Goal: Information Seeking & Learning: Learn about a topic

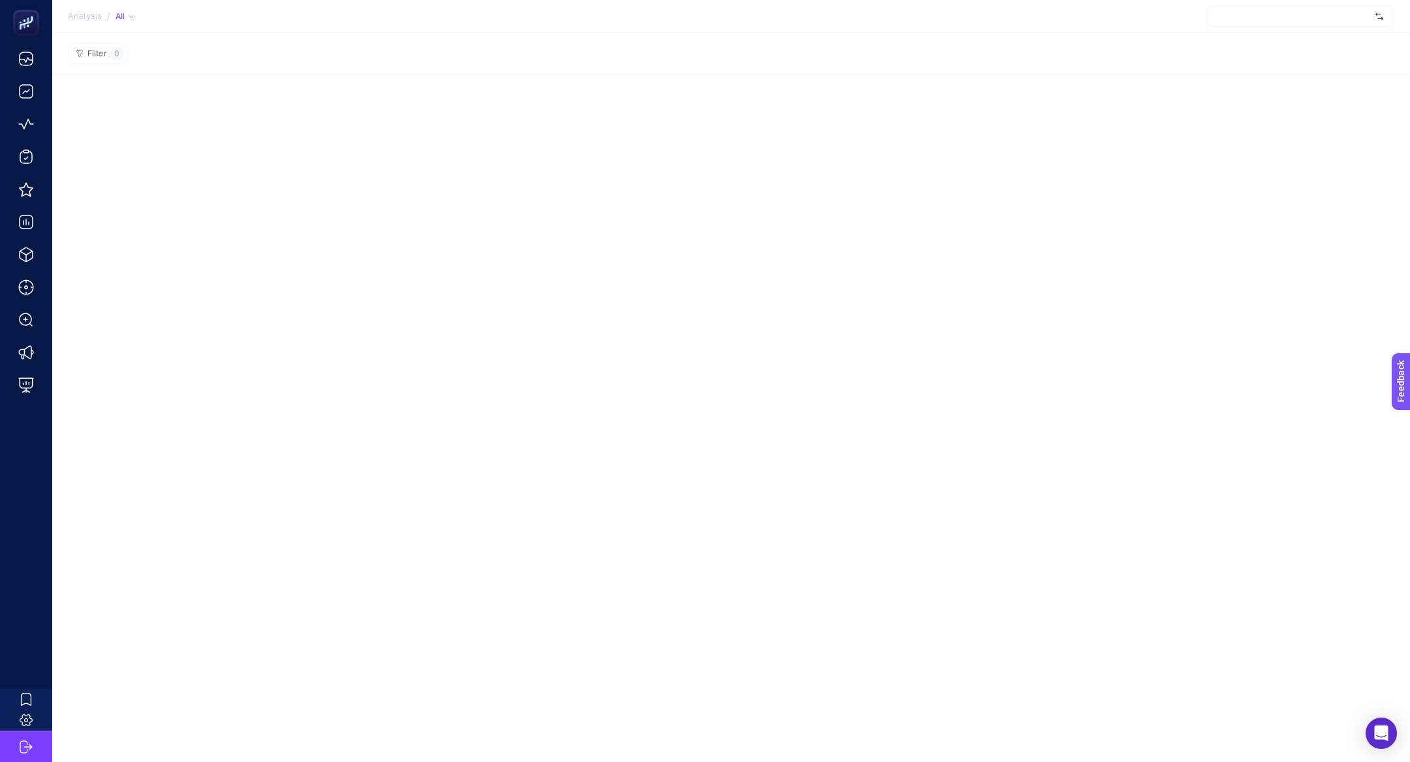
click at [1259, 21] on div at bounding box center [1301, 16] width 188 height 21
type input "manuka"
click at [1261, 63] on span "Manuka Global" at bounding box center [1244, 64] width 53 height 10
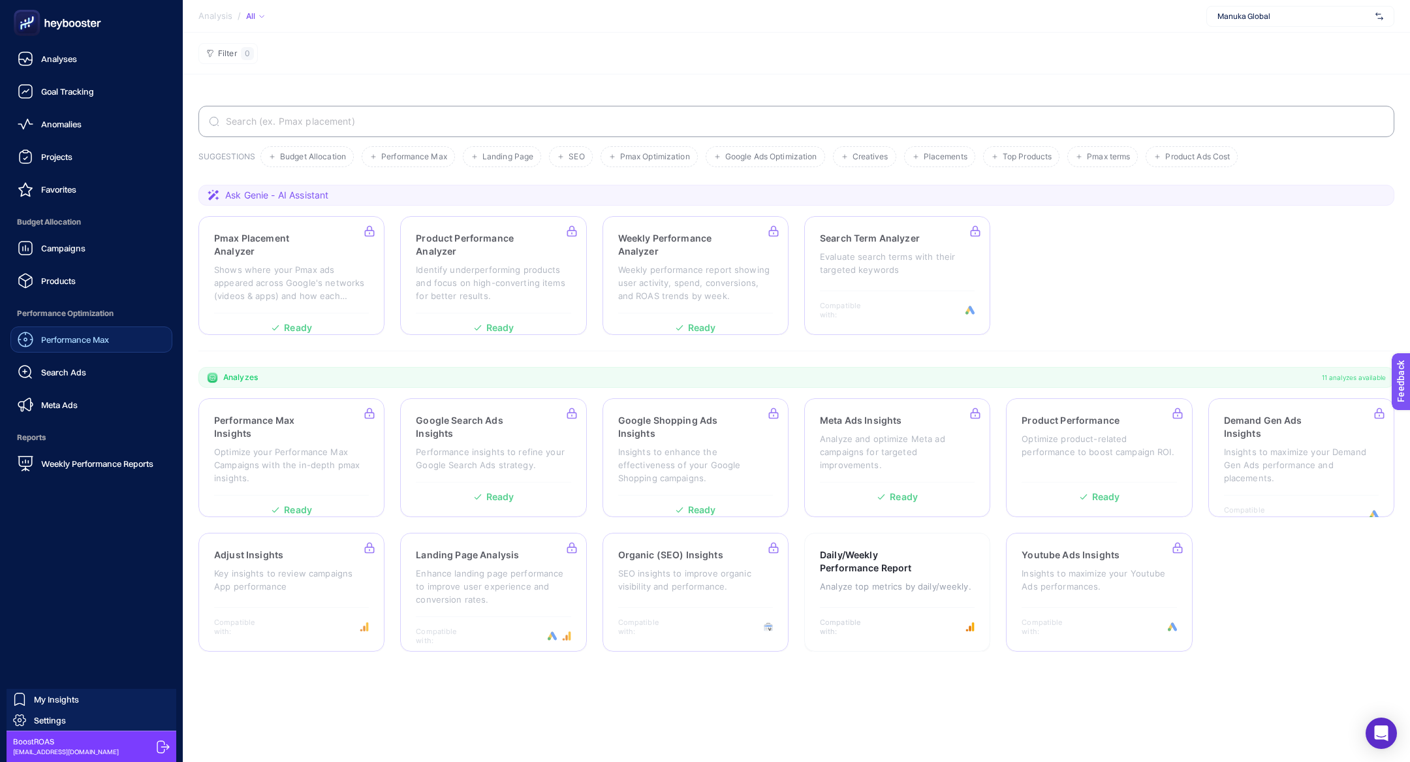
click at [89, 343] on span "Performance Max" at bounding box center [75, 339] width 68 height 10
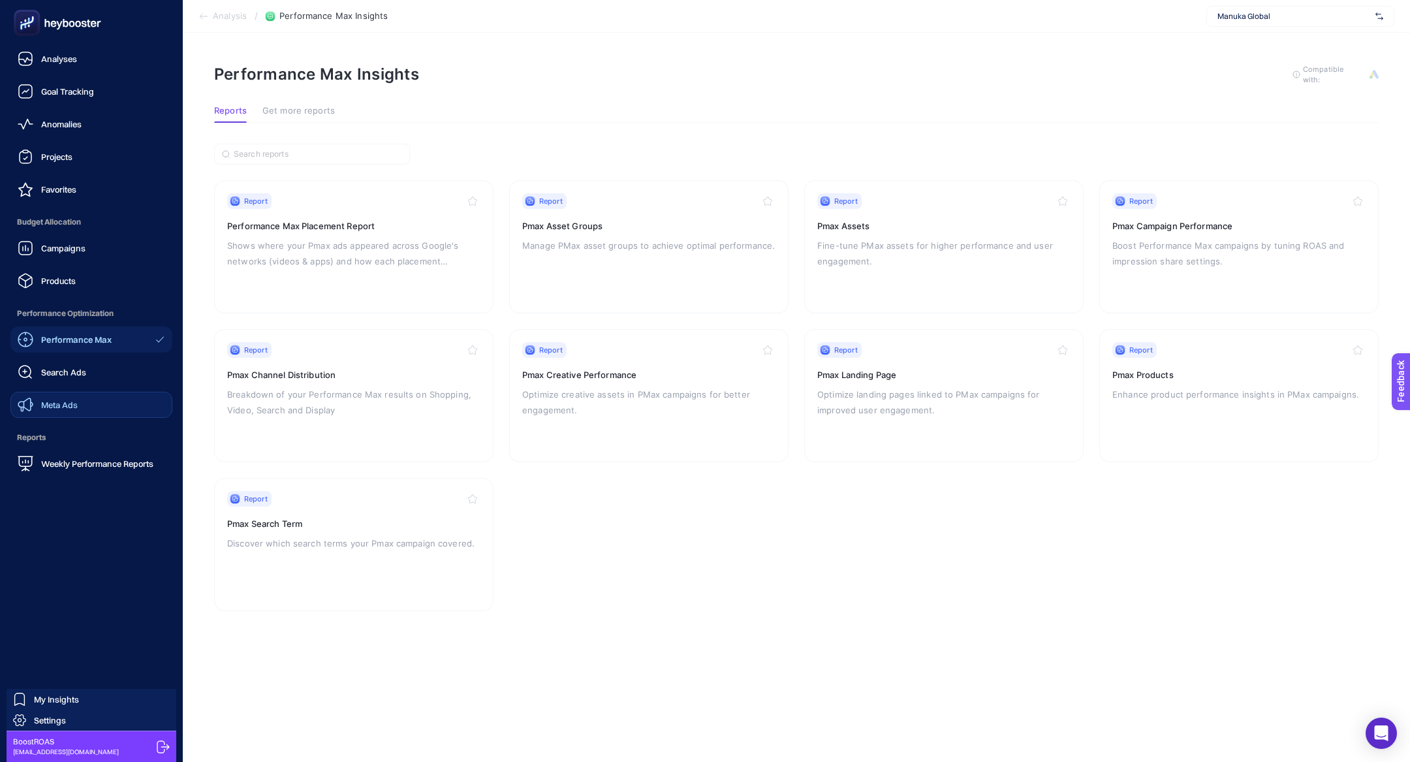
click at [108, 402] on link "Meta Ads" at bounding box center [91, 405] width 162 height 26
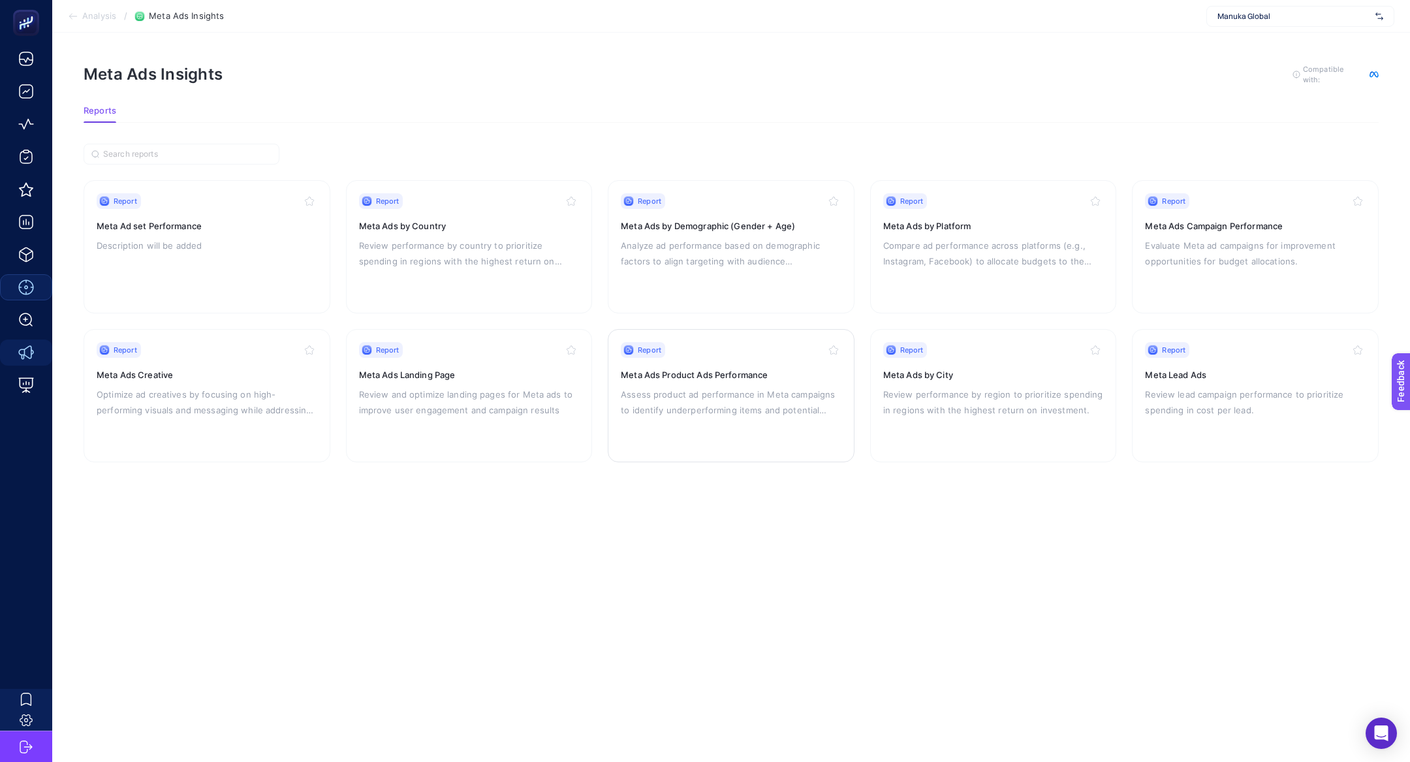
click at [701, 362] on div "Report Meta Ads Product Ads Performance Assess product ad performance in Meta c…" at bounding box center [731, 395] width 221 height 107
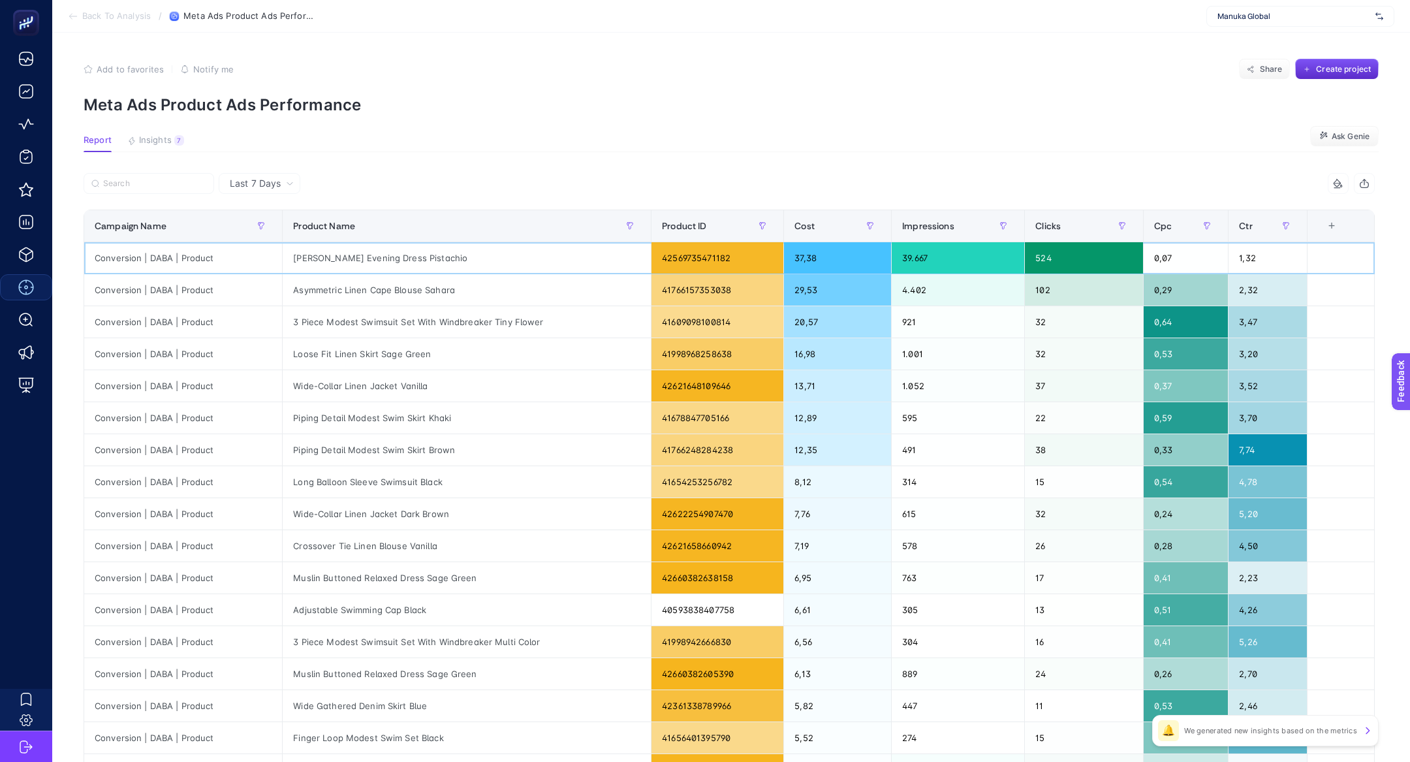
click at [375, 259] on div "[PERSON_NAME] Evening Dress Pistachio" at bounding box center [467, 257] width 368 height 31
click at [165, 142] on span "Insights" at bounding box center [155, 140] width 33 height 10
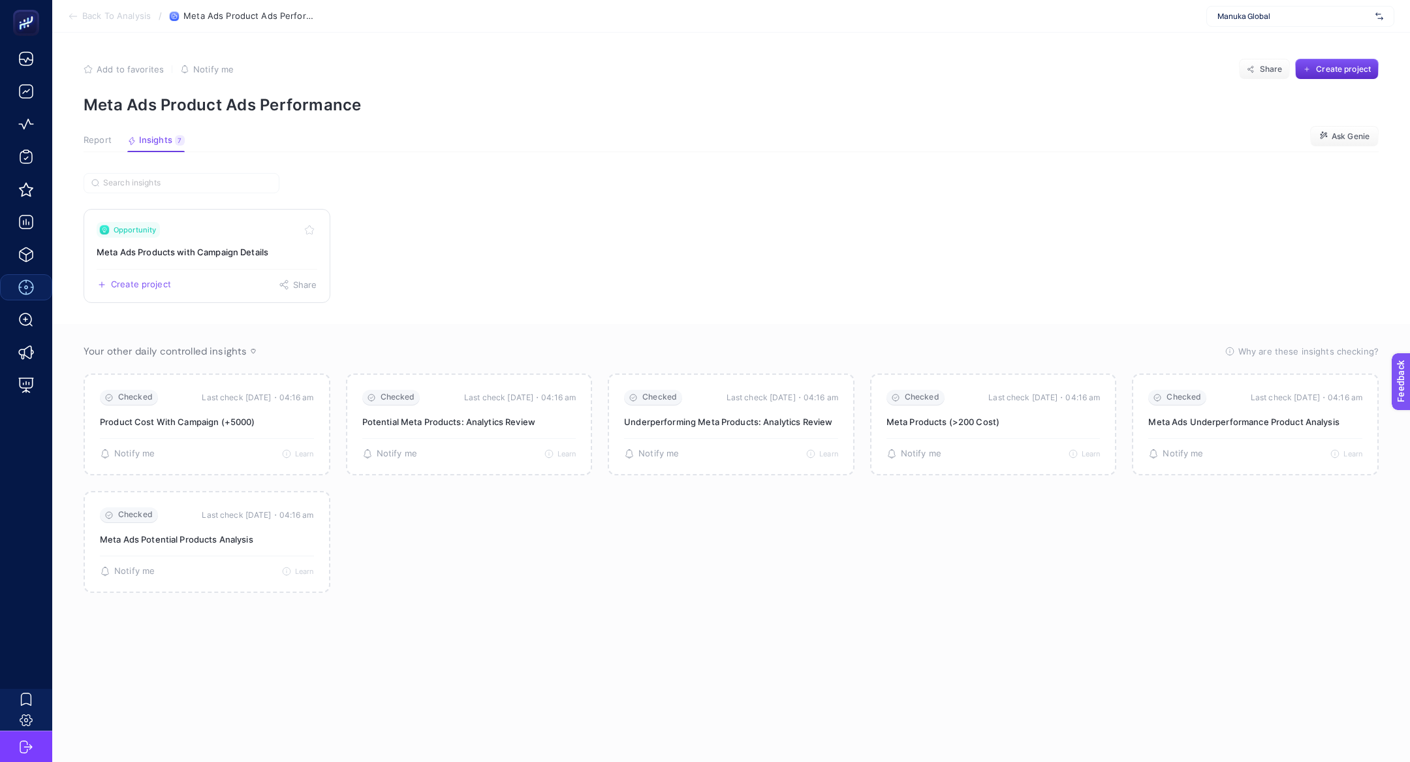
click at [197, 241] on link "Opportunity Meta Ads Products with Campaign Details Create project Share" at bounding box center [207, 256] width 247 height 94
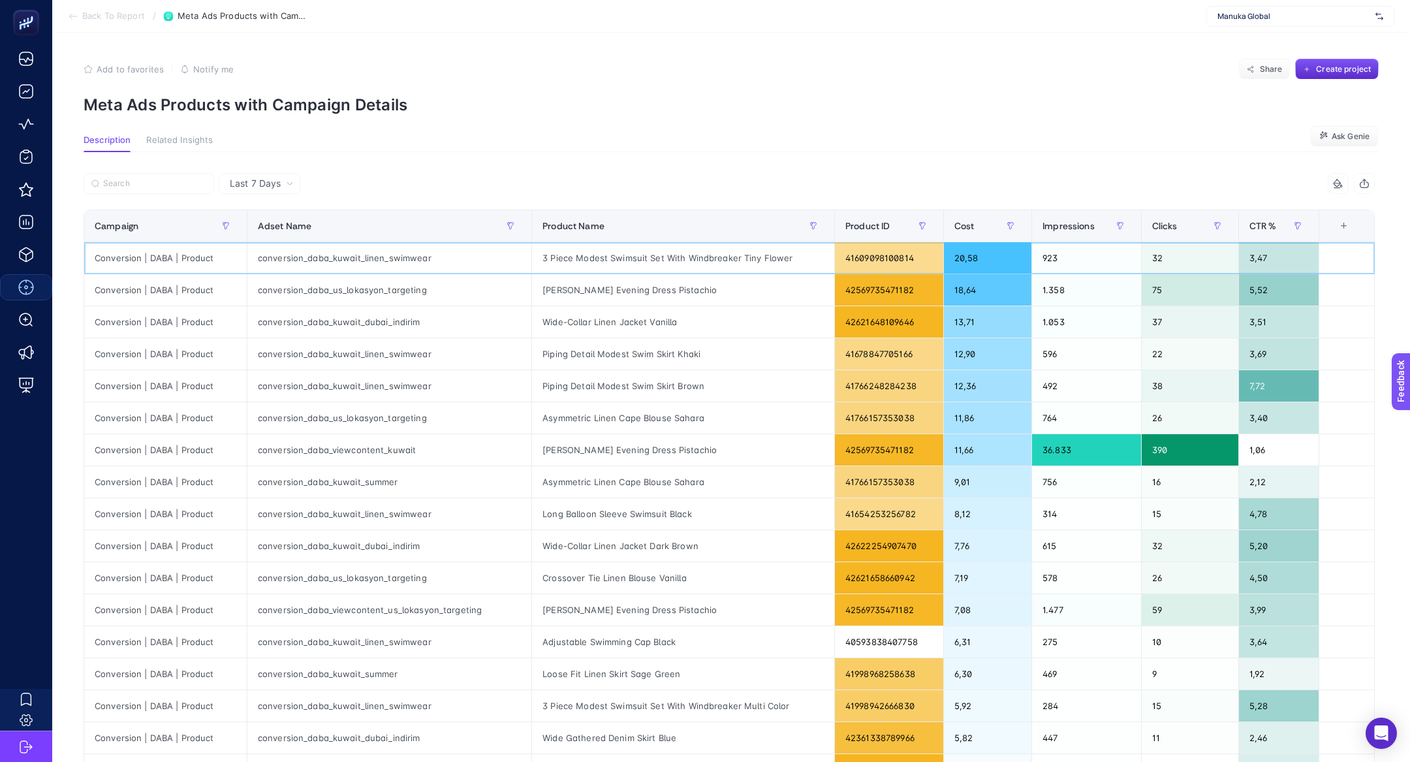
click at [596, 246] on div "3 Piece Modest Swimsuit Set With Windbreaker Tiny Flower" at bounding box center [683, 257] width 302 height 31
click at [588, 234] on div at bounding box center [588, 234] width 0 height 0
click at [438, 264] on div "conversion_daba_kuwait_linen_swimwear" at bounding box center [389, 257] width 284 height 31
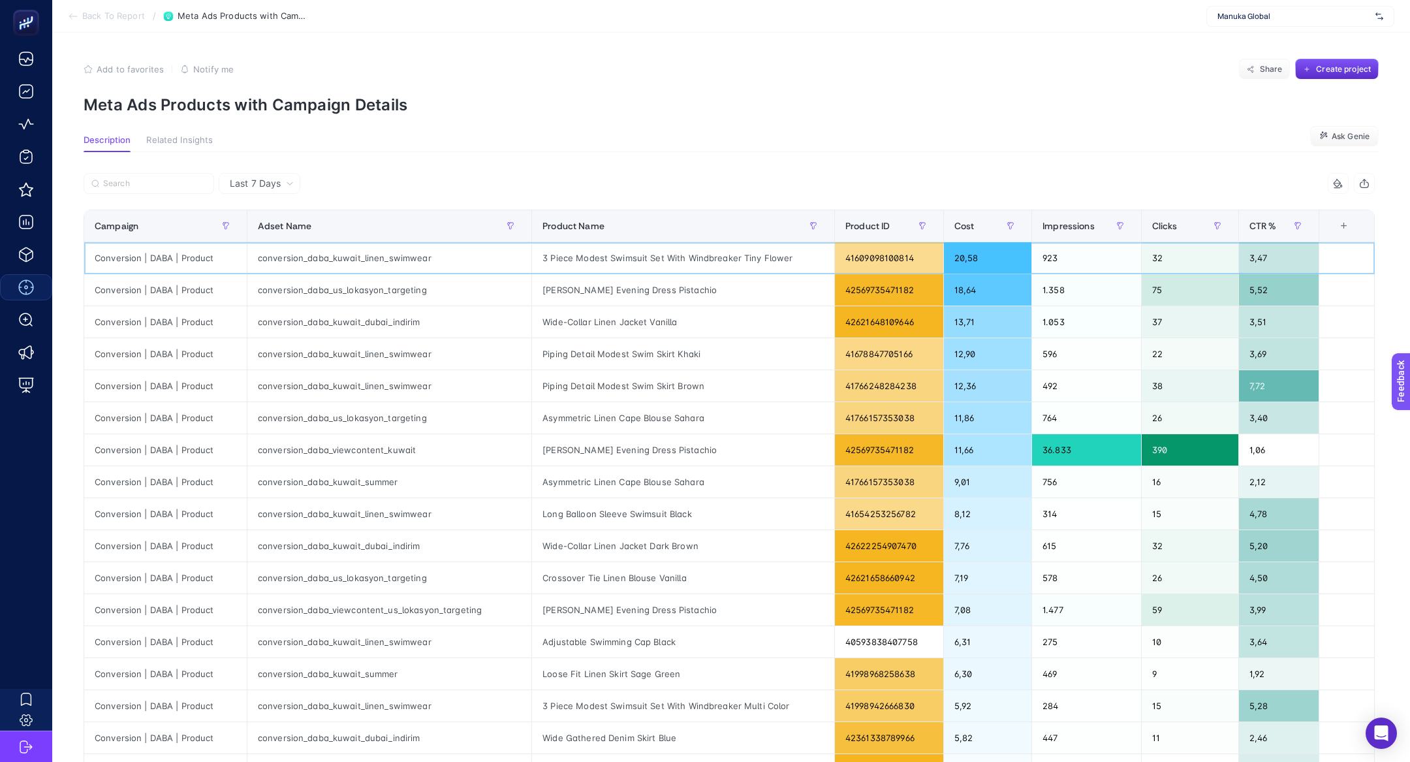
click at [334, 257] on div "conversion_daba_kuwait_linen_swimwear" at bounding box center [389, 257] width 284 height 31
copy tr "conversion_daba_kuwait_linen_swimwear"
click at [178, 188] on label at bounding box center [149, 183] width 131 height 21
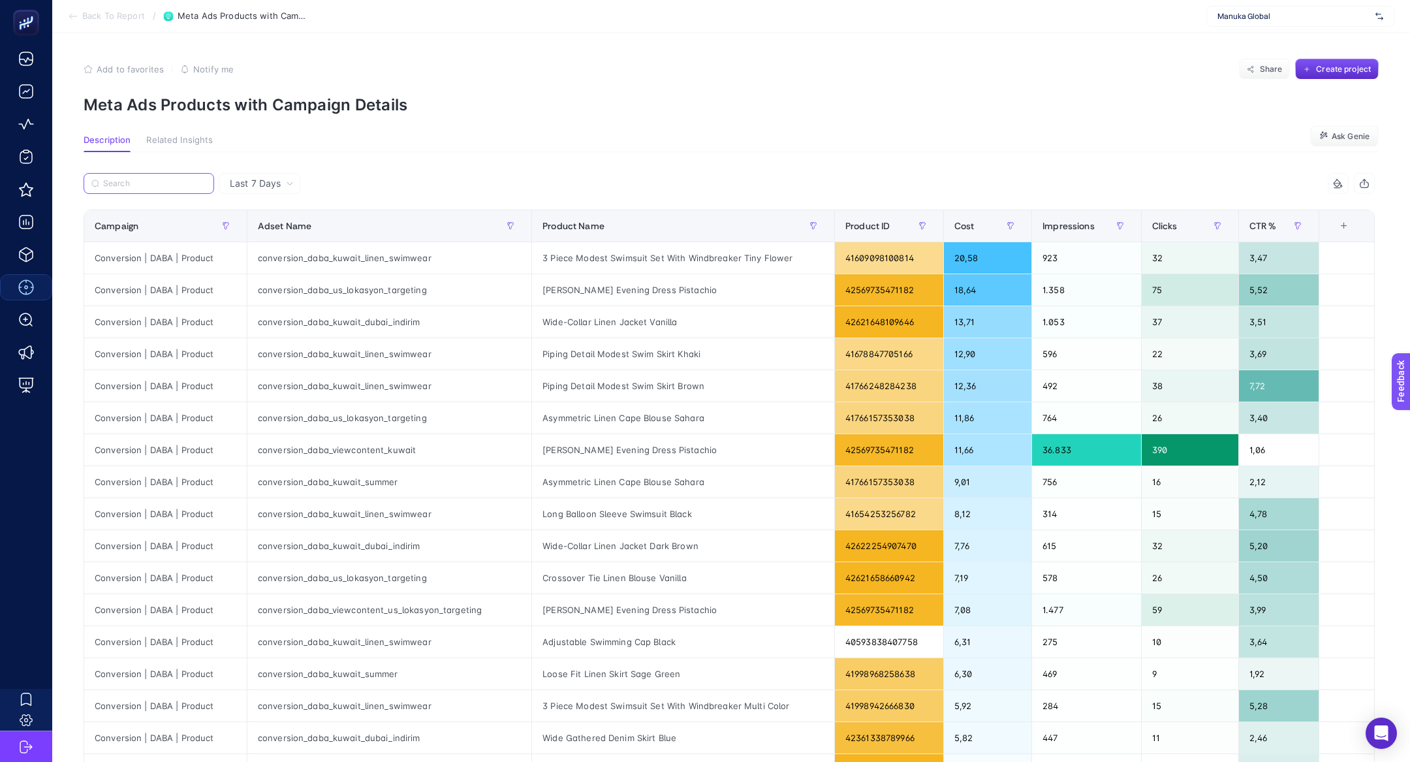
click at [178, 188] on input "Search" at bounding box center [154, 184] width 103 height 10
paste input "conversion_daba_kuwait_linen_swimwear"
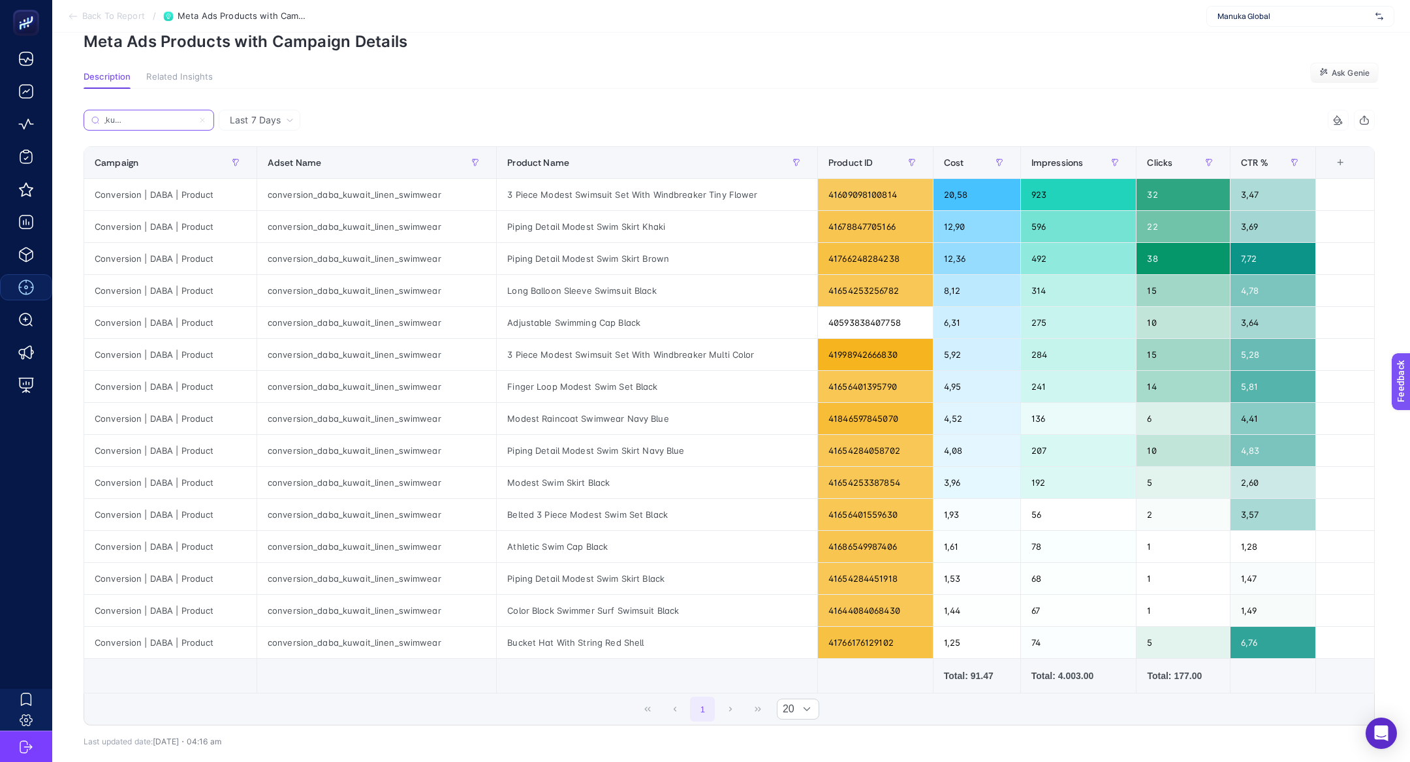
scroll to position [30, 0]
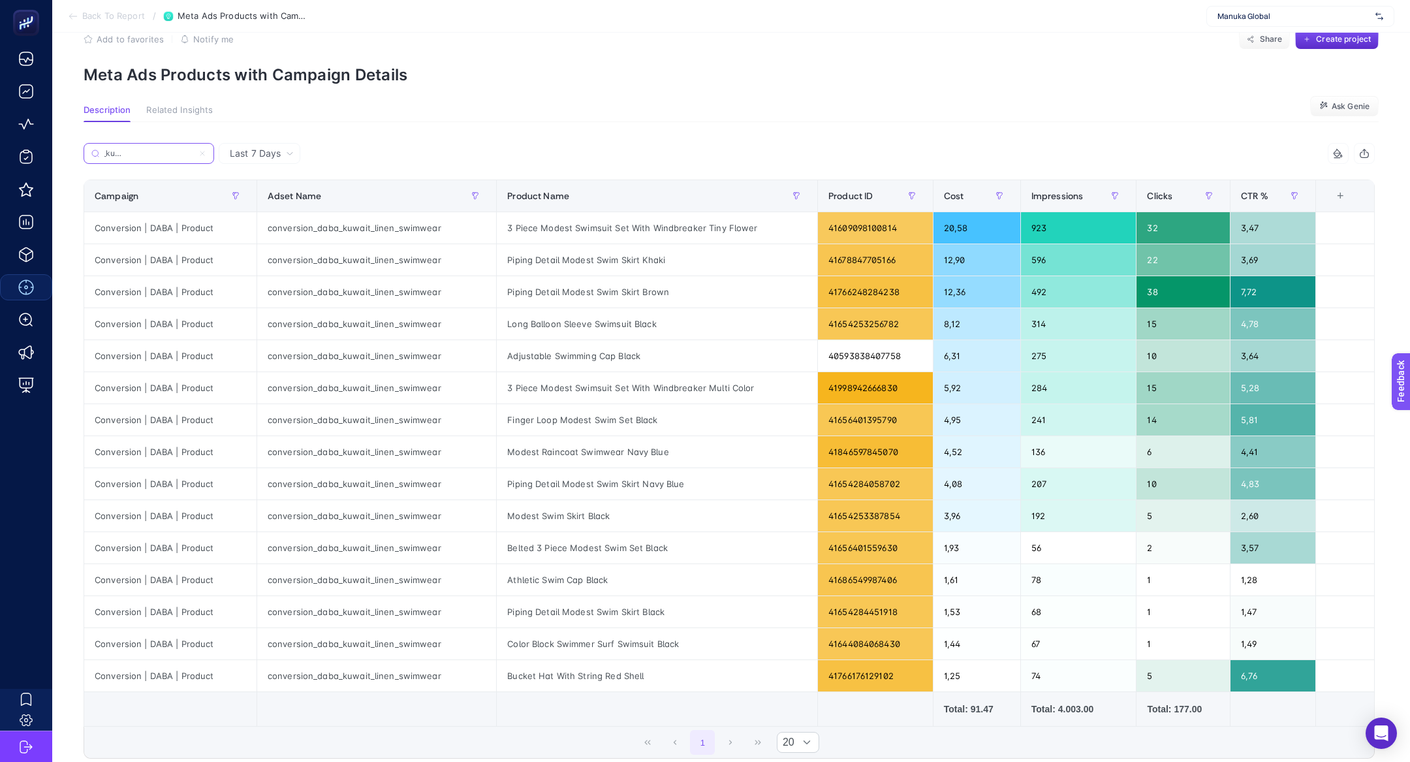
type input "conversion_daba_kuwait_linen_swimwear"
click at [628, 231] on div "3 Piece Modest Swimsuit Set With Windbreaker Tiny Flower" at bounding box center [657, 227] width 321 height 31
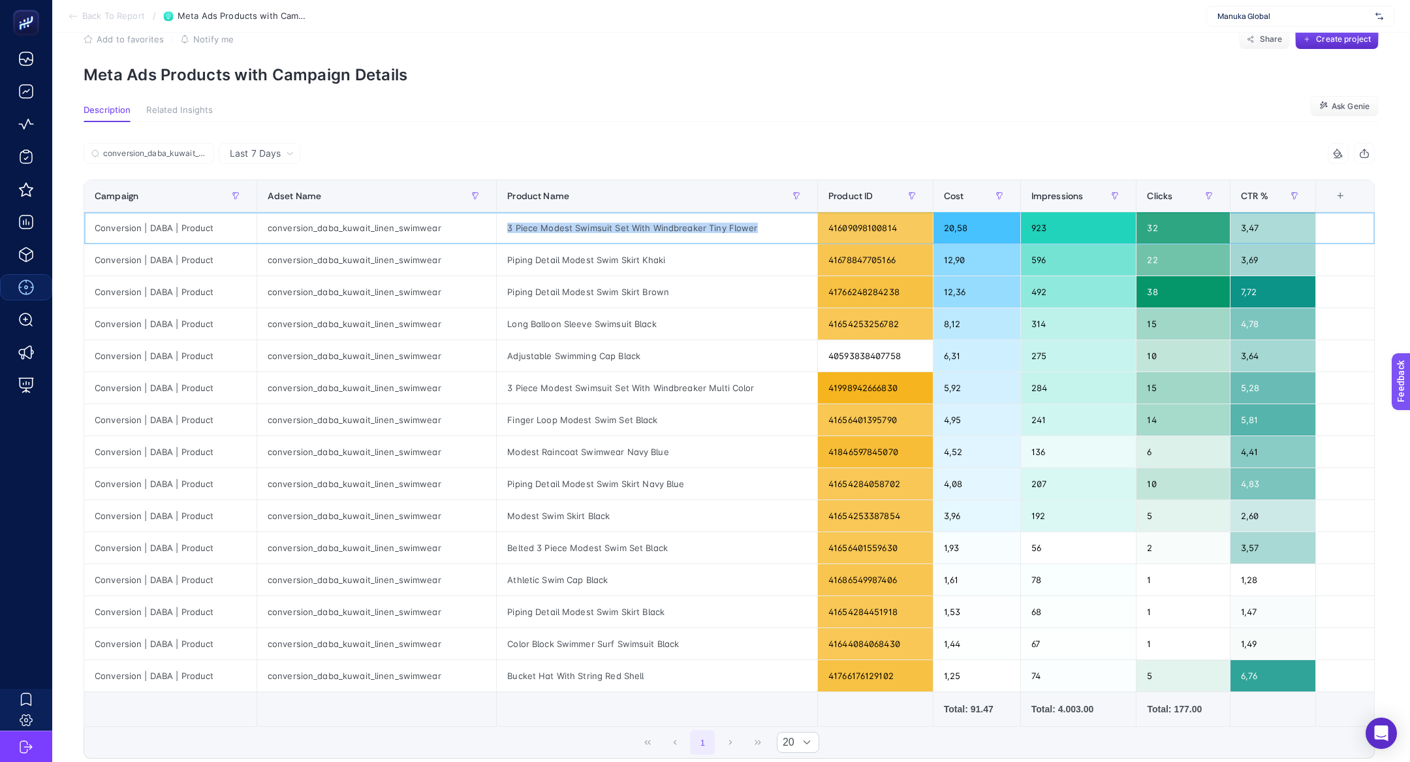
copy tr "3 Piece Modest Swimsuit Set With Windbreaker Tiny Flower"
click at [402, 229] on div "conversion_daba_kuwait_linen_swimwear" at bounding box center [376, 227] width 239 height 31
copy tr "conversion_daba_kuwait_linen_swimwear"
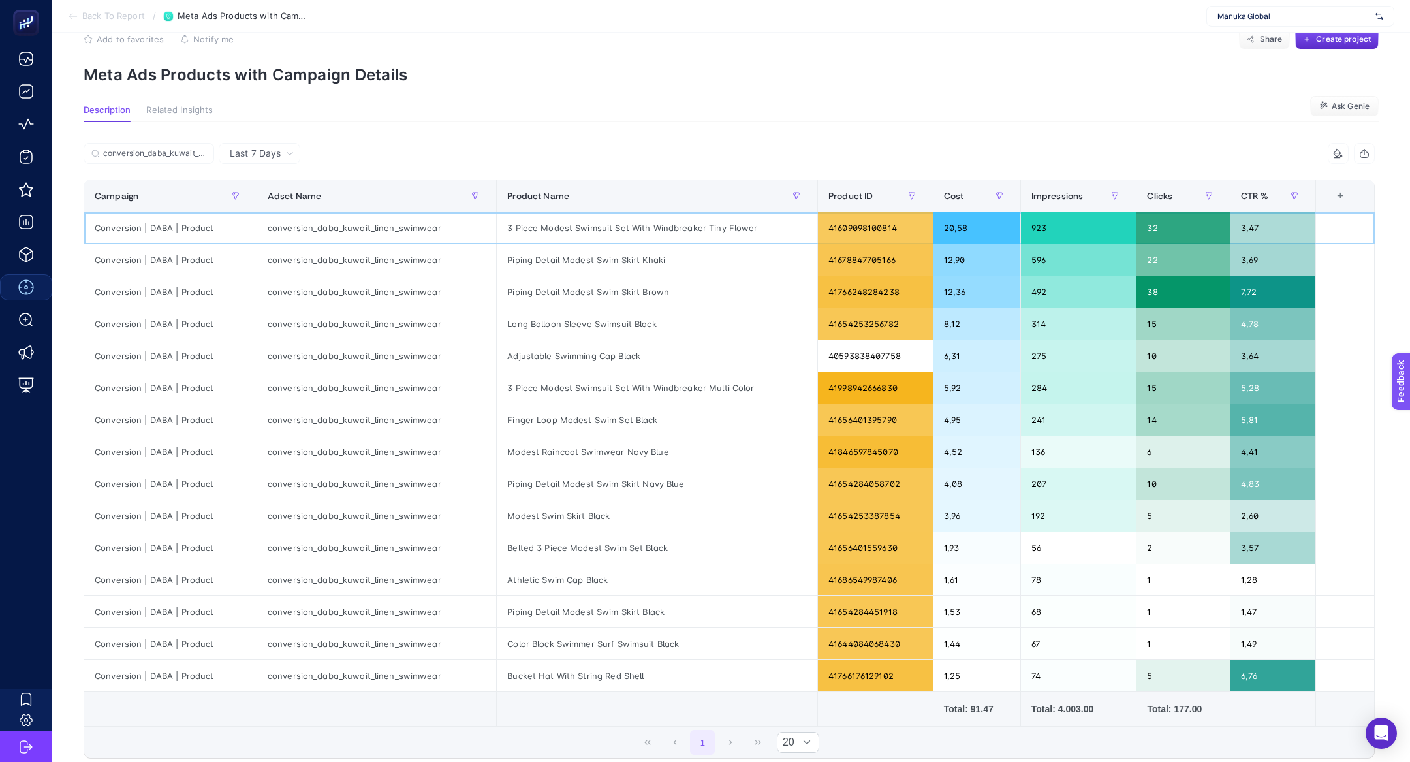
click at [621, 232] on div "3 Piece Modest Swimsuit Set With Windbreaker Tiny Flower" at bounding box center [657, 227] width 321 height 31
click at [622, 226] on div "3 Piece Modest Swimsuit Set With Windbreaker Tiny Flower" at bounding box center [657, 227] width 321 height 31
click at [622, 227] on div "3 Piece Modest Swimsuit Set With Windbreaker Tiny Flower" at bounding box center [657, 227] width 321 height 31
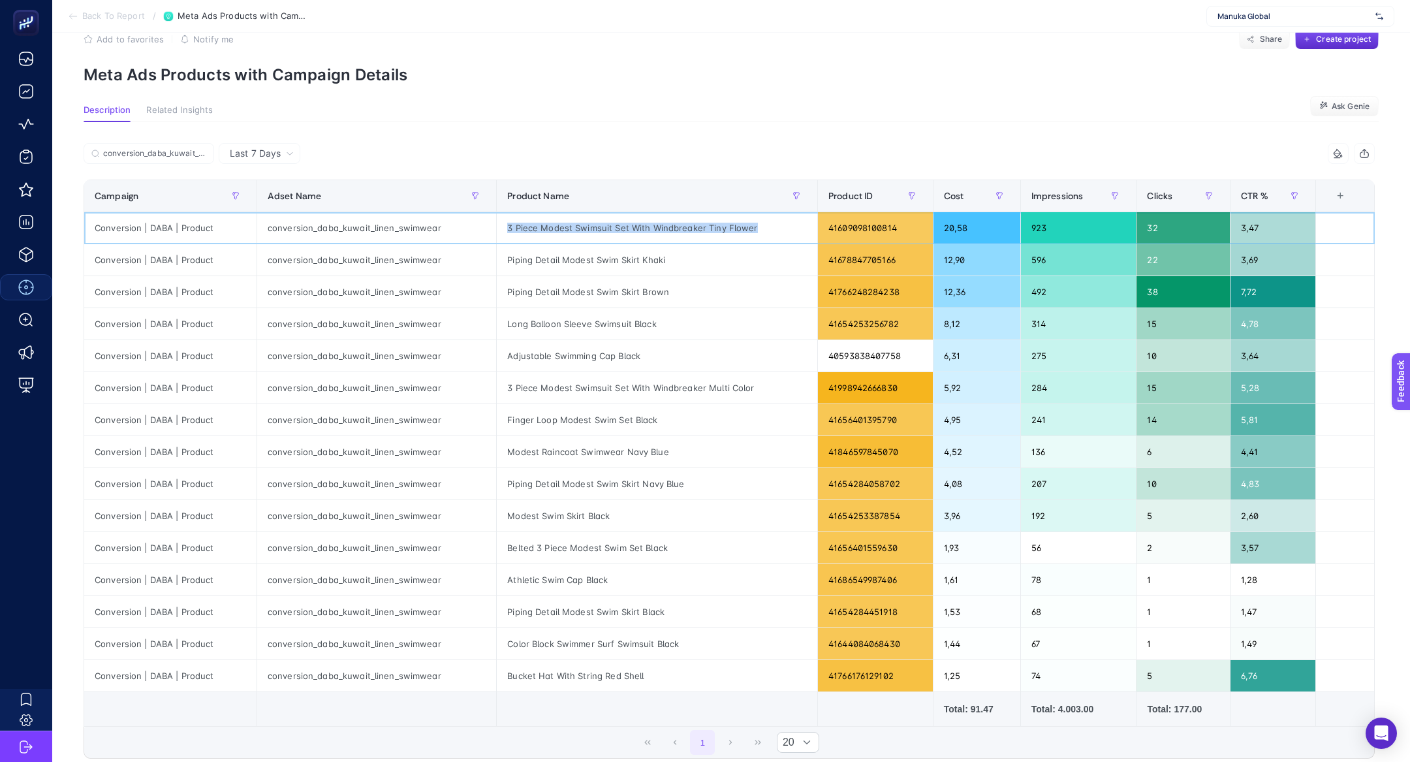
click at [622, 227] on div "3 Piece Modest Swimsuit Set With Windbreaker Tiny Flower" at bounding box center [657, 227] width 321 height 31
copy tr "3 Piece Modest Swimsuit Set With Windbreaker Tiny Flower"
click at [597, 261] on div "Piping Detail Modest Swim Skirt Khaki" at bounding box center [657, 259] width 321 height 31
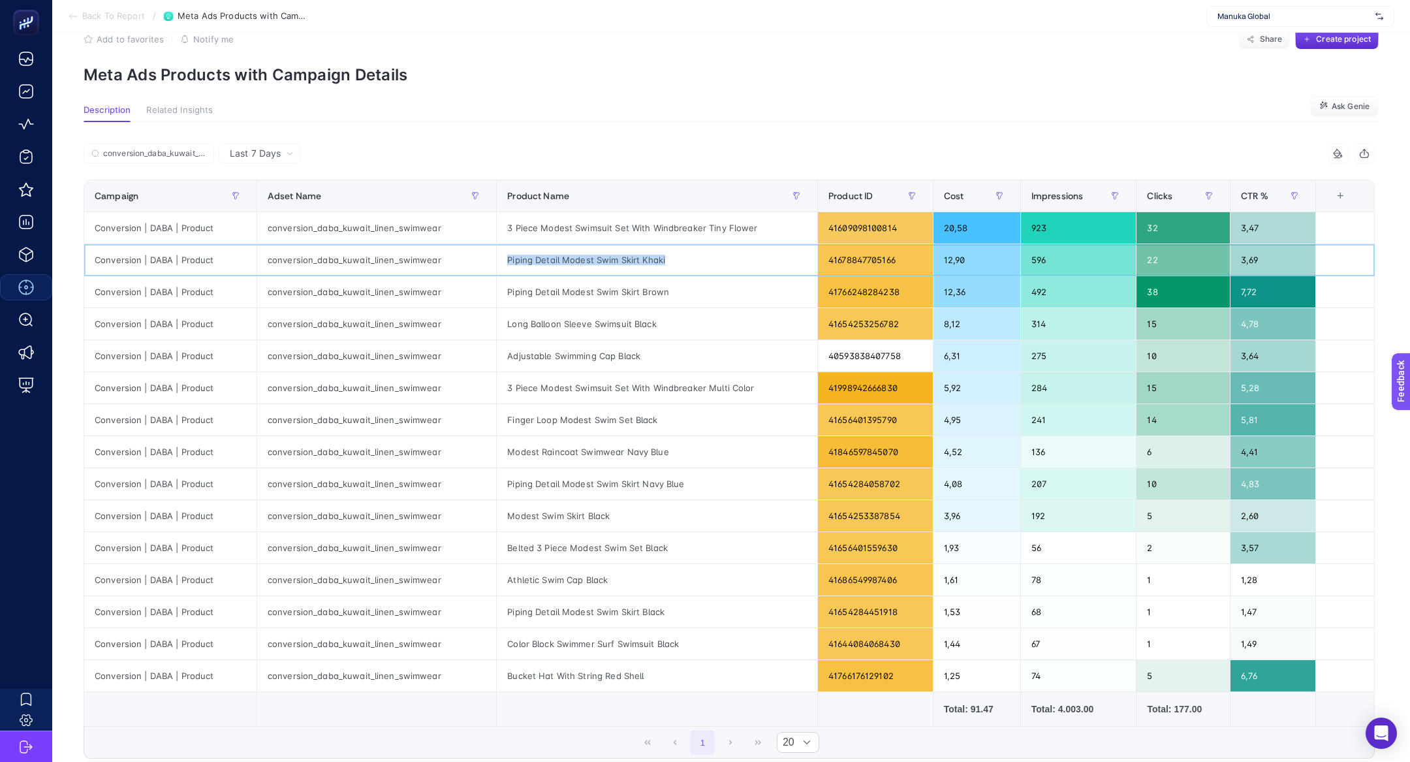
copy tr "Piping Detail Modest Swim Skirt Khaki"
click at [566, 290] on div "Piping Detail Modest Swim Skirt Brown" at bounding box center [657, 291] width 321 height 31
copy tr "Piping Detail Modest Swim Skirt Brown"
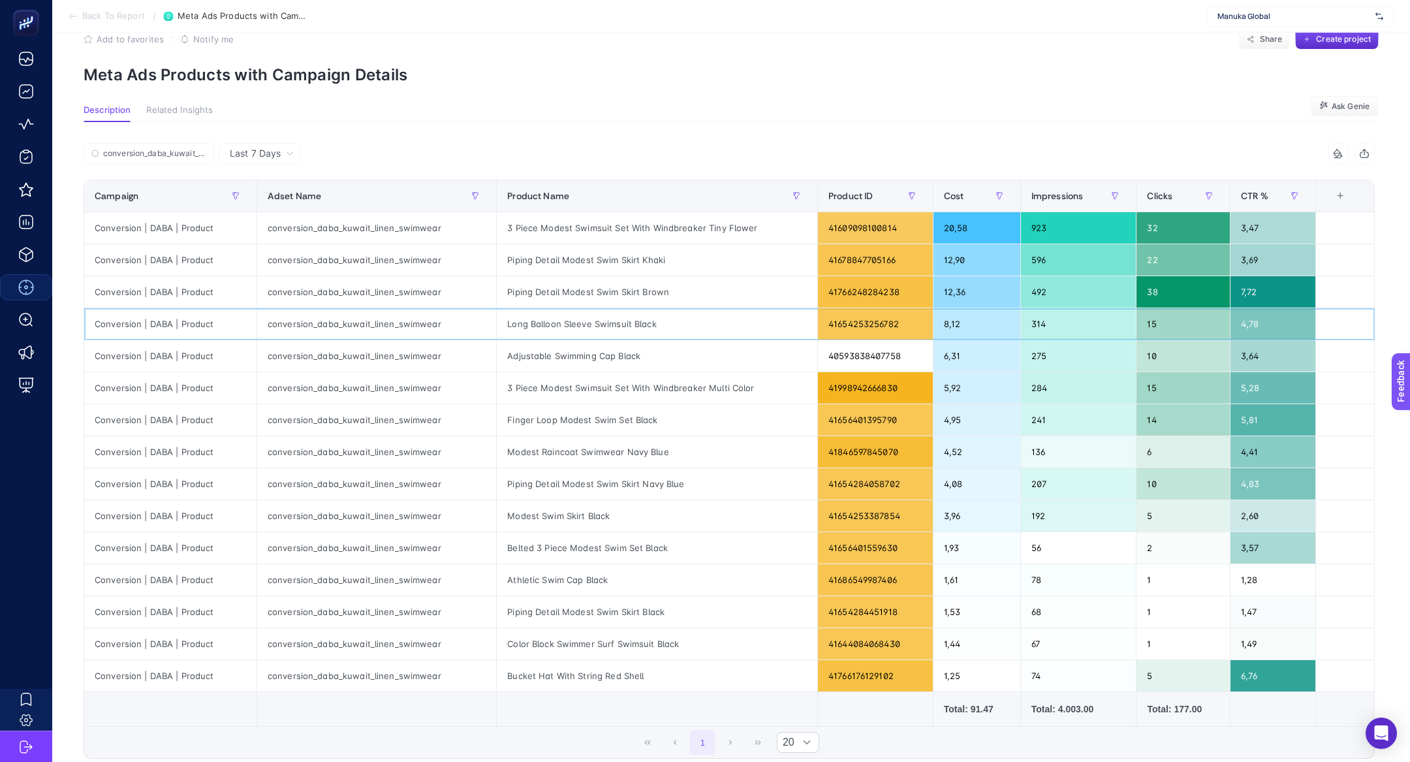
click at [564, 334] on div "Long Balloon Sleeve Swimsuit Black" at bounding box center [657, 323] width 321 height 31
click at [568, 328] on div "Long Balloon Sleeve Swimsuit Black" at bounding box center [657, 323] width 321 height 31
click at [575, 326] on div "Long Balloon Sleeve Swimsuit Black" at bounding box center [657, 323] width 321 height 31
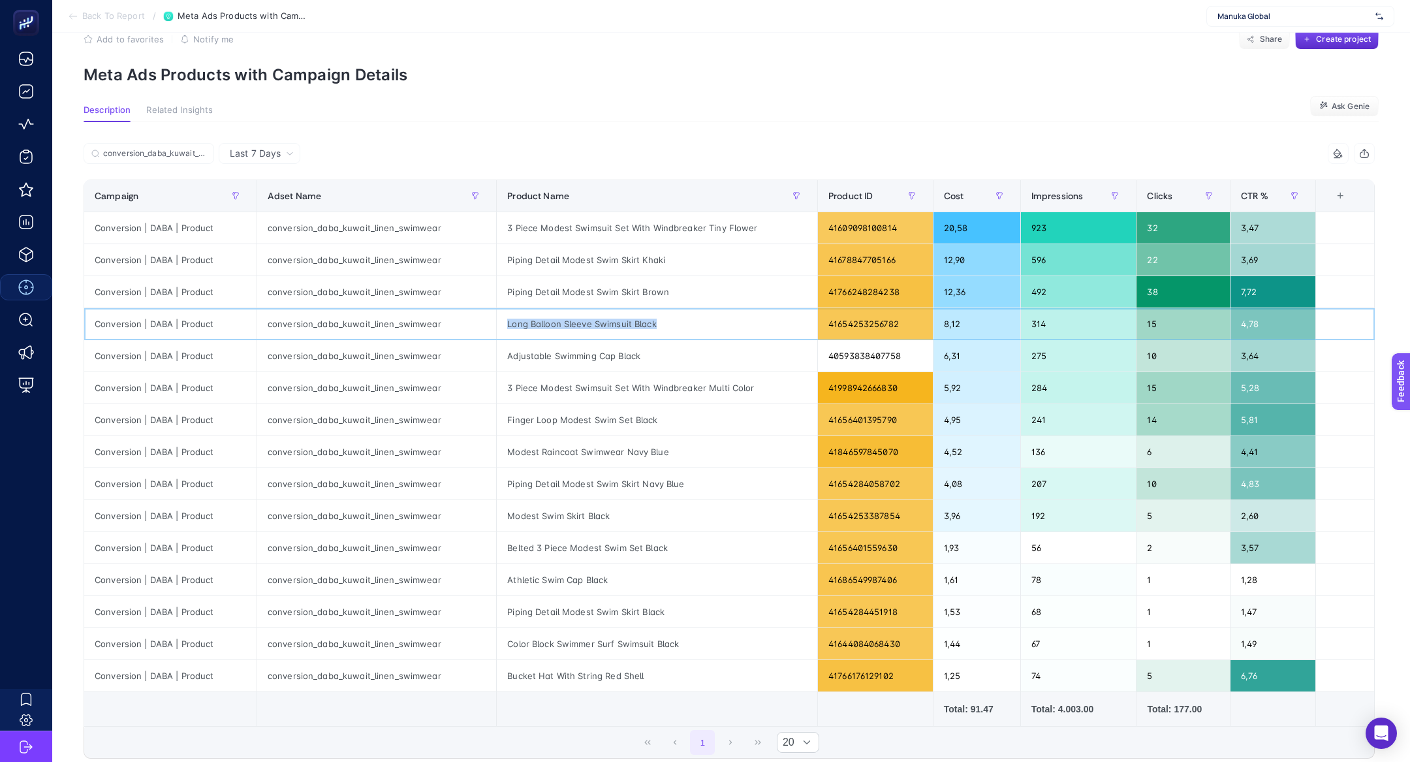
copy tr "Long Balloon Sleeve Swimsuit Black"
click at [531, 358] on div "Adjustable Swimming Cap Black" at bounding box center [657, 355] width 321 height 31
copy tr "Adjustable Swimming Cap Black"
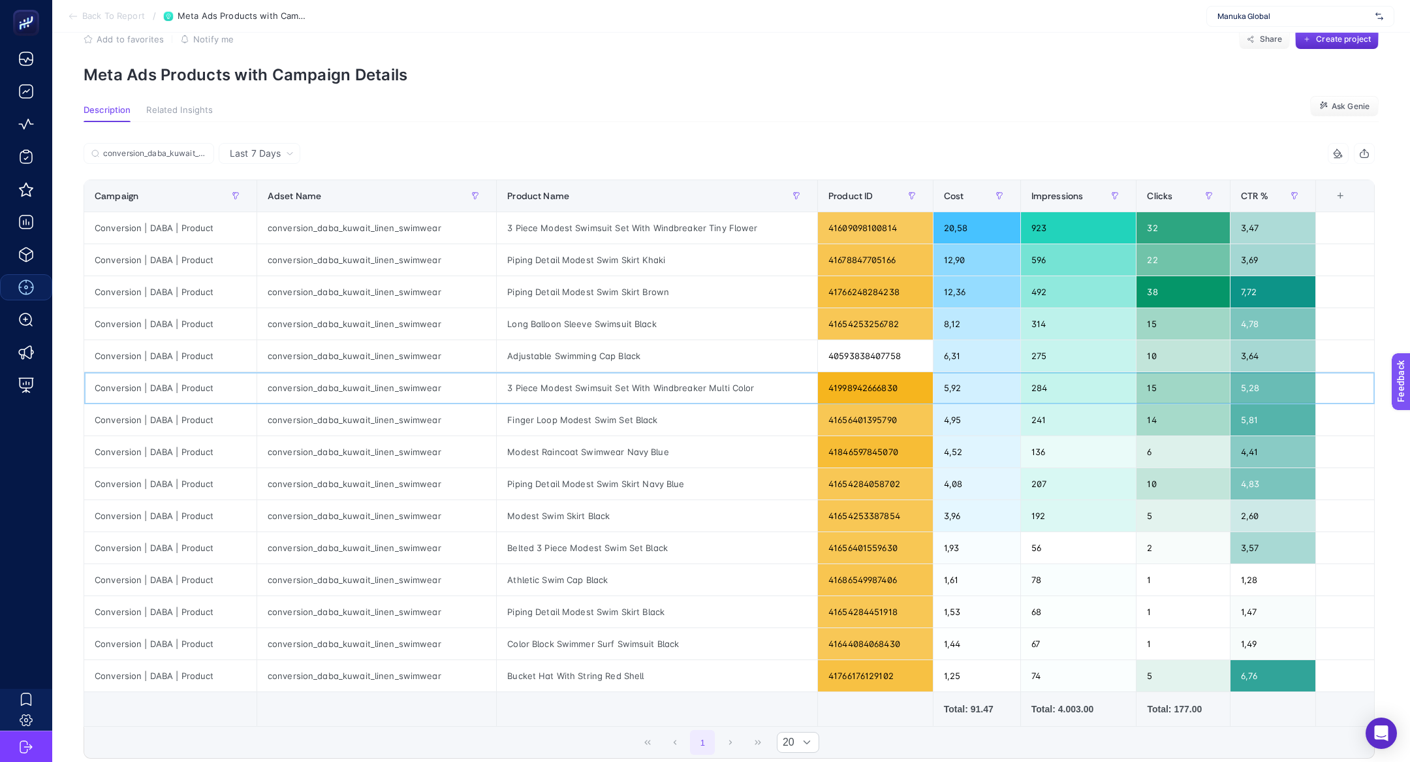
click at [668, 387] on div "3 Piece Modest Swimsuit Set With Windbreaker Multi Color" at bounding box center [657, 387] width 321 height 31
click at [668, 386] on div "3 Piece Modest Swimsuit Set With Windbreaker Multi Color" at bounding box center [657, 387] width 321 height 31
copy tr "3 Piece Modest Swimsuit Set With Windbreaker Multi Color"
click at [586, 415] on div "Finger Loop Modest Swim Set Black" at bounding box center [657, 419] width 321 height 31
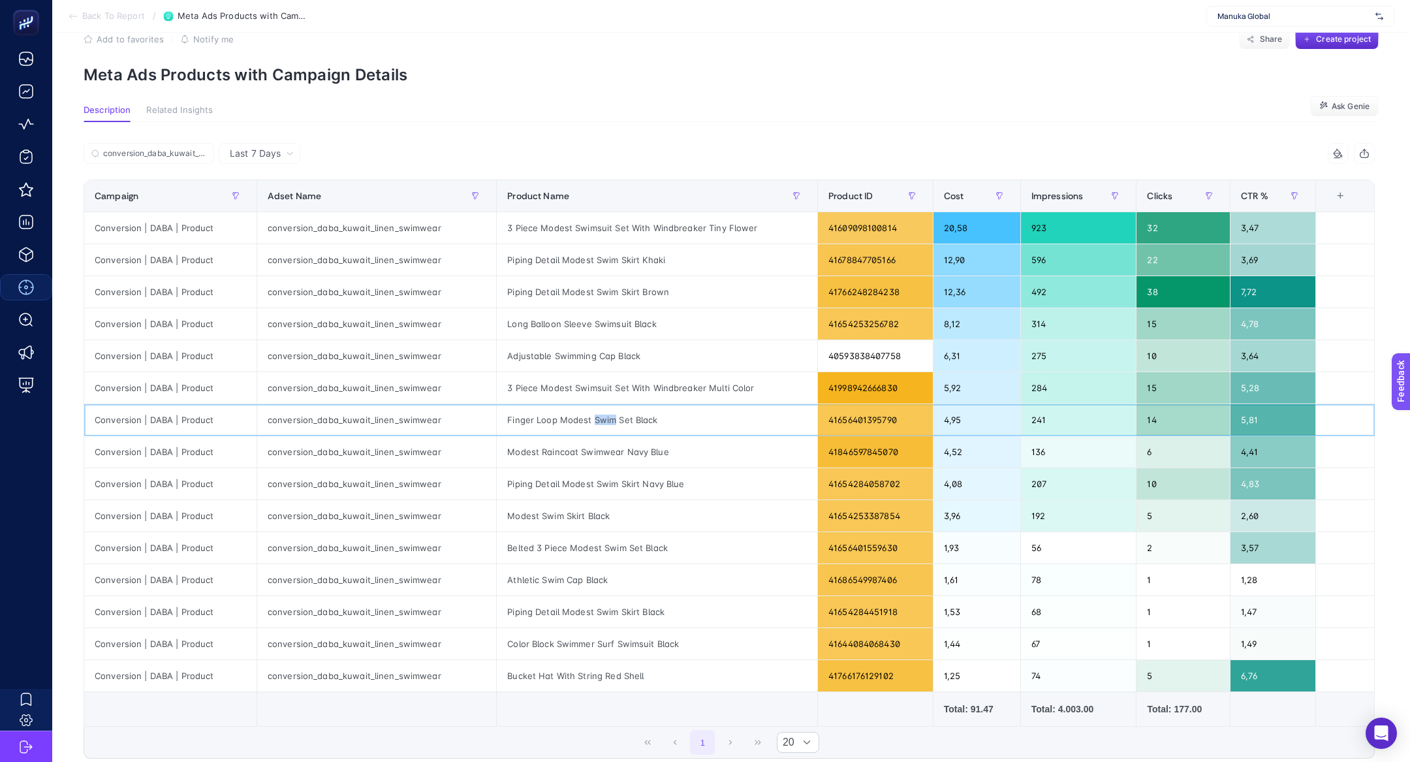
click at [586, 415] on div "Finger Loop Modest Swim Set Black" at bounding box center [657, 419] width 321 height 31
copy tr "Finger Loop Modest Swim Set Black"
click at [562, 447] on div "Modest Raincoat Swimwear Navy Blue" at bounding box center [657, 451] width 321 height 31
click at [561, 448] on div "Modest Raincoat Swimwear Navy Blue" at bounding box center [657, 451] width 321 height 31
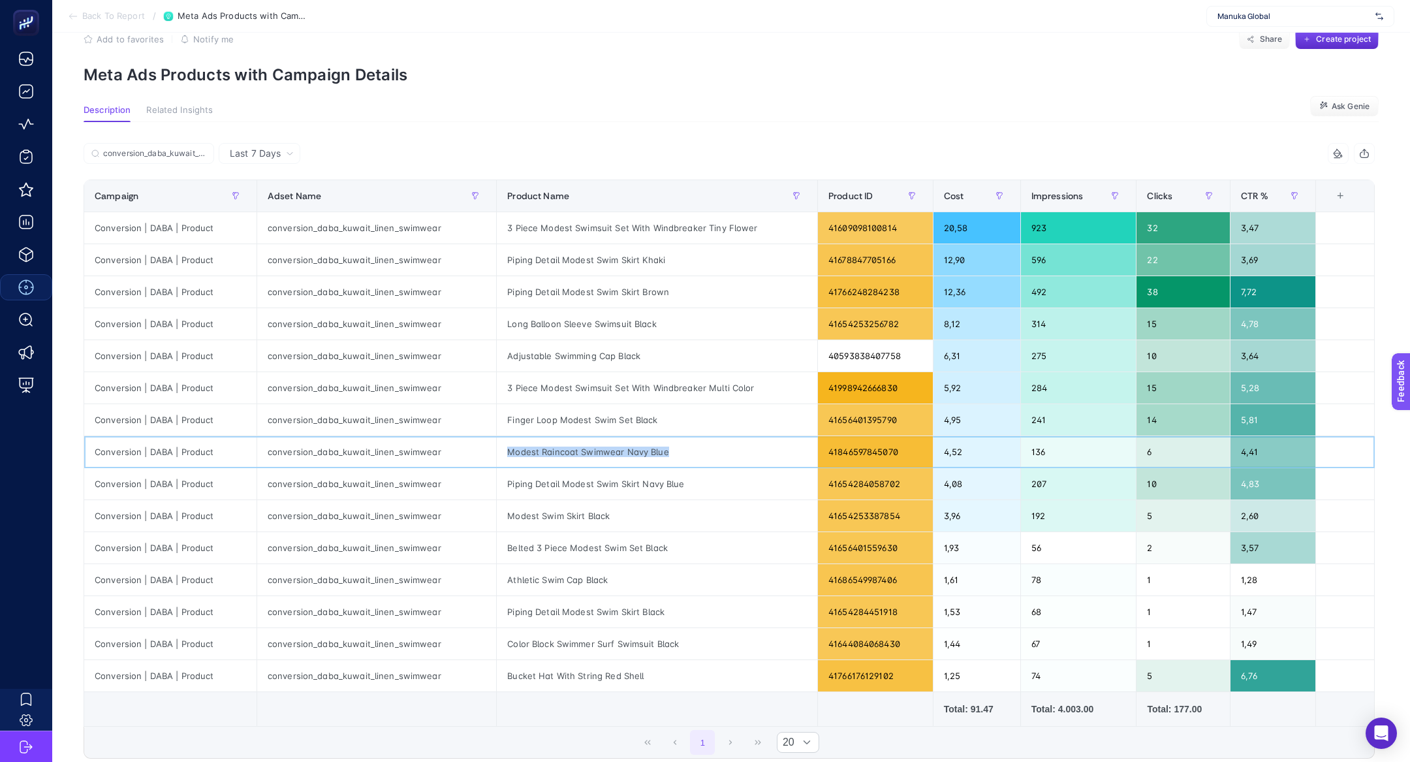
click at [561, 448] on div "Modest Raincoat Swimwear Navy Blue" at bounding box center [657, 451] width 321 height 31
click at [578, 487] on div "Piping Detail Modest Swim Skirt Navy Blue" at bounding box center [657, 483] width 321 height 31
click at [589, 478] on div "Piping Detail Modest Swim Skirt Navy Blue" at bounding box center [657, 483] width 321 height 31
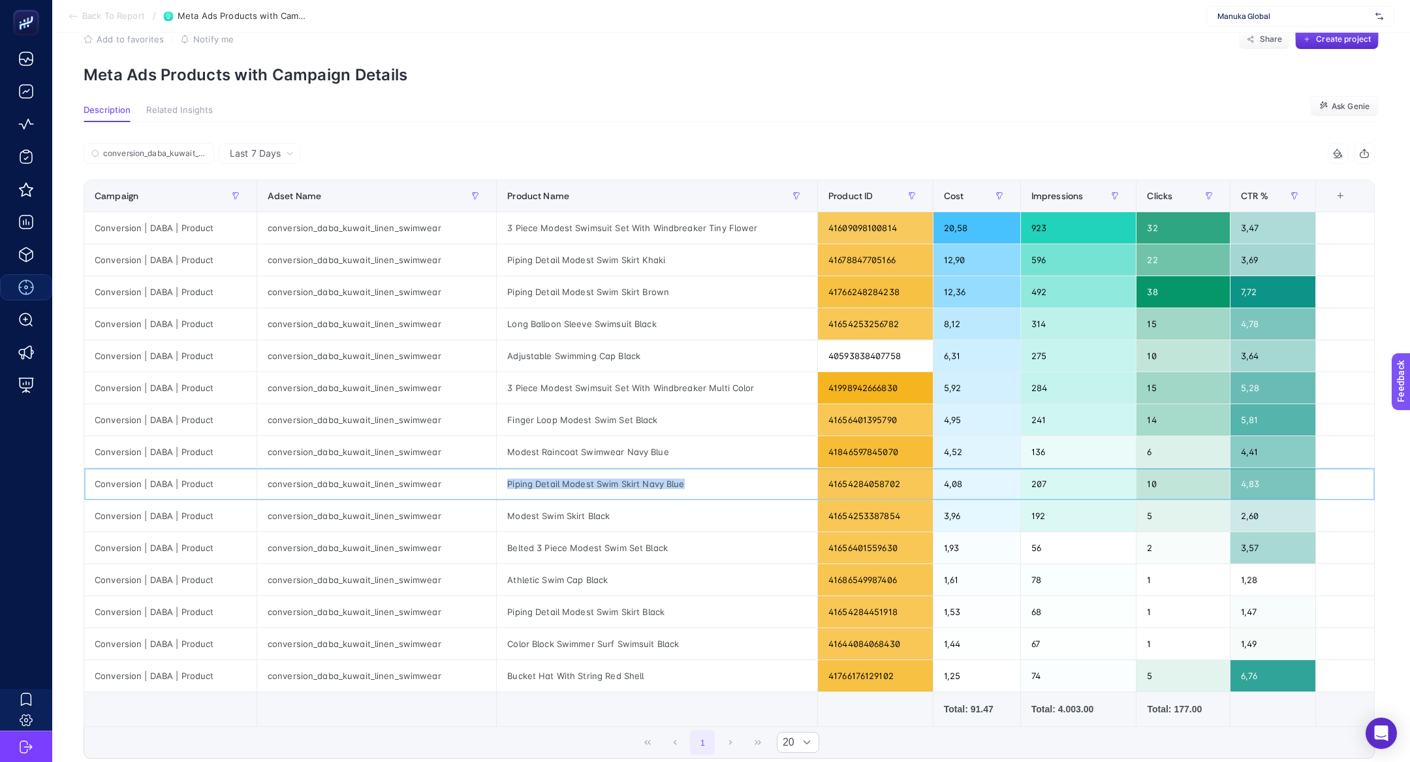
click at [589, 478] on div "Piping Detail Modest Swim Skirt Navy Blue" at bounding box center [657, 483] width 321 height 31
click at [558, 516] on div "Modest Swim Skirt Black" at bounding box center [657, 515] width 321 height 31
click at [563, 552] on div "Belted 3 Piece Modest Swim Set Black" at bounding box center [657, 547] width 321 height 31
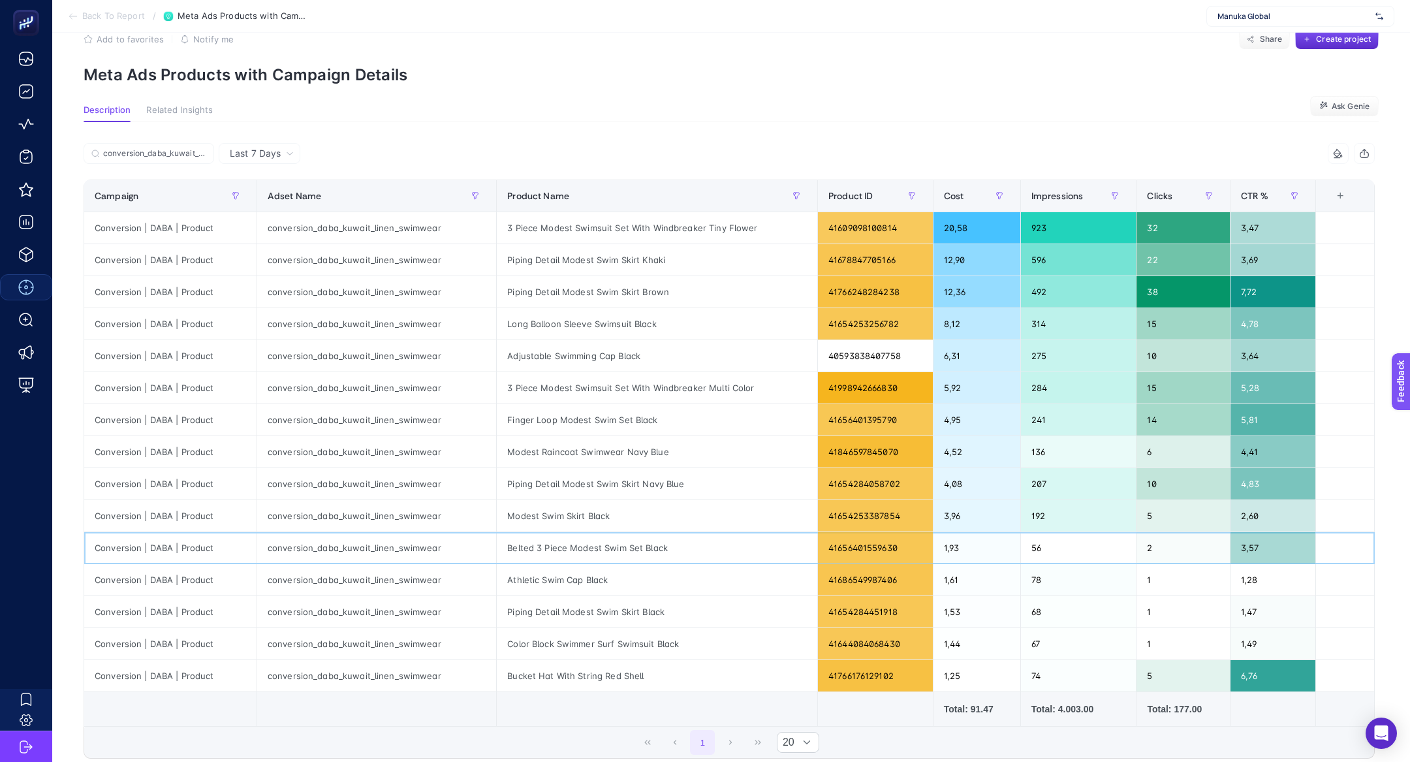
click at [563, 552] on div "Belted 3 Piece Modest Swim Set Black" at bounding box center [657, 547] width 321 height 31
click at [558, 581] on div "Athletic Swim Cap Black" at bounding box center [657, 579] width 321 height 31
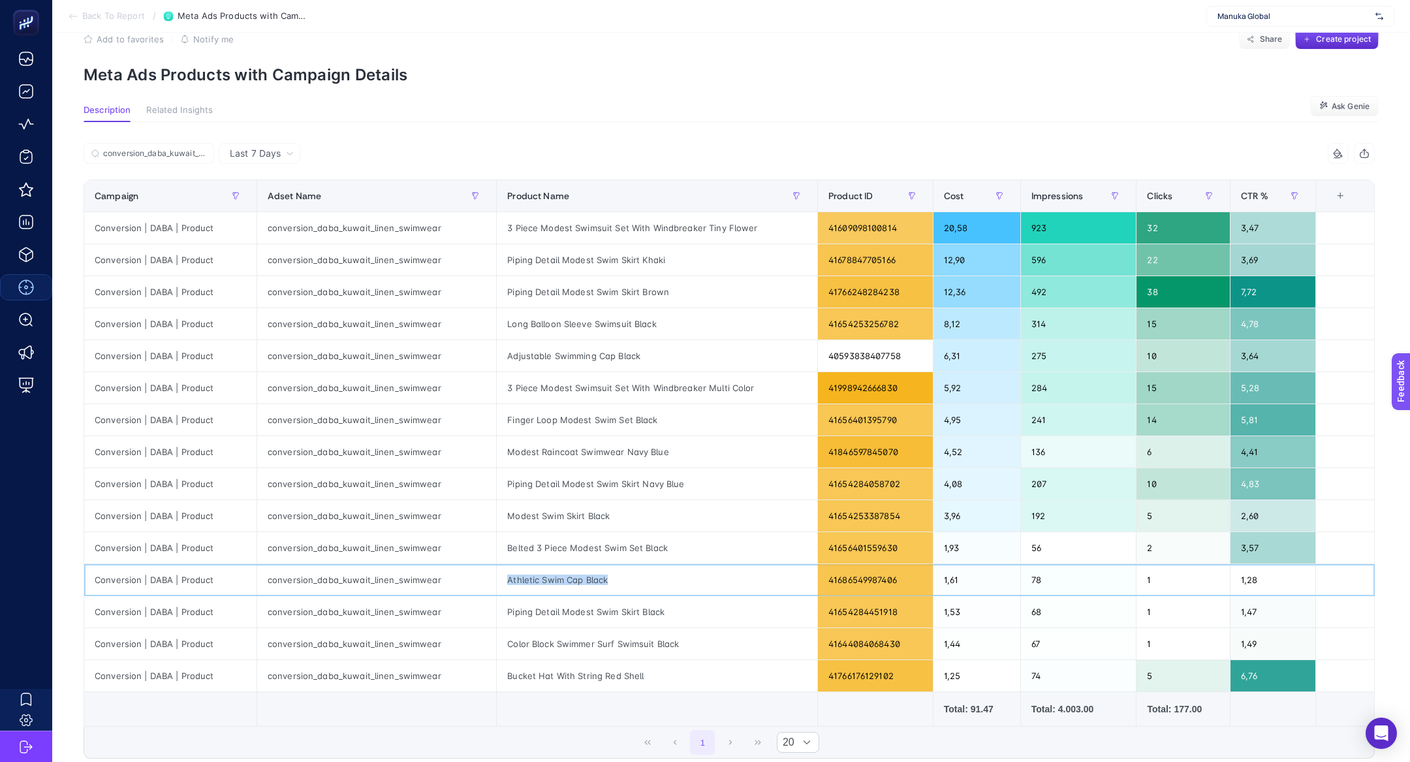
click at [529, 586] on div "Athletic Swim Cap Black" at bounding box center [657, 579] width 321 height 31
click at [544, 583] on div "Athletic Swim Cap Black" at bounding box center [657, 579] width 321 height 31
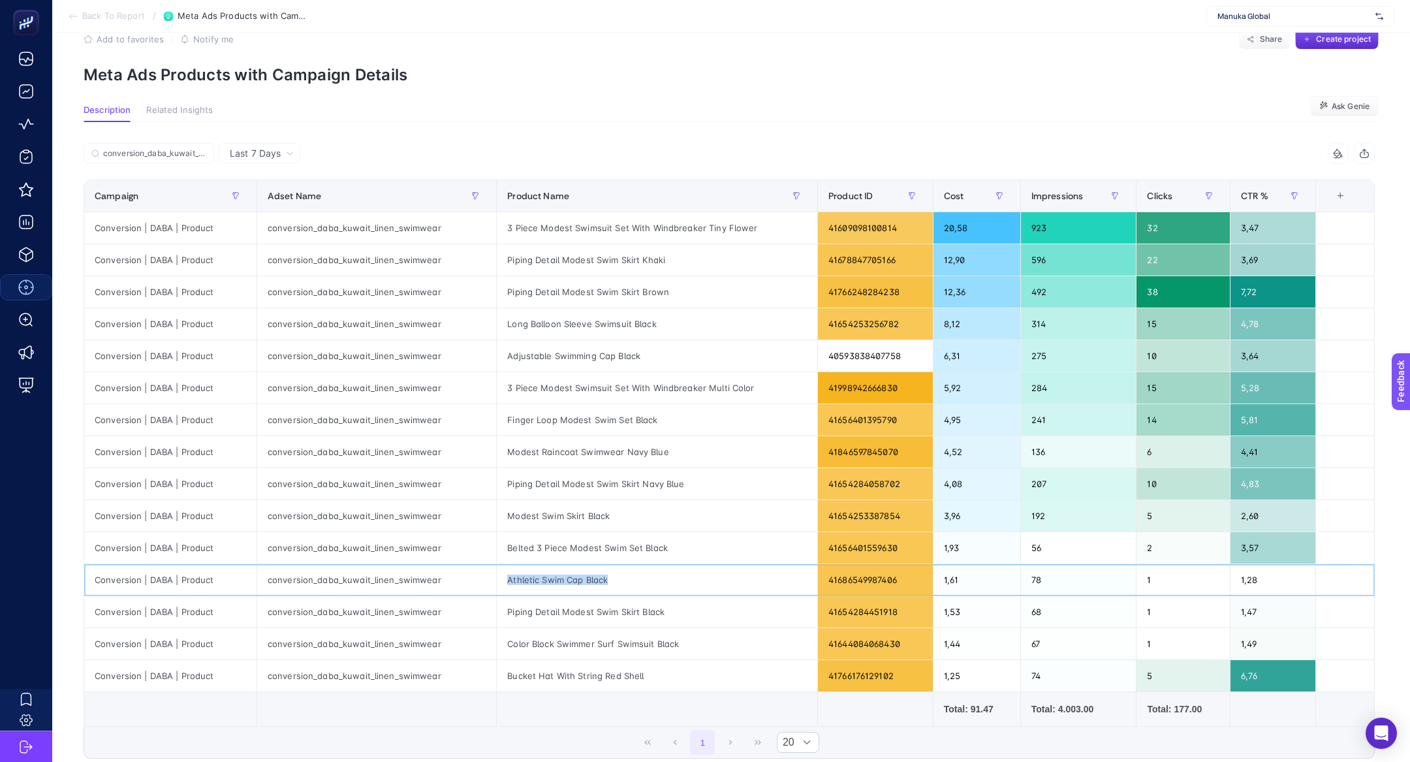
click at [544, 583] on div "Athletic Swim Cap Black" at bounding box center [657, 579] width 321 height 31
click at [578, 608] on div "Piping Detail Modest Swim Skirt Black" at bounding box center [657, 611] width 321 height 31
click at [617, 635] on div "Color Block Swimmer Surf Swimsuit Black" at bounding box center [657, 643] width 321 height 31
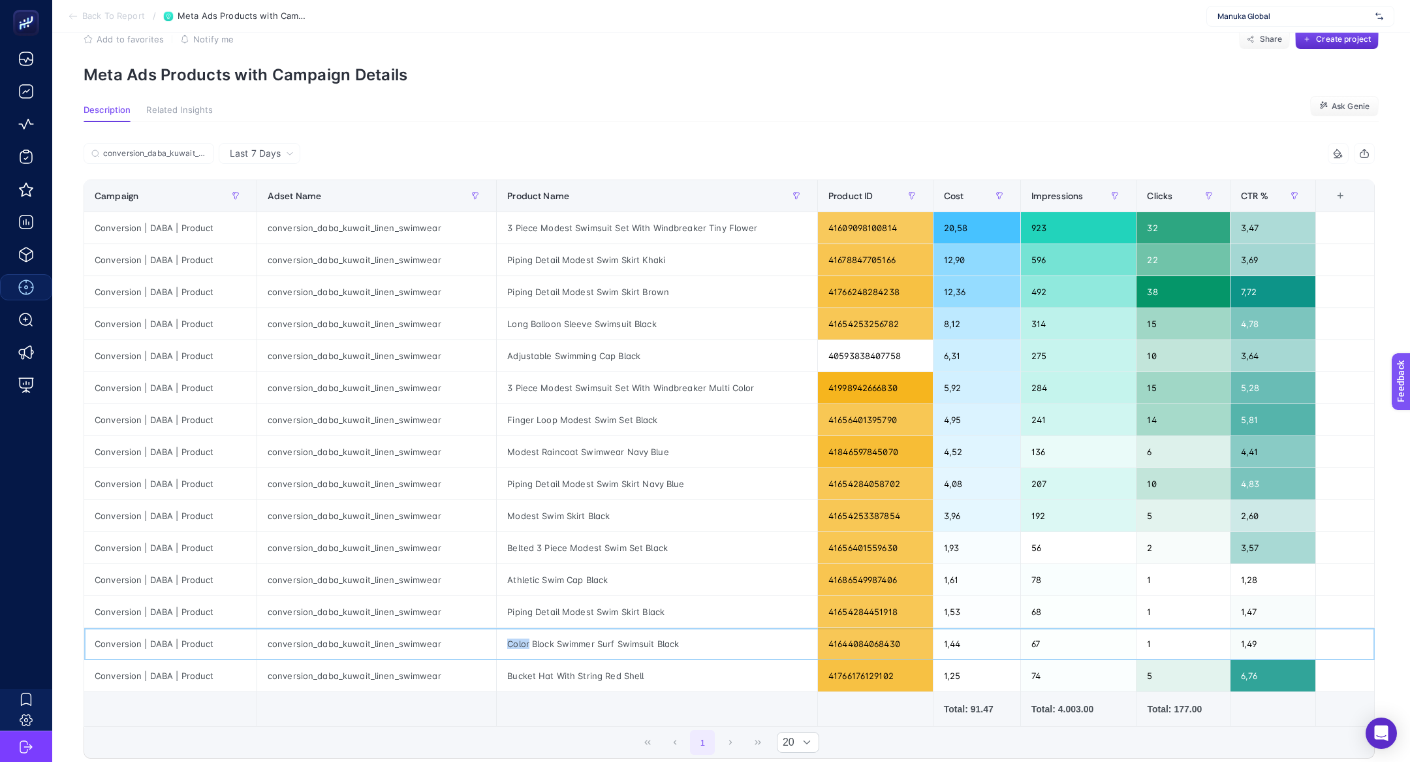
click at [616, 635] on div "Color Block Swimmer Surf Swimsuit Black" at bounding box center [657, 643] width 321 height 31
click at [560, 675] on div "Bucket Hat With String Red Shell" at bounding box center [657, 675] width 321 height 31
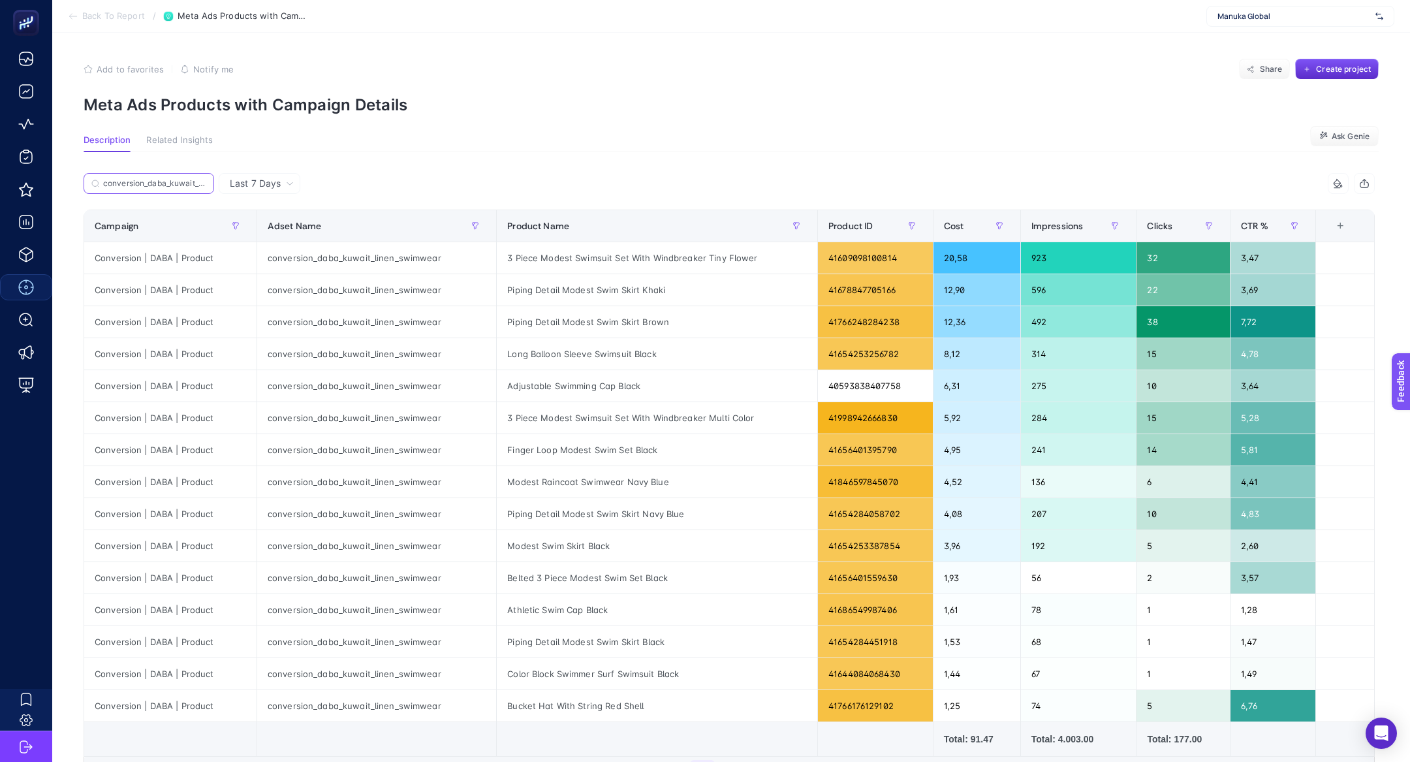
click at [191, 183] on input "conversion_daba_kuwait_linen_swimwear" at bounding box center [154, 184] width 103 height 10
click at [203, 182] on icon at bounding box center [202, 184] width 4 height 4
click at [193, 182] on input "conversion_daba_kuwait_linen_swimwear" at bounding box center [148, 184] width 89 height 10
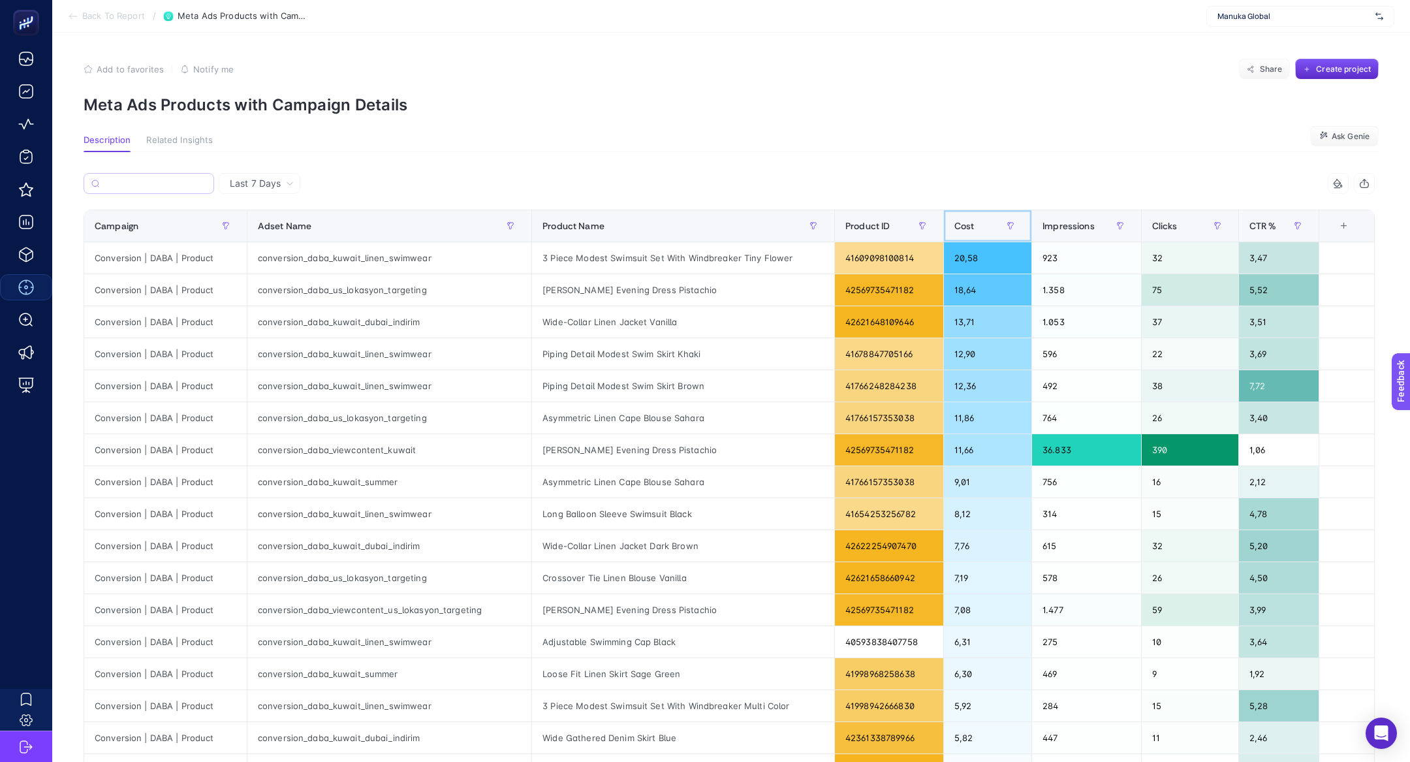
click at [962, 227] on span "Cost" at bounding box center [965, 226] width 20 height 10
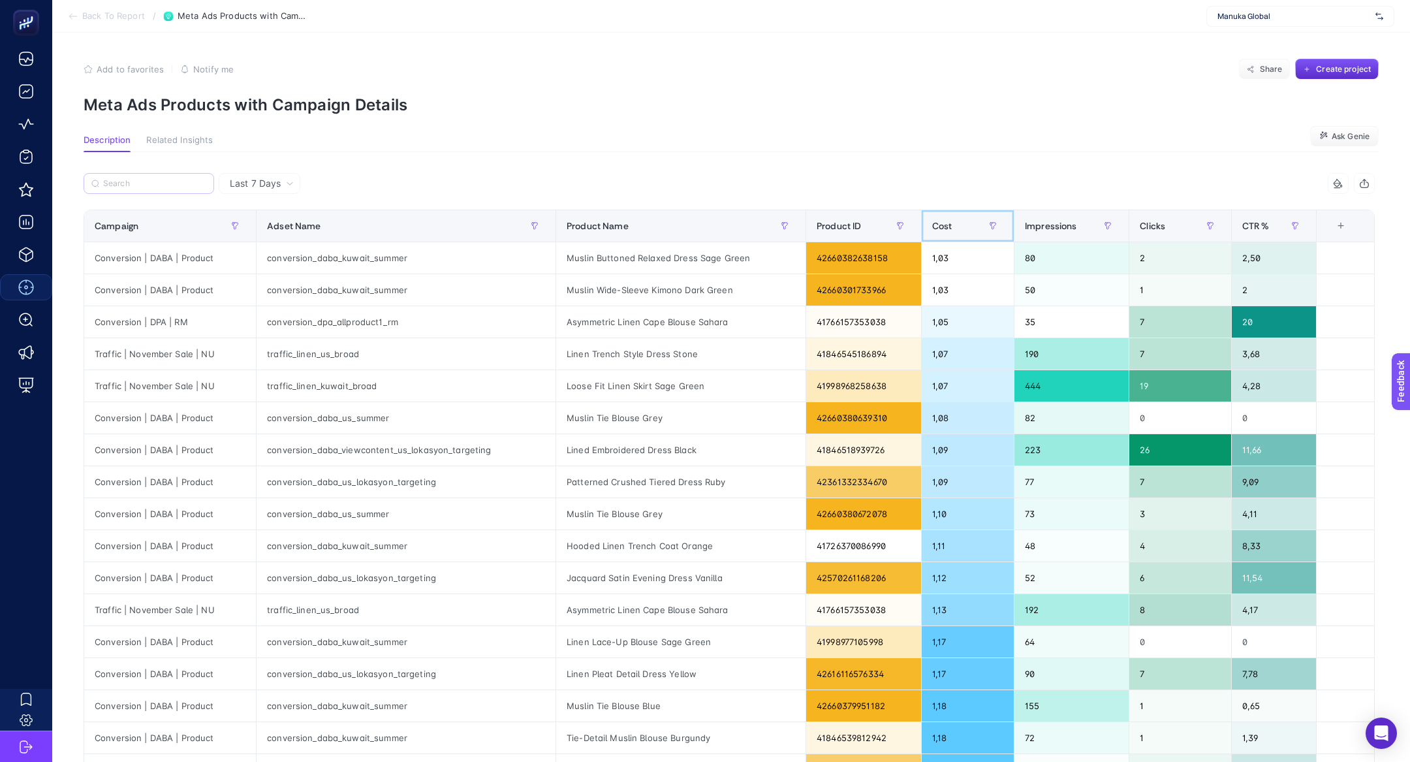
click at [962, 227] on div "Cost" at bounding box center [967, 225] width 71 height 21
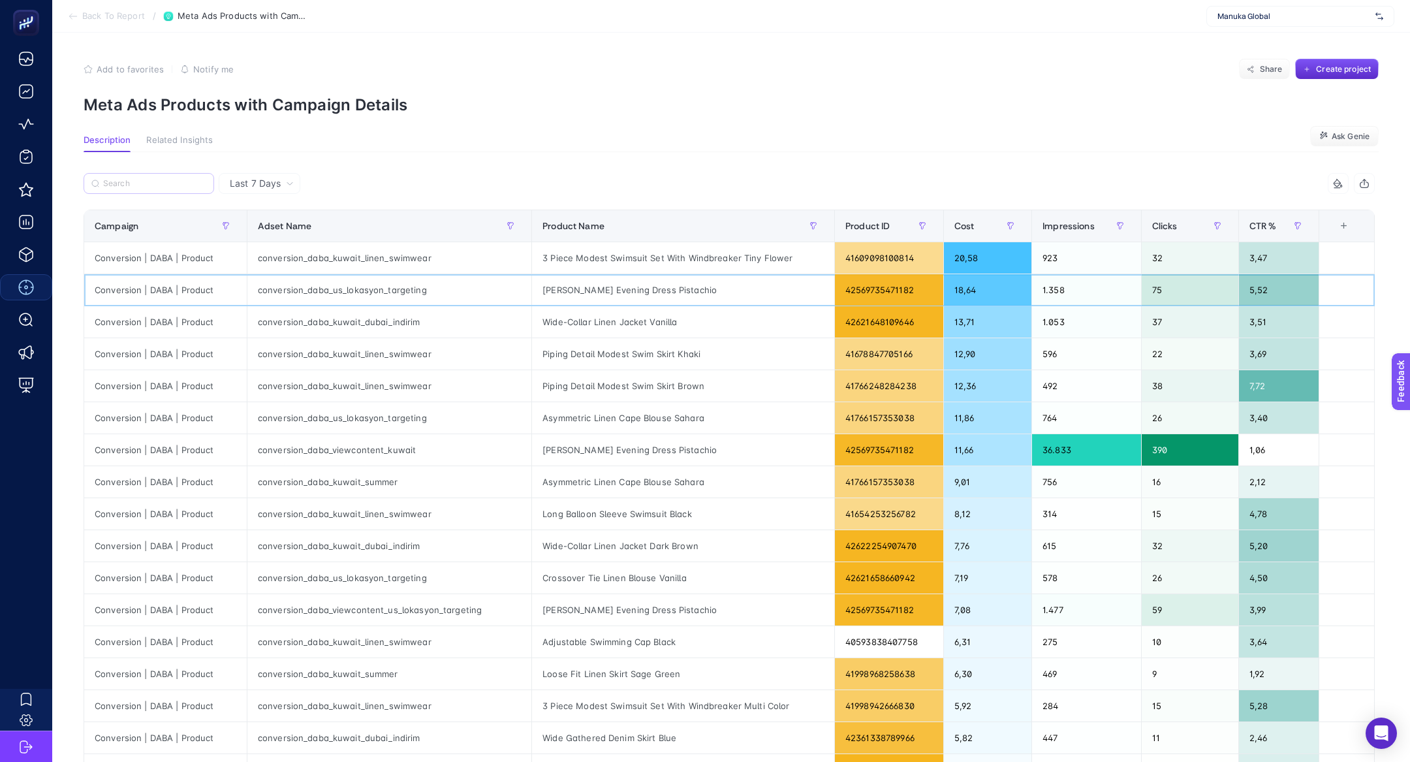
click at [393, 292] on div "conversion_daba_us_lokasyon_targeting" at bounding box center [389, 289] width 284 height 31
click at [168, 179] on input "Search" at bounding box center [154, 184] width 103 height 10
paste input "conversion_daba_us_lokasyon_targeting"
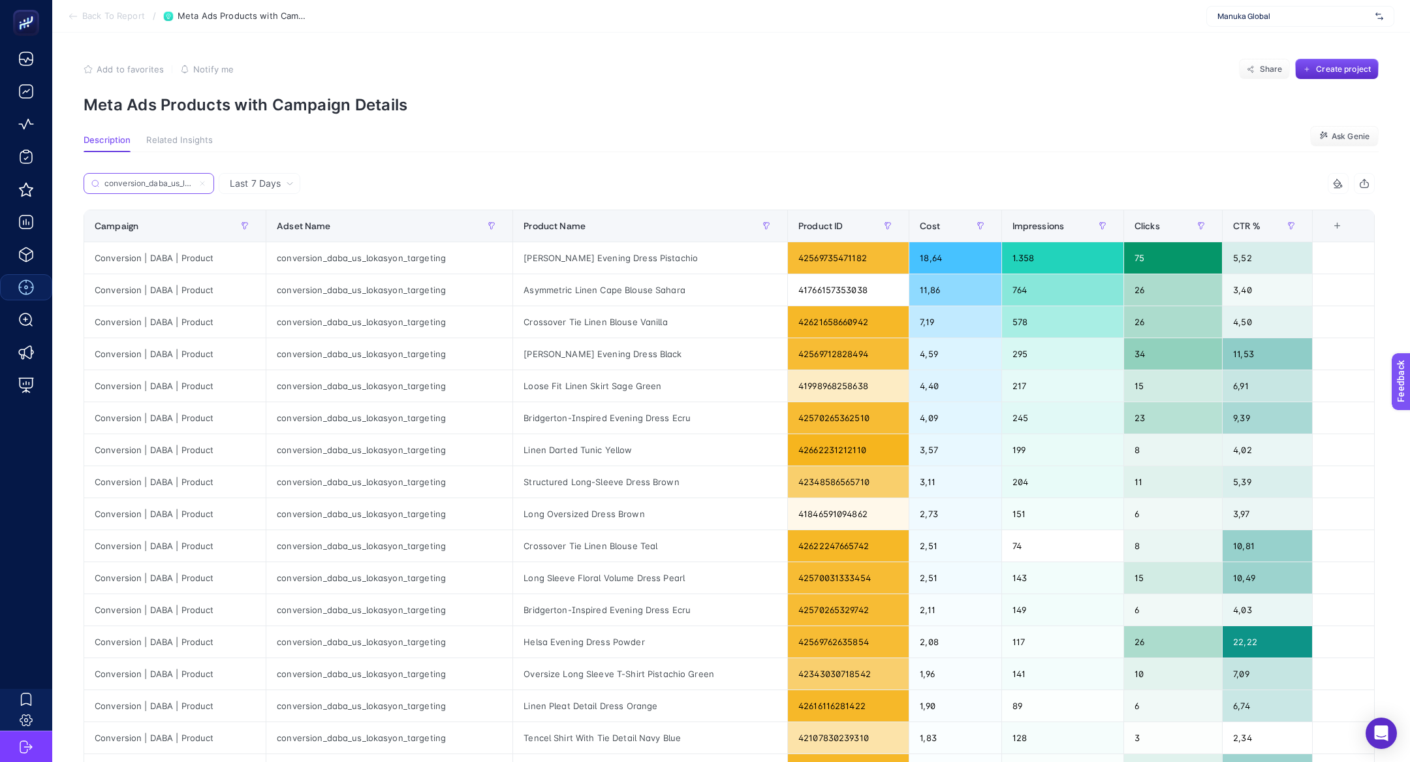
scroll to position [0, 61]
type input "conversion_daba_us_lokasyon_targeting"
click at [266, 181] on span "Last 7 Days" at bounding box center [255, 183] width 51 height 13
click at [283, 230] on li "Last 30 Days" at bounding box center [260, 235] width 74 height 24
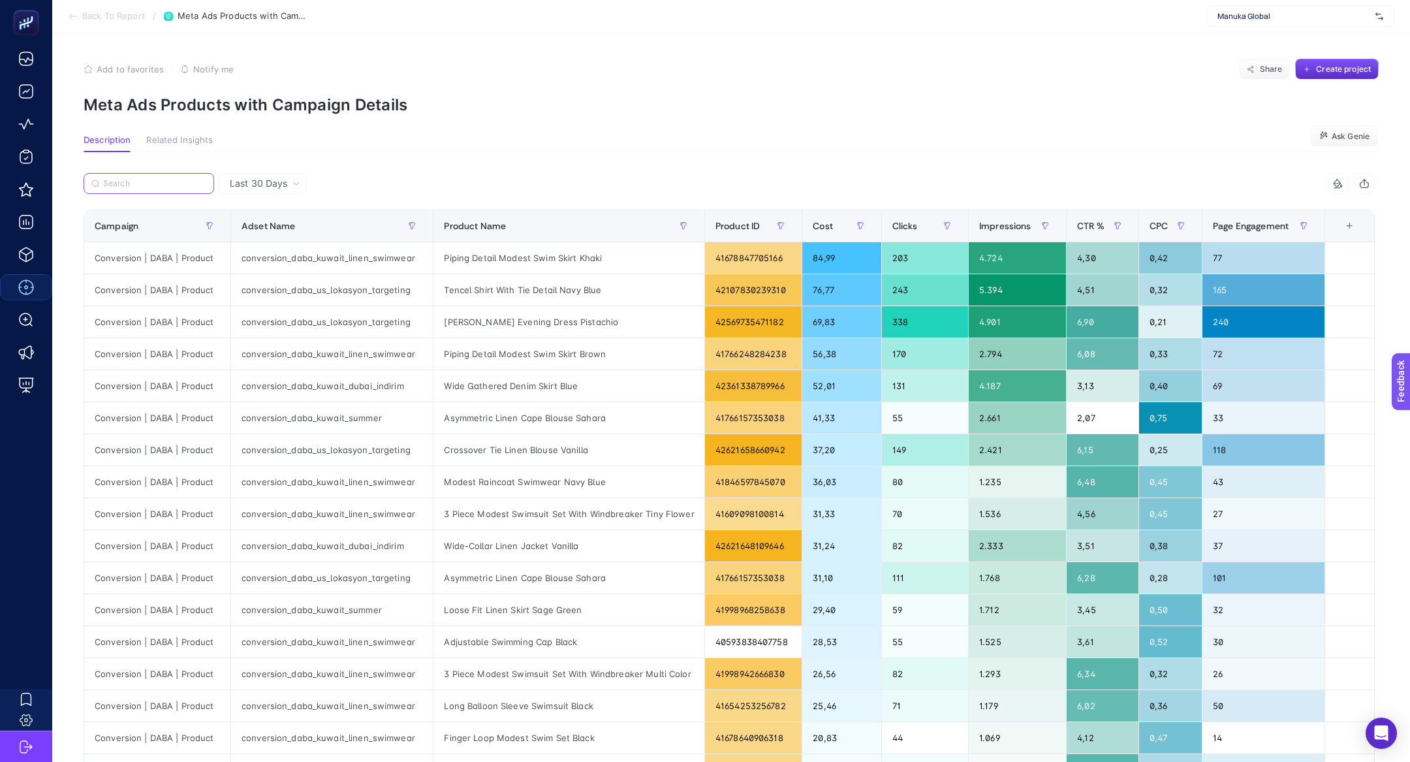
click at [166, 184] on input "Search" at bounding box center [154, 184] width 103 height 10
paste input "conversion_daba_us_lokasyon_targeting"
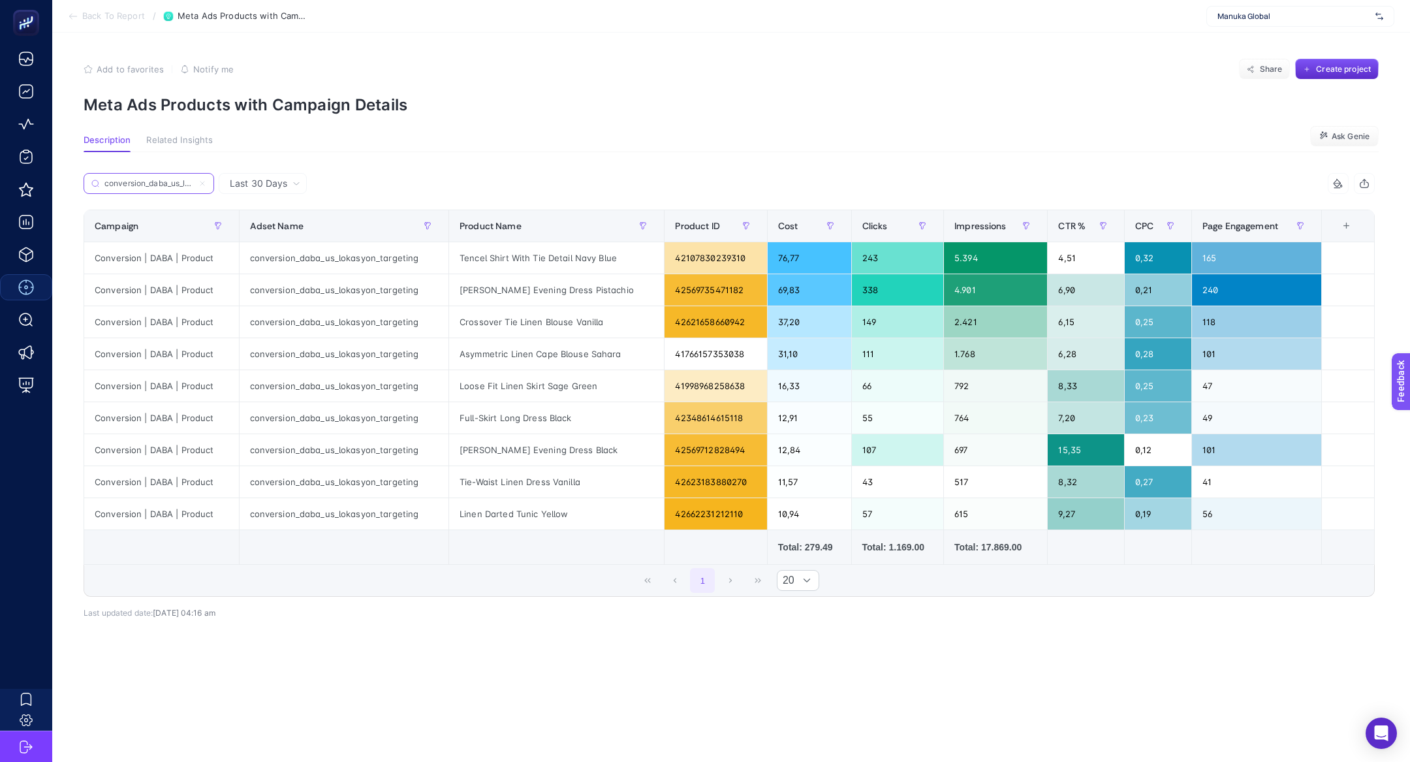
scroll to position [0, 61]
type input "conversion_daba_us_lokasyon_targeting"
click at [266, 185] on span "Last 30 Days" at bounding box center [258, 183] width 57 height 13
click at [279, 223] on li "Last 7 Days" at bounding box center [263, 235] width 80 height 24
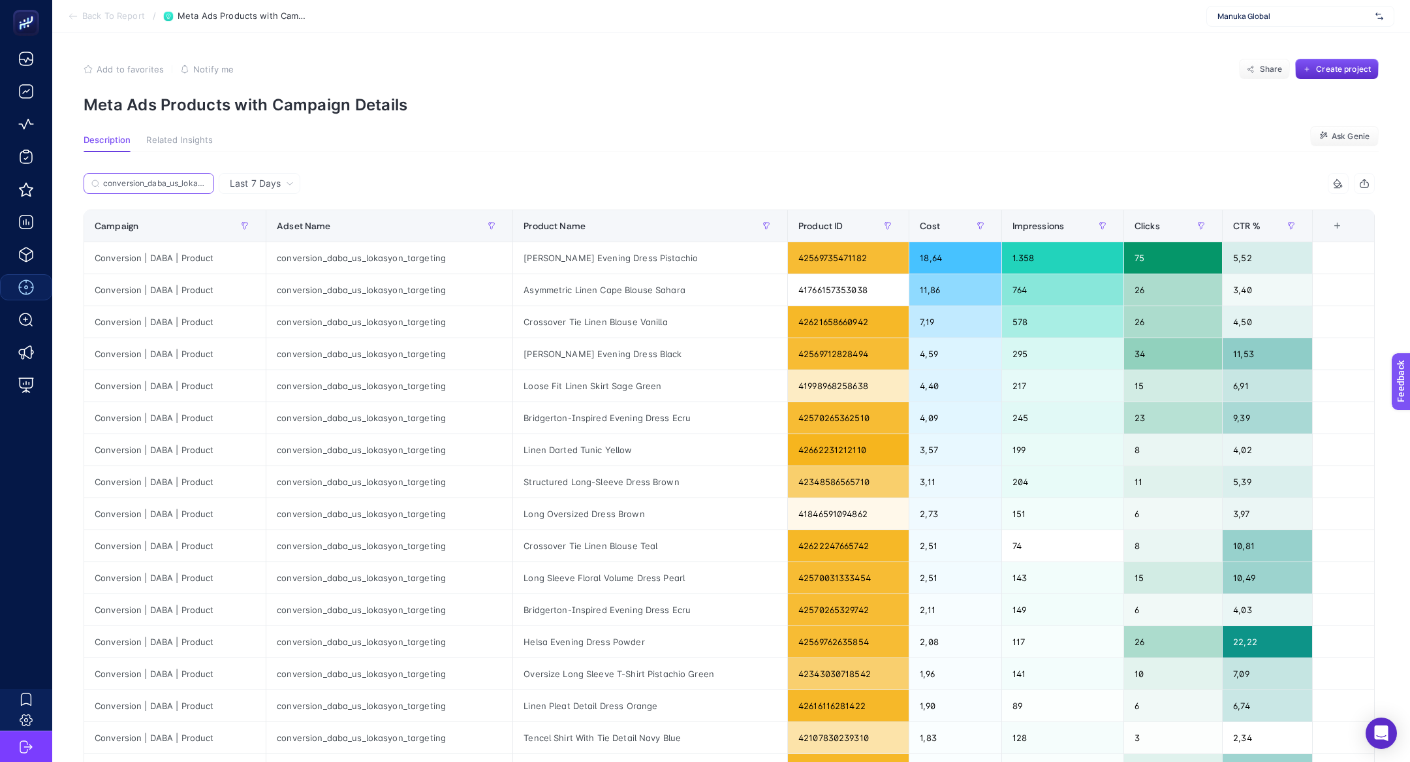
click at [178, 184] on input "conversion_daba_us_lokasyon_targeting" at bounding box center [154, 184] width 103 height 10
click at [178, 184] on input "conversion_daba_us_lokasyon_targeting" at bounding box center [148, 184] width 89 height 10
click at [599, 262] on div "[PERSON_NAME] Evening Dress Pistachio" at bounding box center [650, 257] width 274 height 31
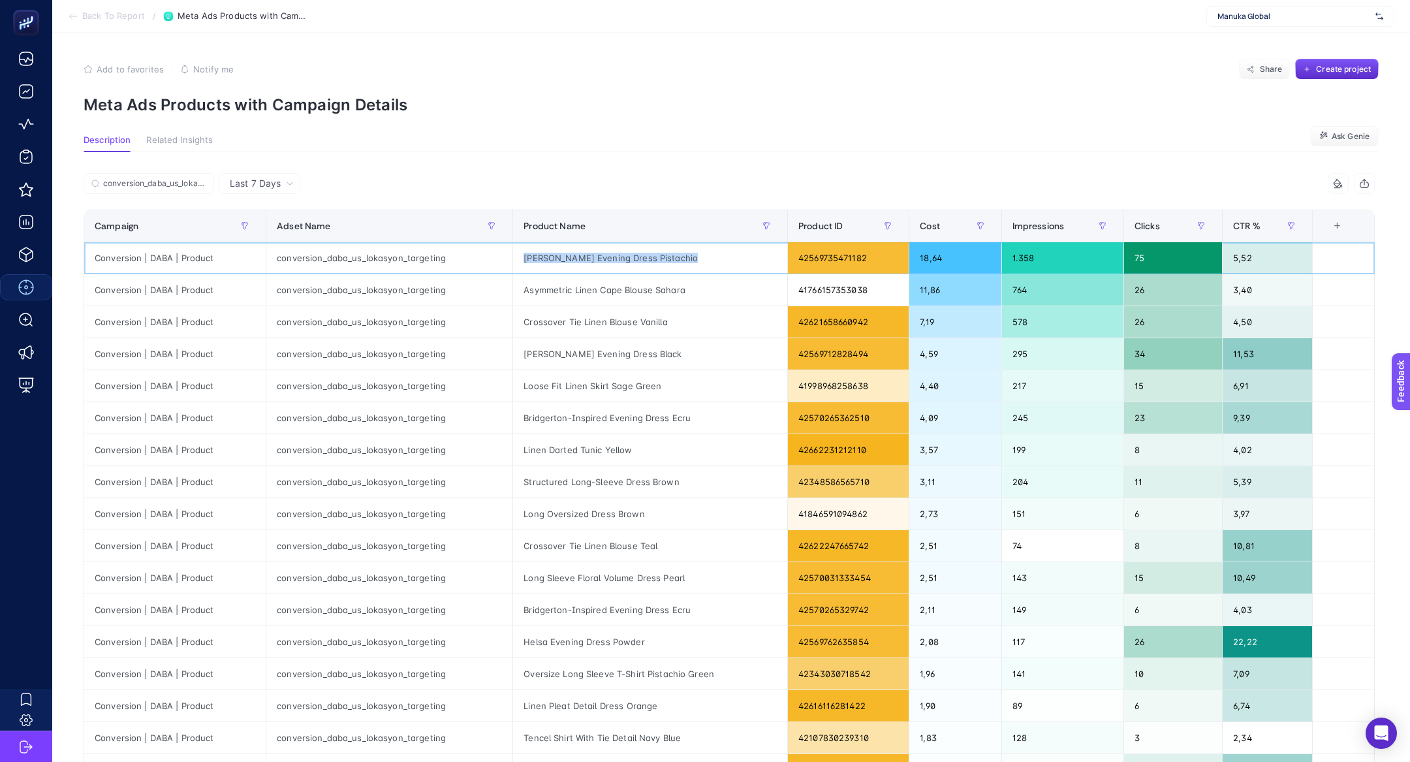
click at [599, 262] on div "[PERSON_NAME] Evening Dress Pistachio" at bounding box center [650, 257] width 274 height 31
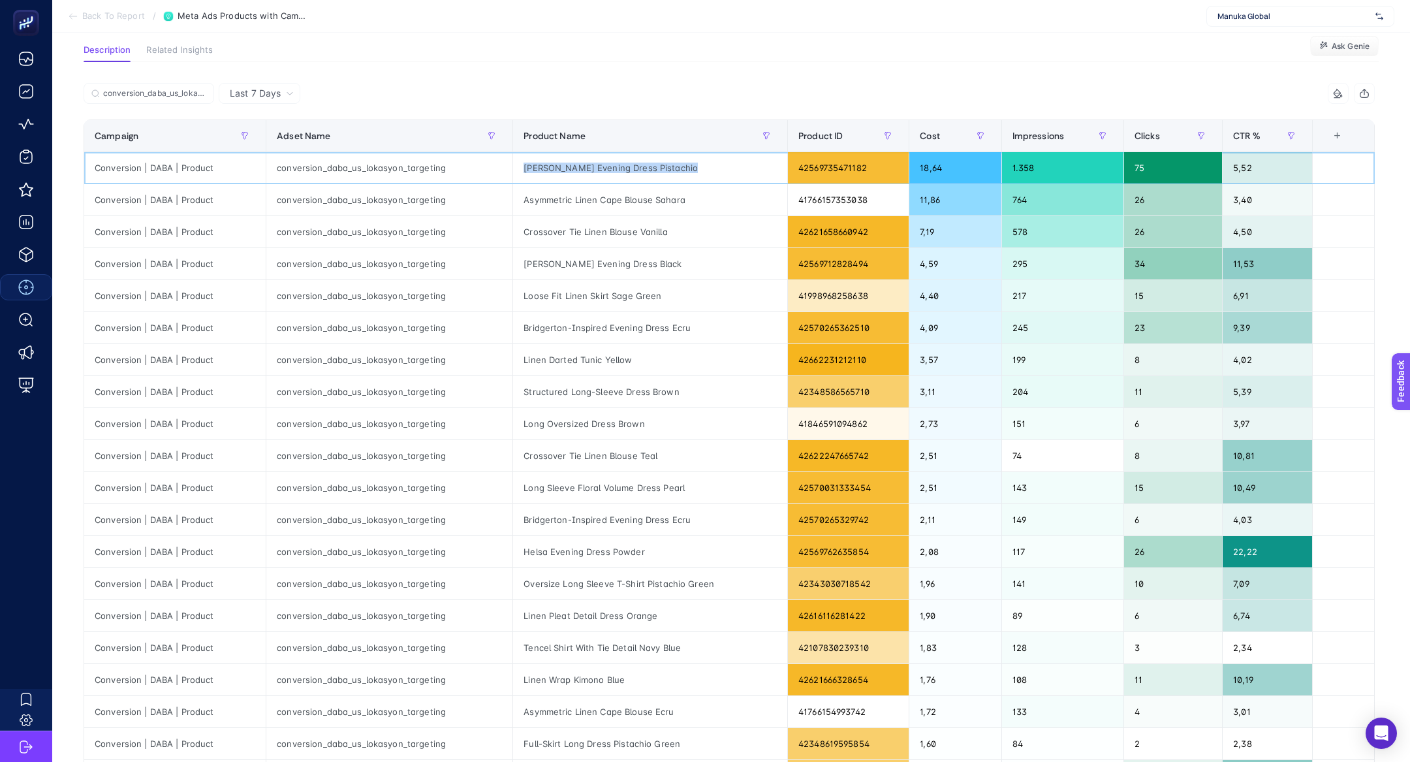
scroll to position [72, 0]
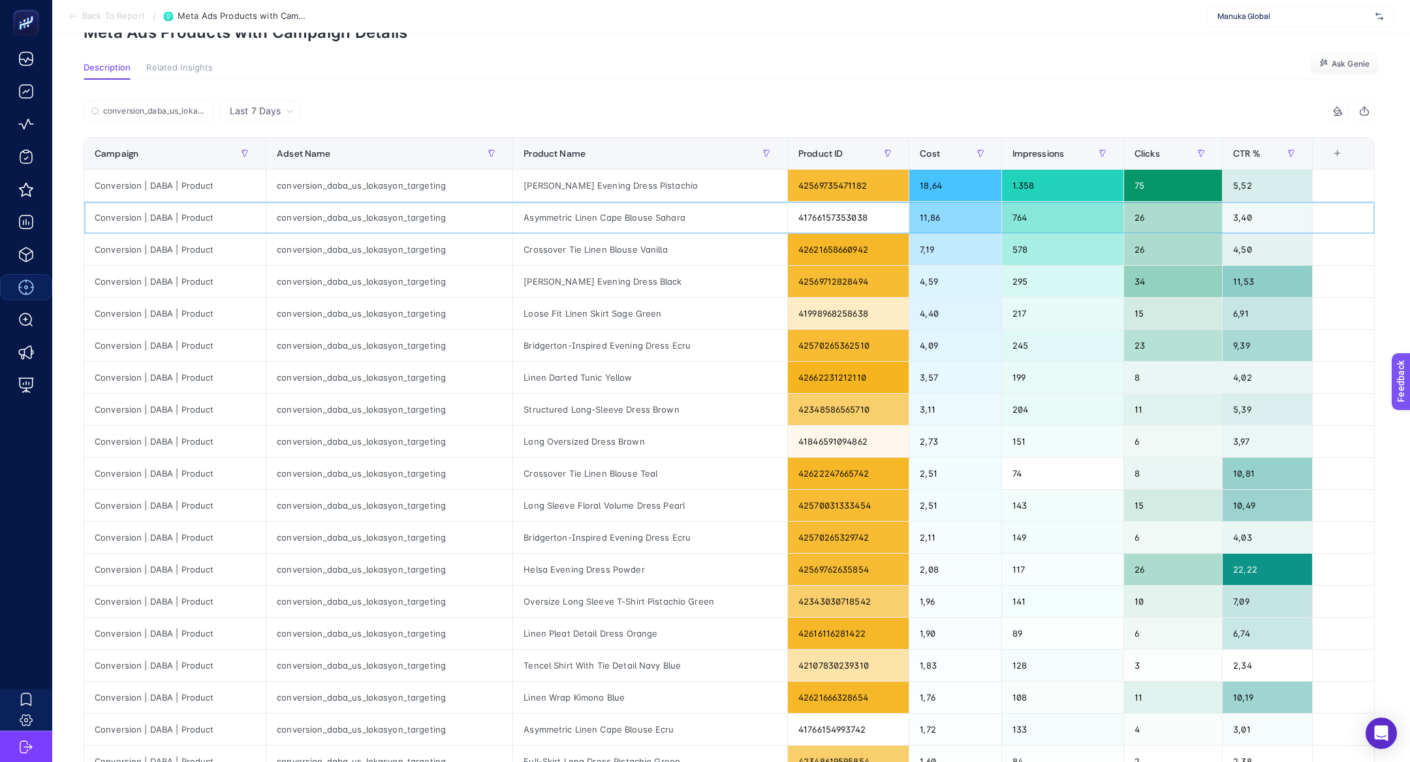
click at [622, 222] on div "Asymmetric Linen Cape Blouse Sahara" at bounding box center [650, 217] width 274 height 31
click at [552, 254] on div "Crossover Tie Linen Blouse Vanilla" at bounding box center [650, 249] width 274 height 31
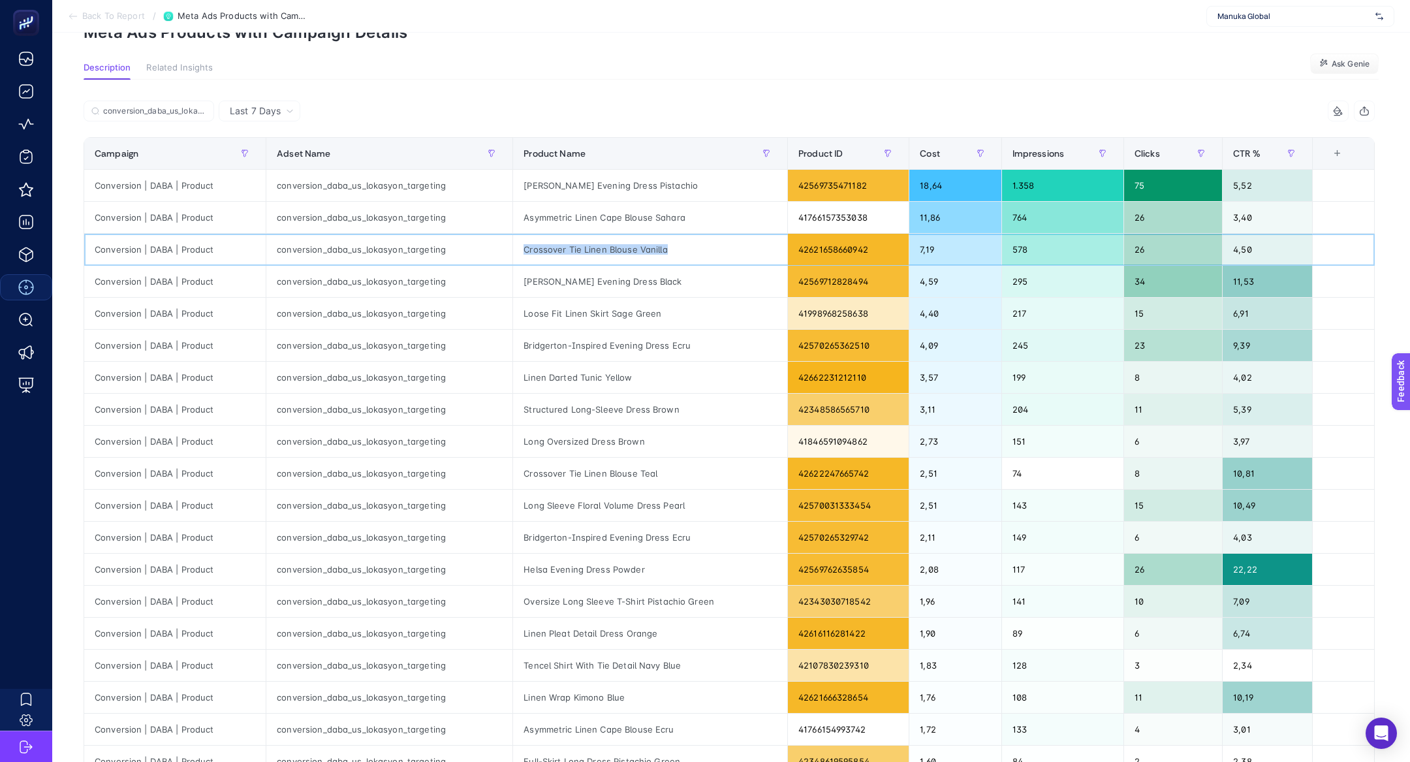
click at [552, 254] on div "Crossover Tie Linen Blouse Vanilla" at bounding box center [650, 249] width 274 height 31
click at [599, 285] on div "[PERSON_NAME] Evening Dress Black" at bounding box center [650, 281] width 274 height 31
click at [584, 319] on div "Loose Fit Linen Skirt Sage Green" at bounding box center [650, 313] width 274 height 31
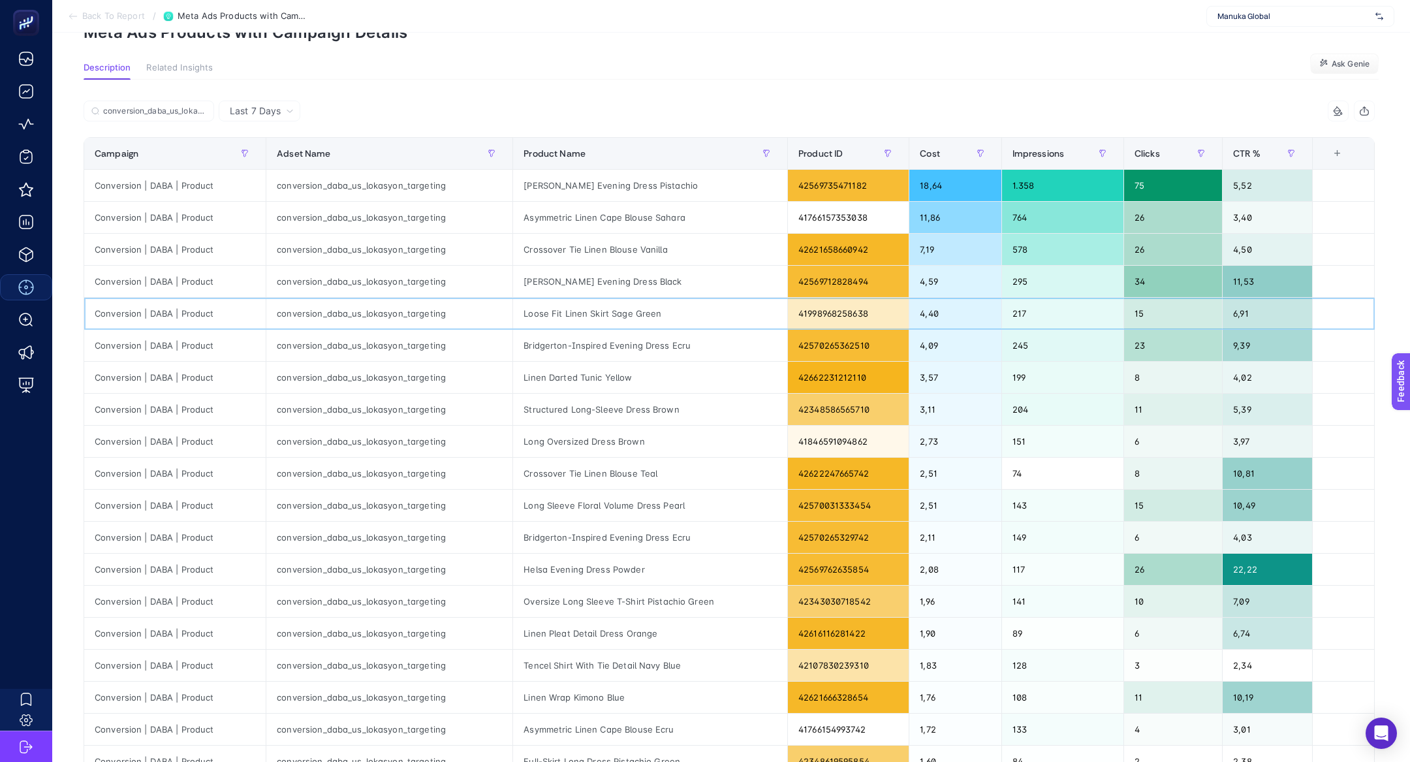
click at [584, 319] on div "Loose Fit Linen Skirt Sage Green" at bounding box center [650, 313] width 274 height 31
click at [667, 348] on div "Bridgerton-Inspired Evening Dress Ecru" at bounding box center [650, 345] width 274 height 31
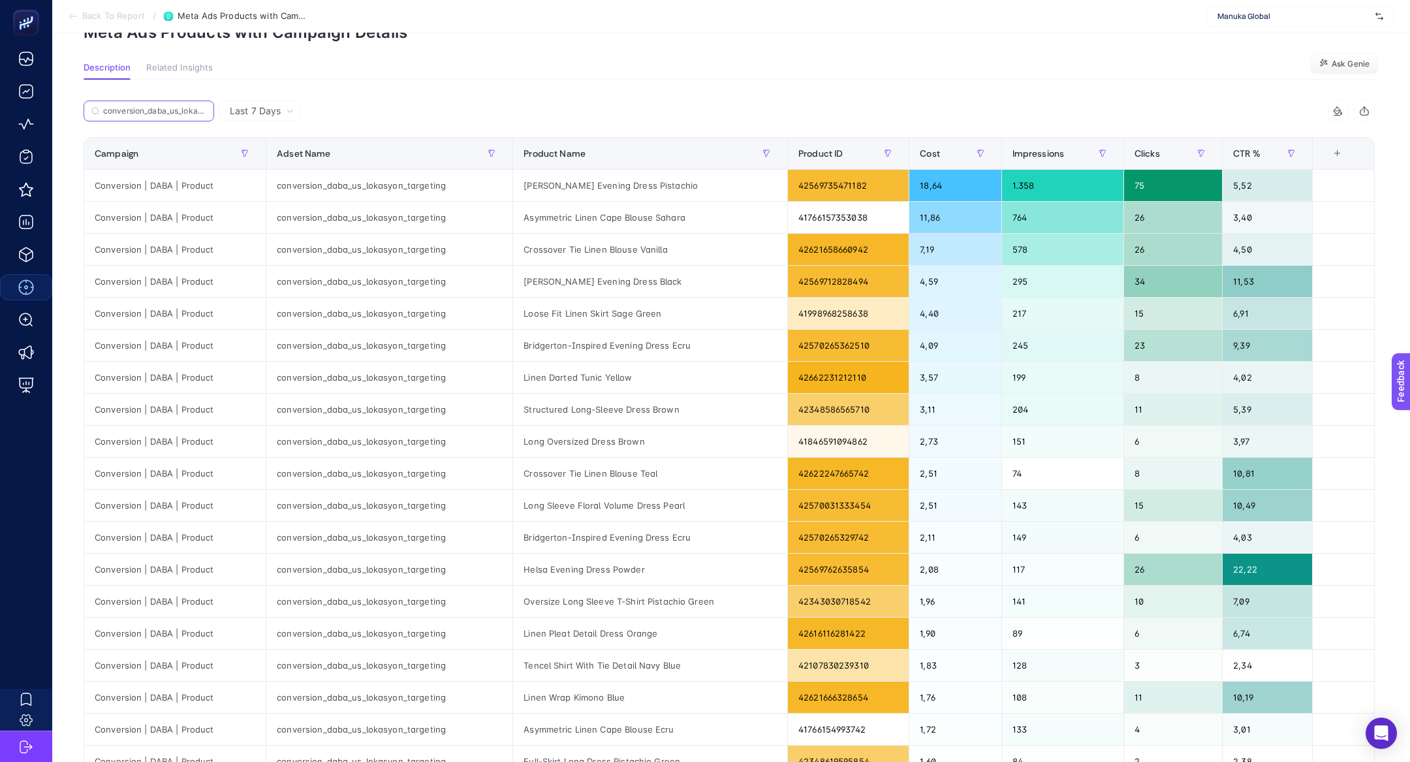
click at [176, 112] on input "conversion_daba_us_lokasyon_targeting" at bounding box center [154, 111] width 103 height 10
click at [176, 112] on input "conversion_daba_us_lokasyon_targeting" at bounding box center [148, 111] width 89 height 10
paste input "Ruffled Premium Skirt Black"
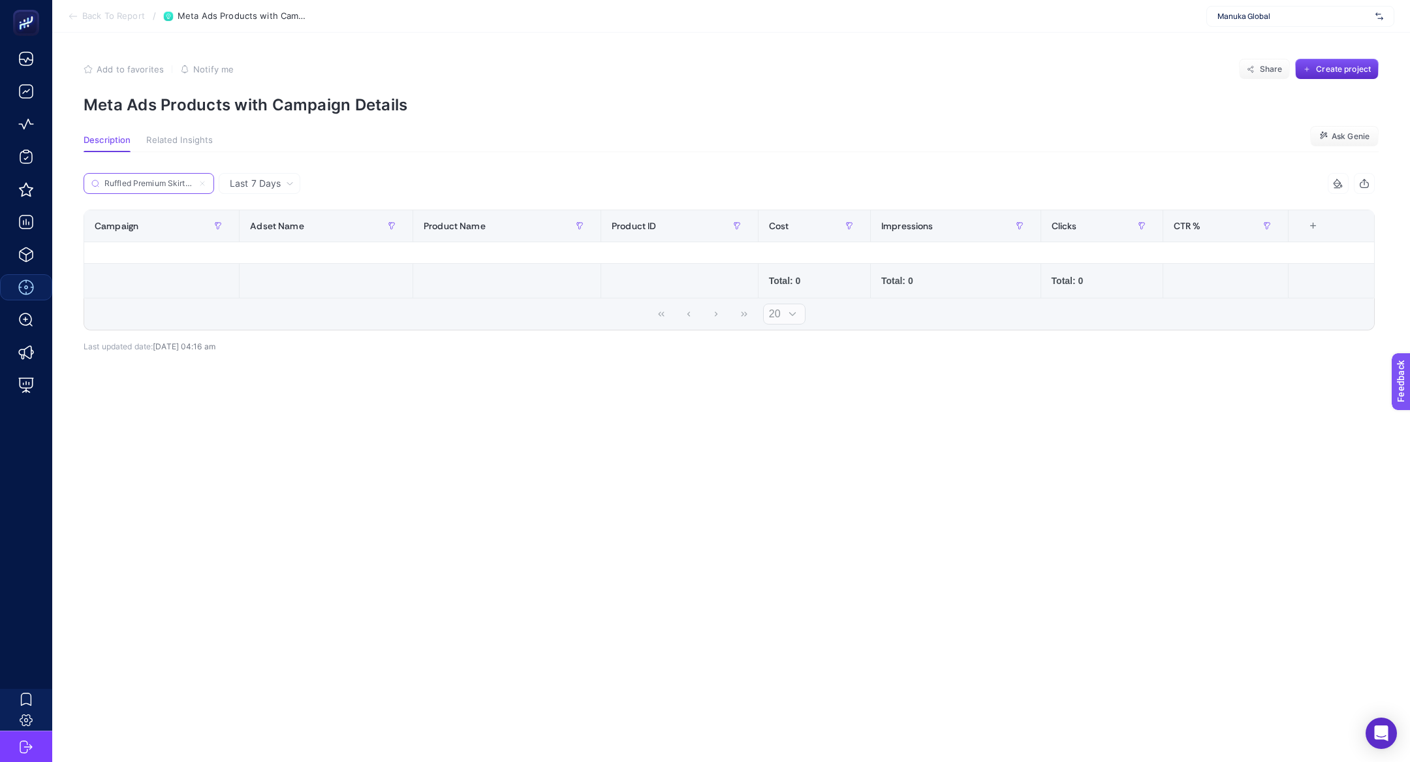
scroll to position [0, 15]
type input "Ruffled Premium Skirt Black"
click at [205, 180] on icon at bounding box center [202, 184] width 8 height 8
click at [193, 180] on input "Ruffled Premium Skirt Black" at bounding box center [148, 184] width 89 height 10
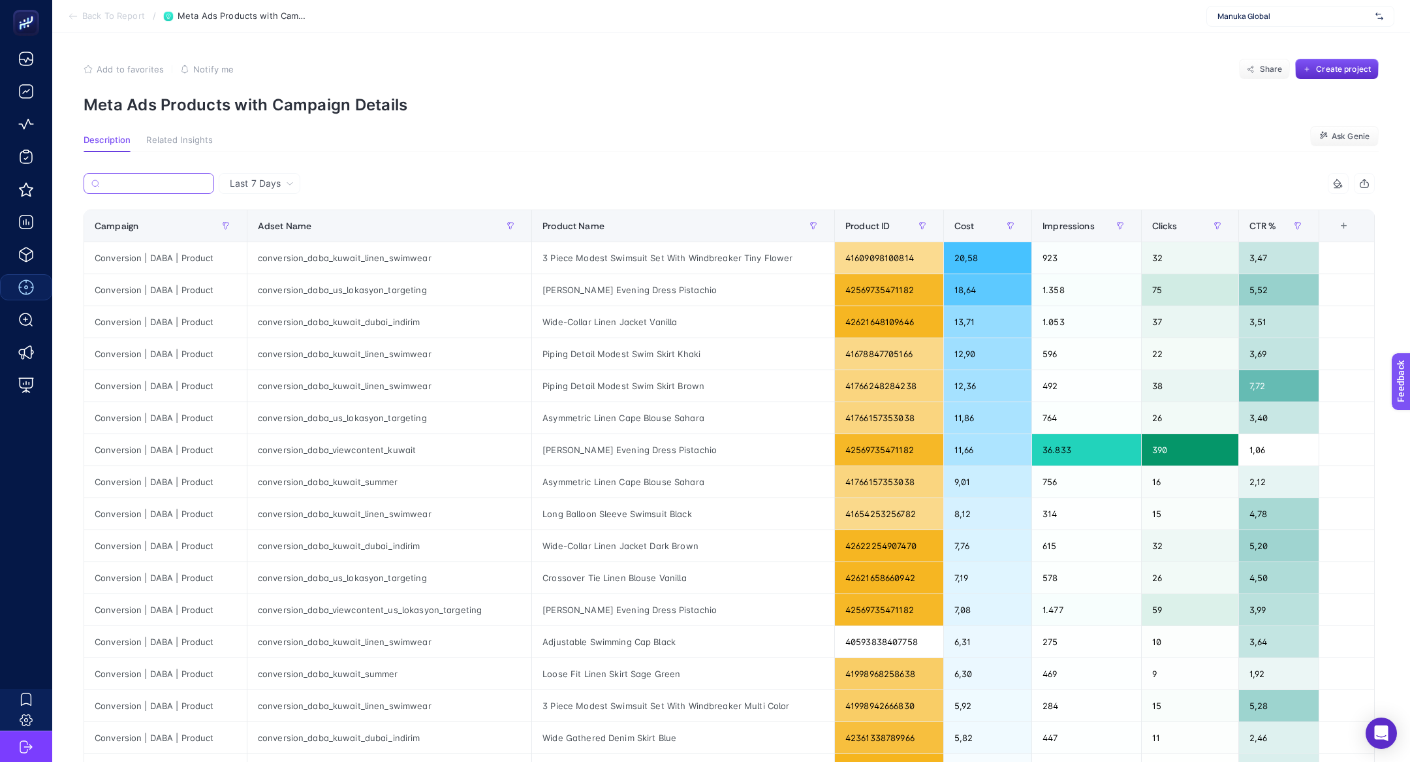
scroll to position [0, 0]
click at [254, 186] on span "Last 7 Days" at bounding box center [255, 183] width 51 height 13
click at [287, 232] on li "Last 30 Days" at bounding box center [260, 235] width 74 height 24
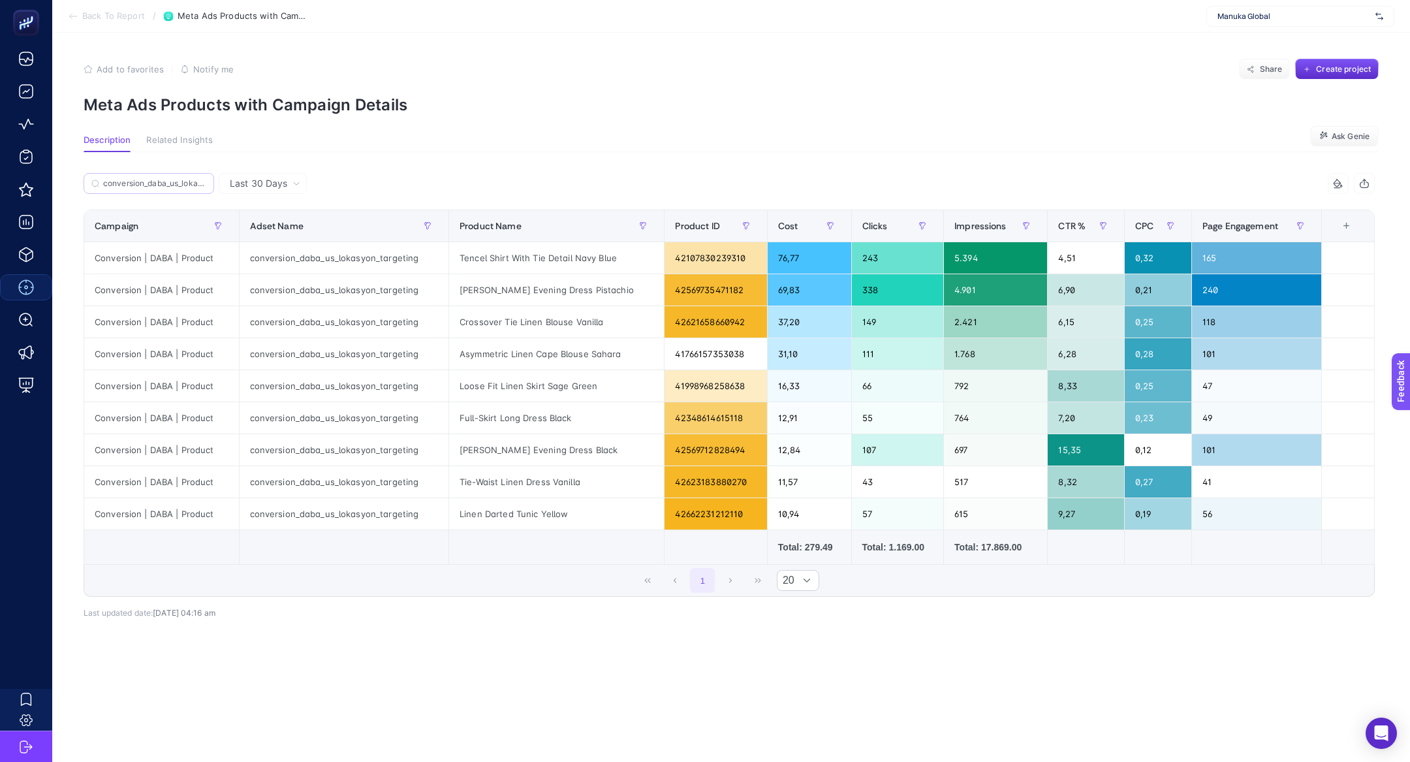
click at [185, 189] on label "conversion_daba_us_lokasyon_targeting" at bounding box center [149, 183] width 131 height 21
click at [0, 0] on input "Search" at bounding box center [0, 0] width 0 height 0
click at [185, 189] on label "conversion_daba_us_lokasyon_targeting" at bounding box center [149, 183] width 131 height 21
click at [0, 0] on input "Search" at bounding box center [0, 0] width 0 height 0
click at [207, 184] on label "conversion_daba_us_lokasyon_targeting" at bounding box center [149, 183] width 131 height 21
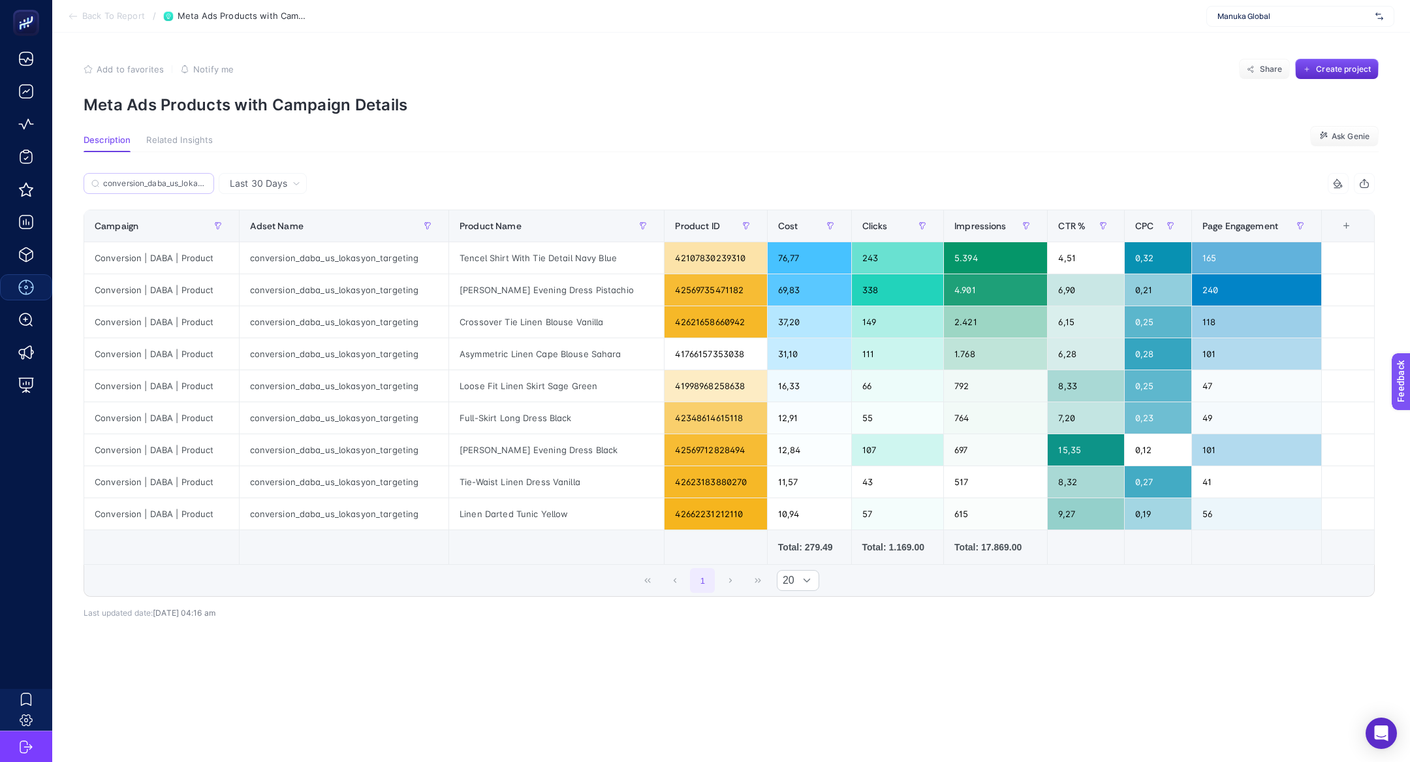
click at [0, 0] on input "Search" at bounding box center [0, 0] width 0 height 0
click at [202, 183] on input "conversion_daba_us_lokasyon_targeting" at bounding box center [154, 184] width 103 height 10
click at [202, 183] on icon at bounding box center [202, 184] width 4 height 4
click at [0, 0] on input "Search" at bounding box center [0, 0] width 0 height 0
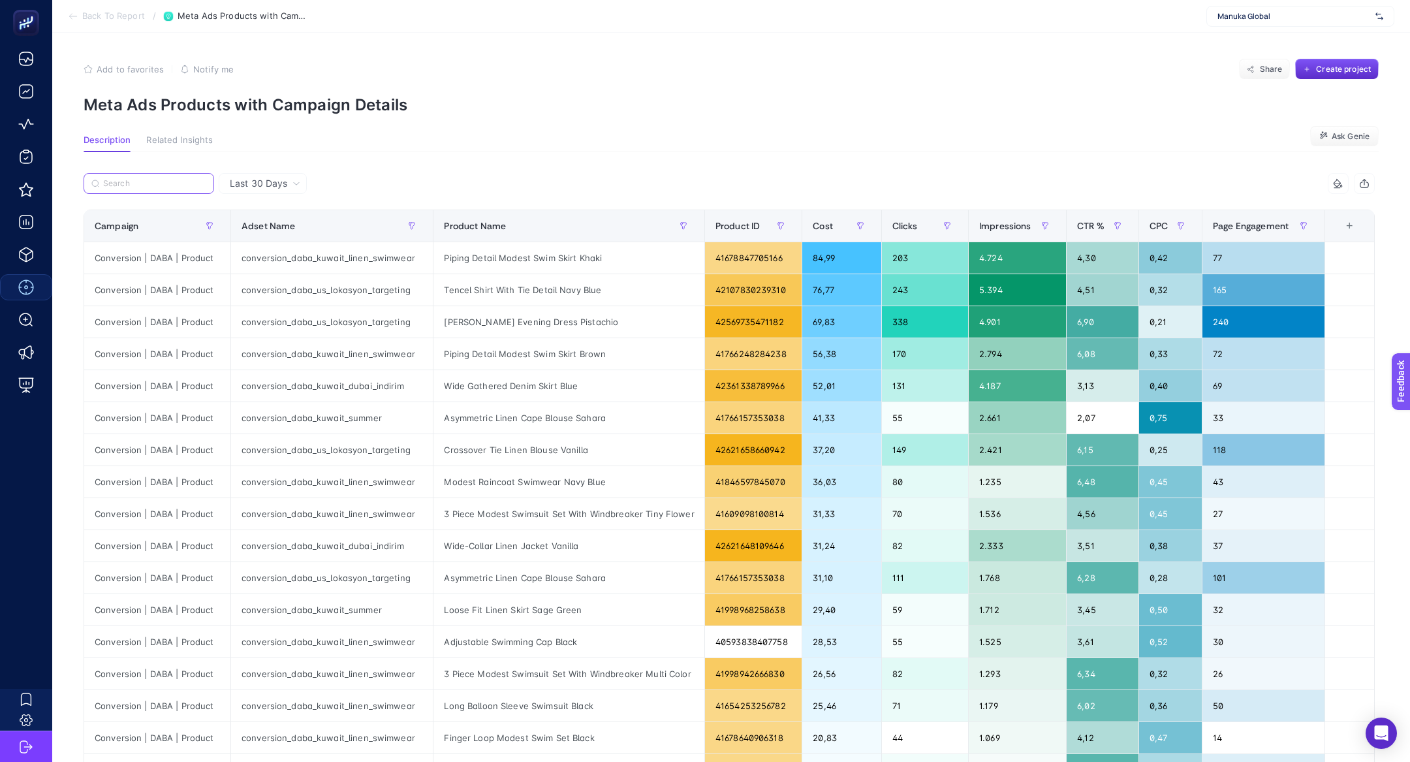
click at [206, 182] on input "Search" at bounding box center [154, 184] width 103 height 10
click at [247, 183] on span "Last 30 Days" at bounding box center [258, 183] width 57 height 13
click at [288, 223] on li "Last 7 Days" at bounding box center [263, 235] width 80 height 24
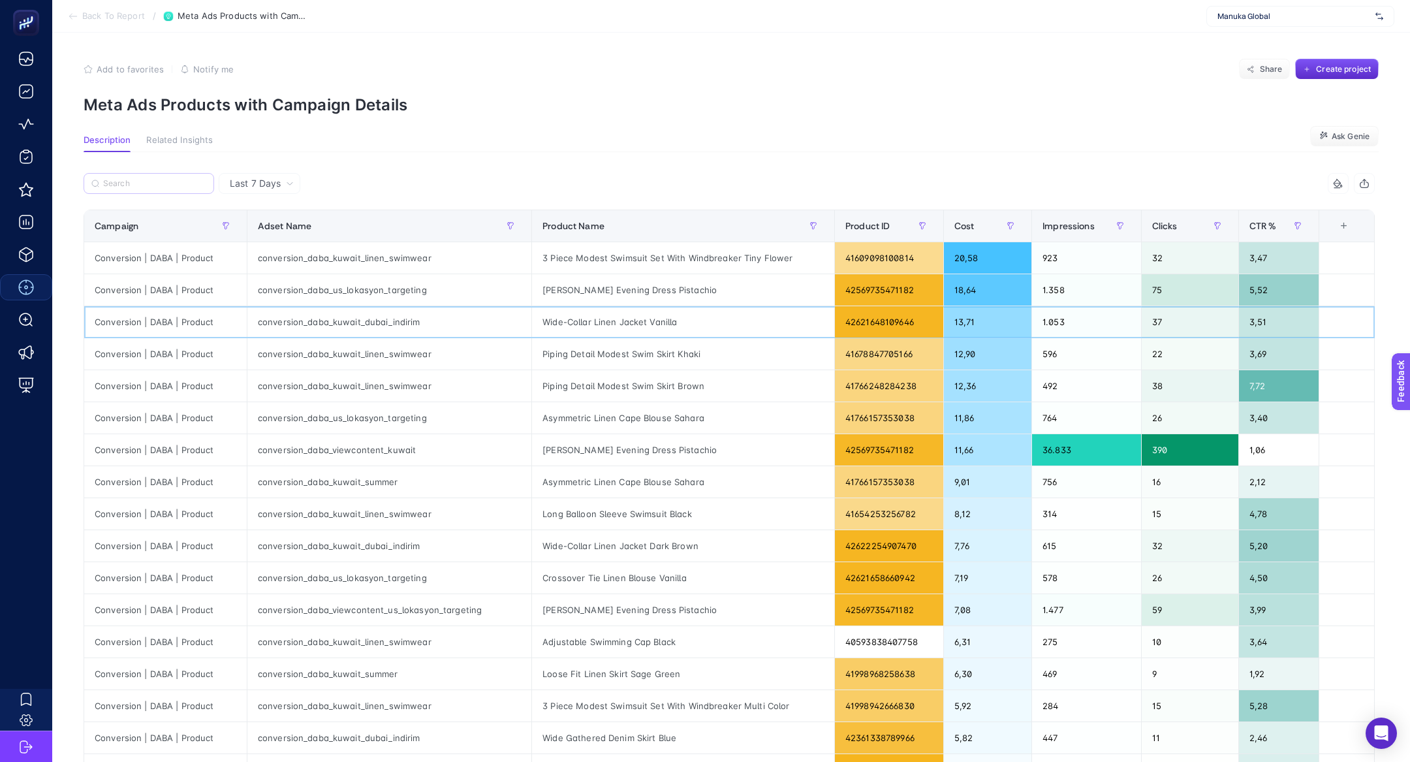
click at [385, 319] on div "conversion_daba_kuwait_dubai_indirim" at bounding box center [389, 321] width 284 height 31
click at [170, 179] on input "Search" at bounding box center [154, 184] width 103 height 10
paste input "conversion_daba_kuwait_dubai_indirim"
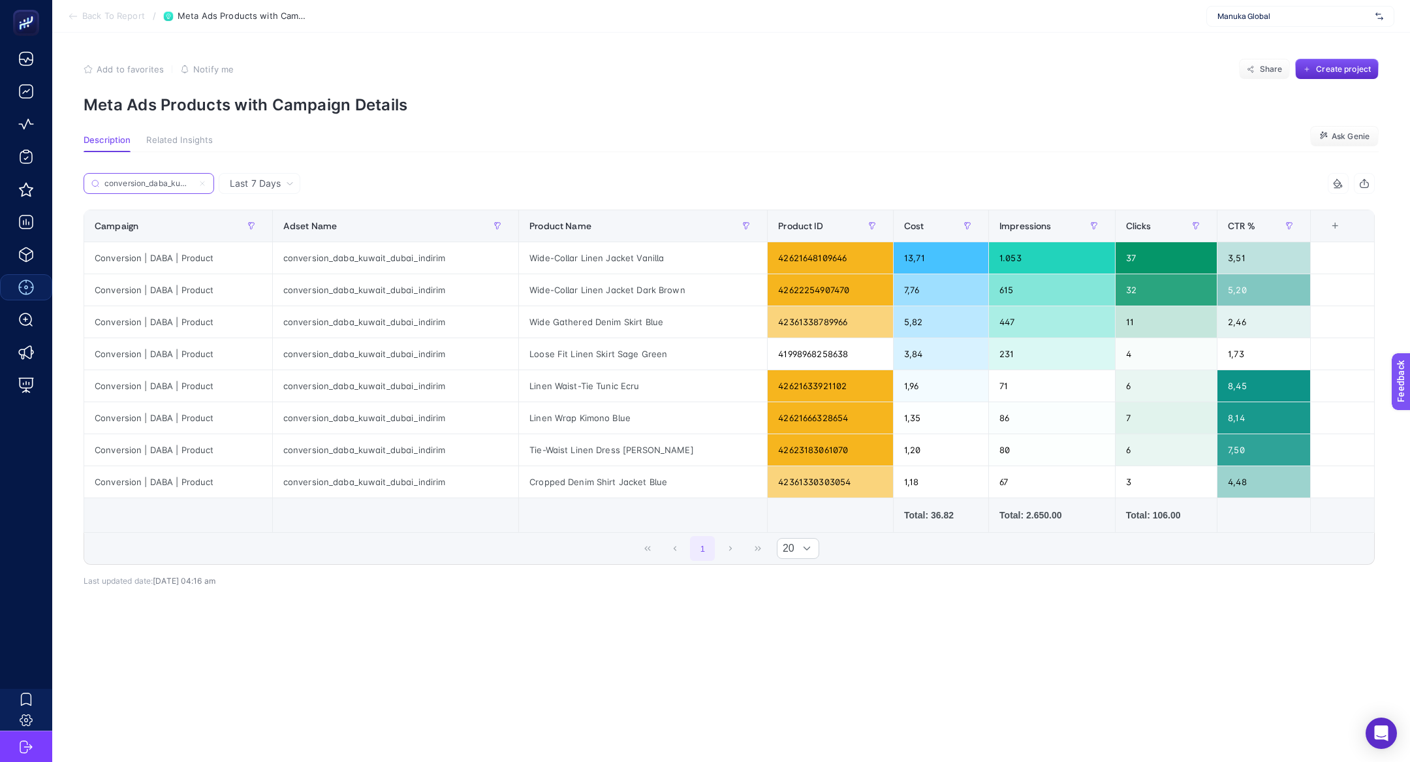
scroll to position [0, 57]
type input "conversion_daba_kuwait_dubai_indirim"
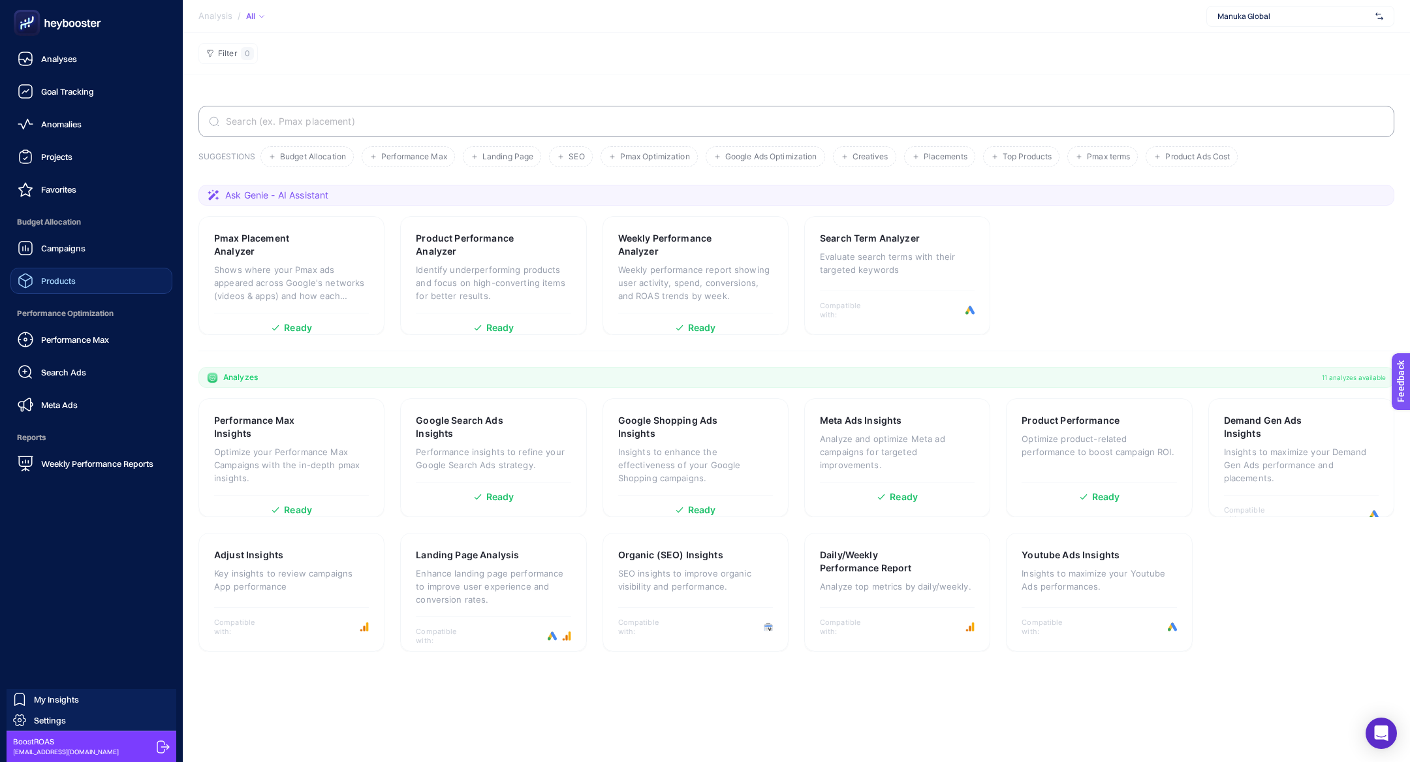
click at [112, 276] on link "Products" at bounding box center [91, 281] width 162 height 26
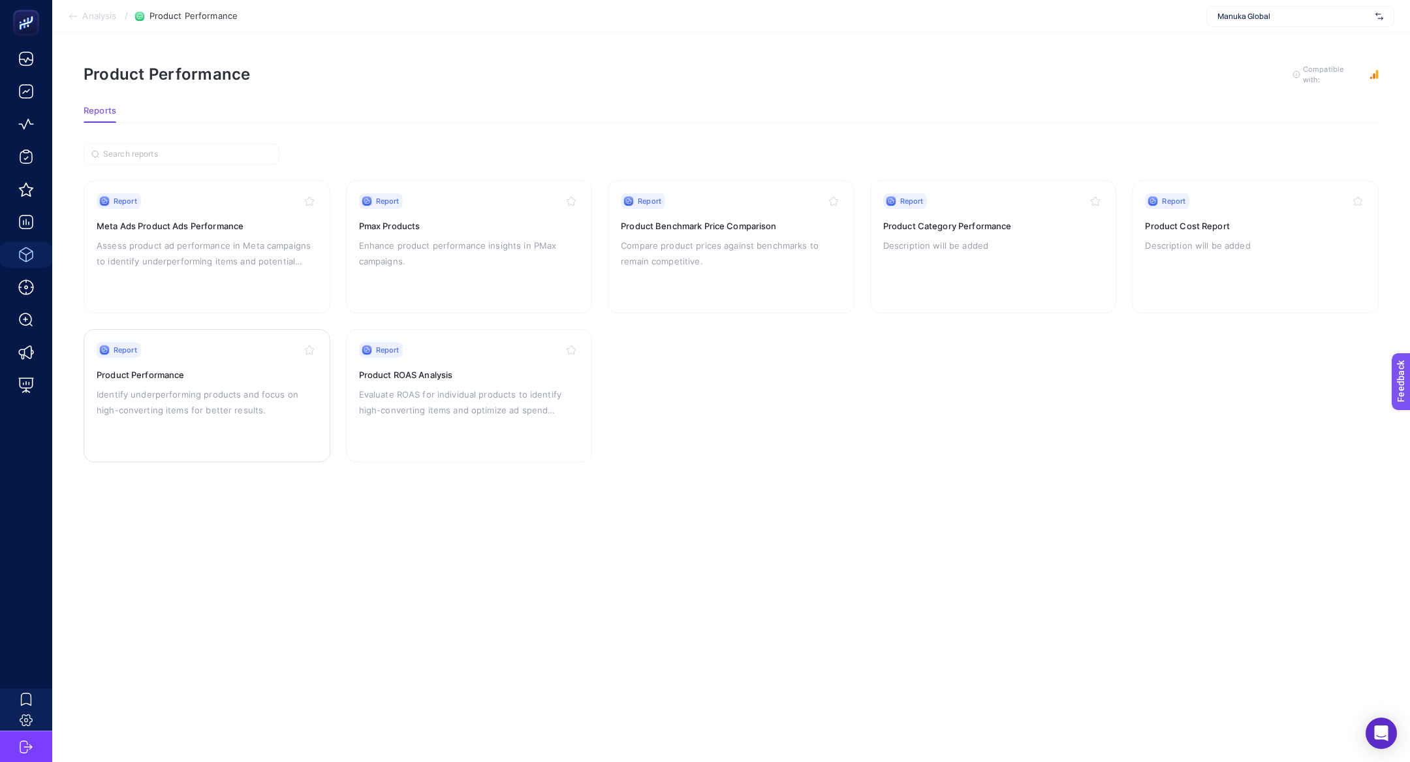
click at [173, 387] on p "Identify underperforming products and focus on high-converting items for better…" at bounding box center [207, 402] width 221 height 31
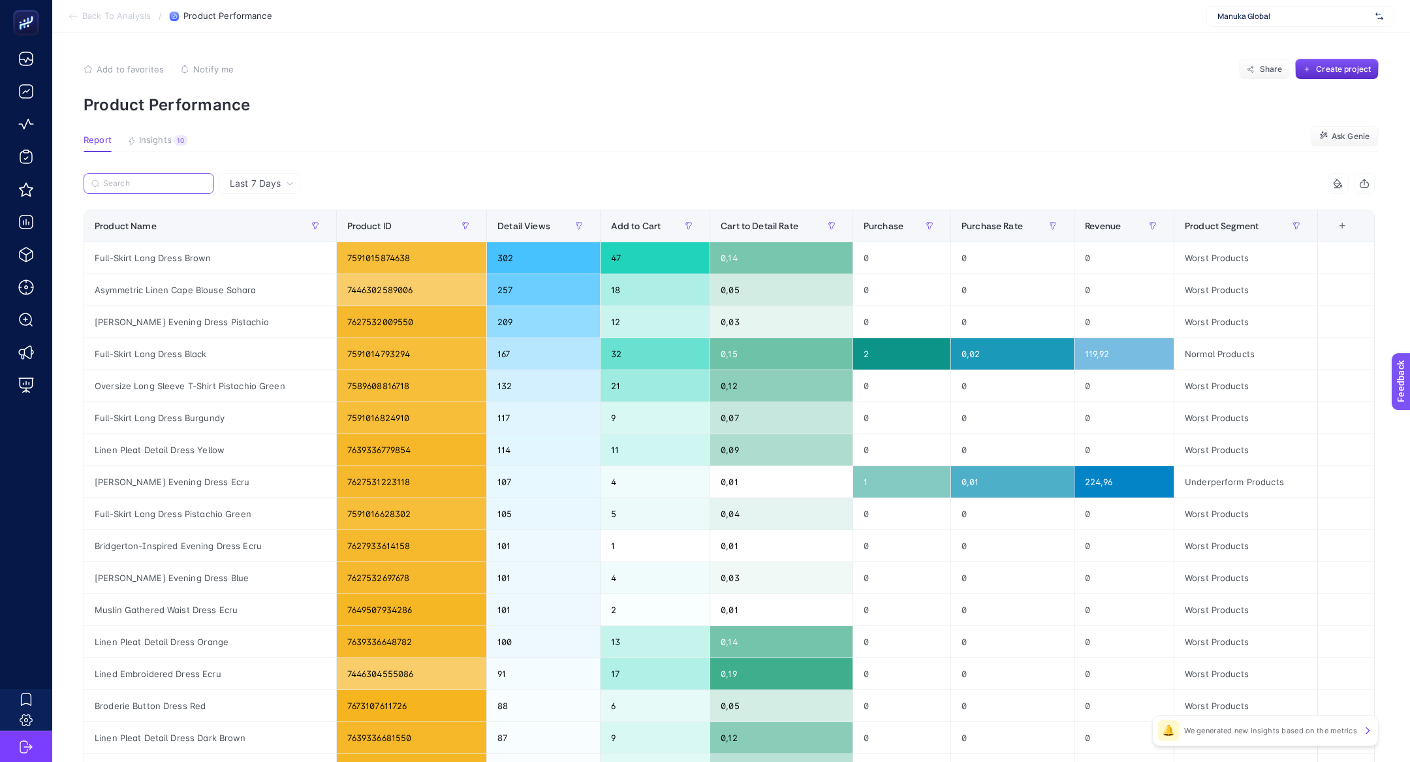
click at [166, 179] on input "Search" at bounding box center [154, 184] width 103 height 10
paste input "3 Piece Modest Swimsuit Set With Windbreaker Tiny Flower"
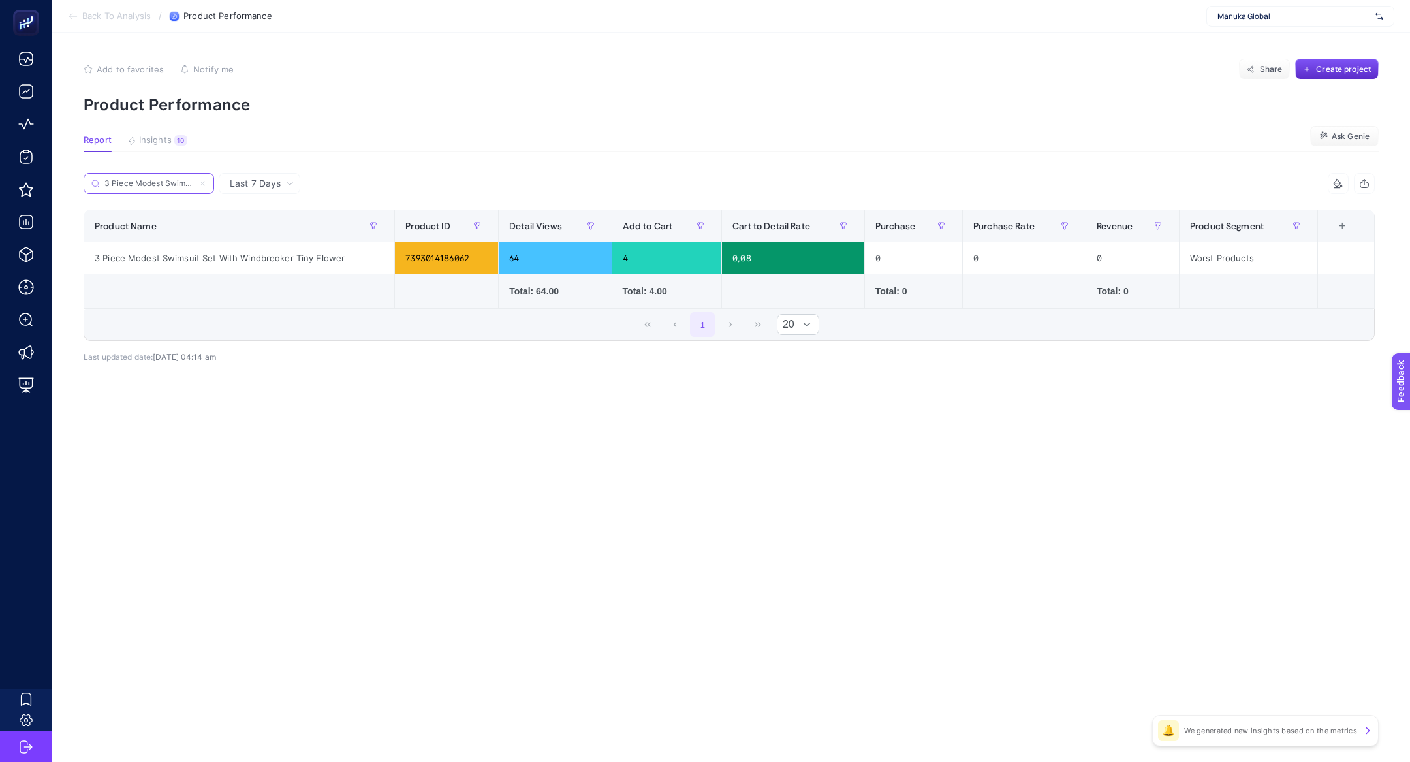
scroll to position [0, 136]
type input "3 Piece Modest Swimsuit Set With Windbreaker Tiny Flower"
click at [274, 187] on span "Last 7 Days" at bounding box center [255, 183] width 51 height 13
click at [285, 246] on li "Last 30 Days" at bounding box center [260, 258] width 74 height 24
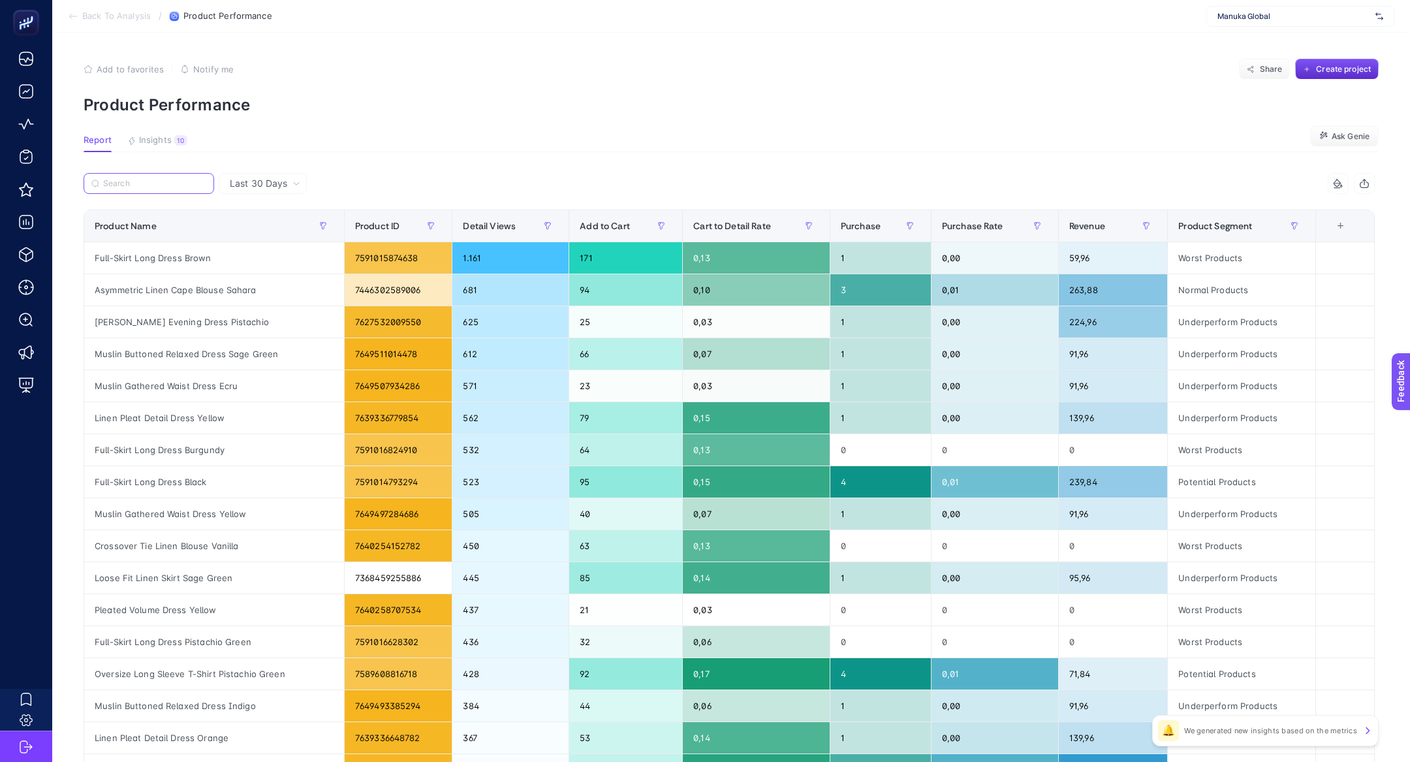
click at [171, 183] on input "Search" at bounding box center [154, 184] width 103 height 10
paste input "3 Piece Modest Swimsuit Set With Windbreaker Tiny Flower"
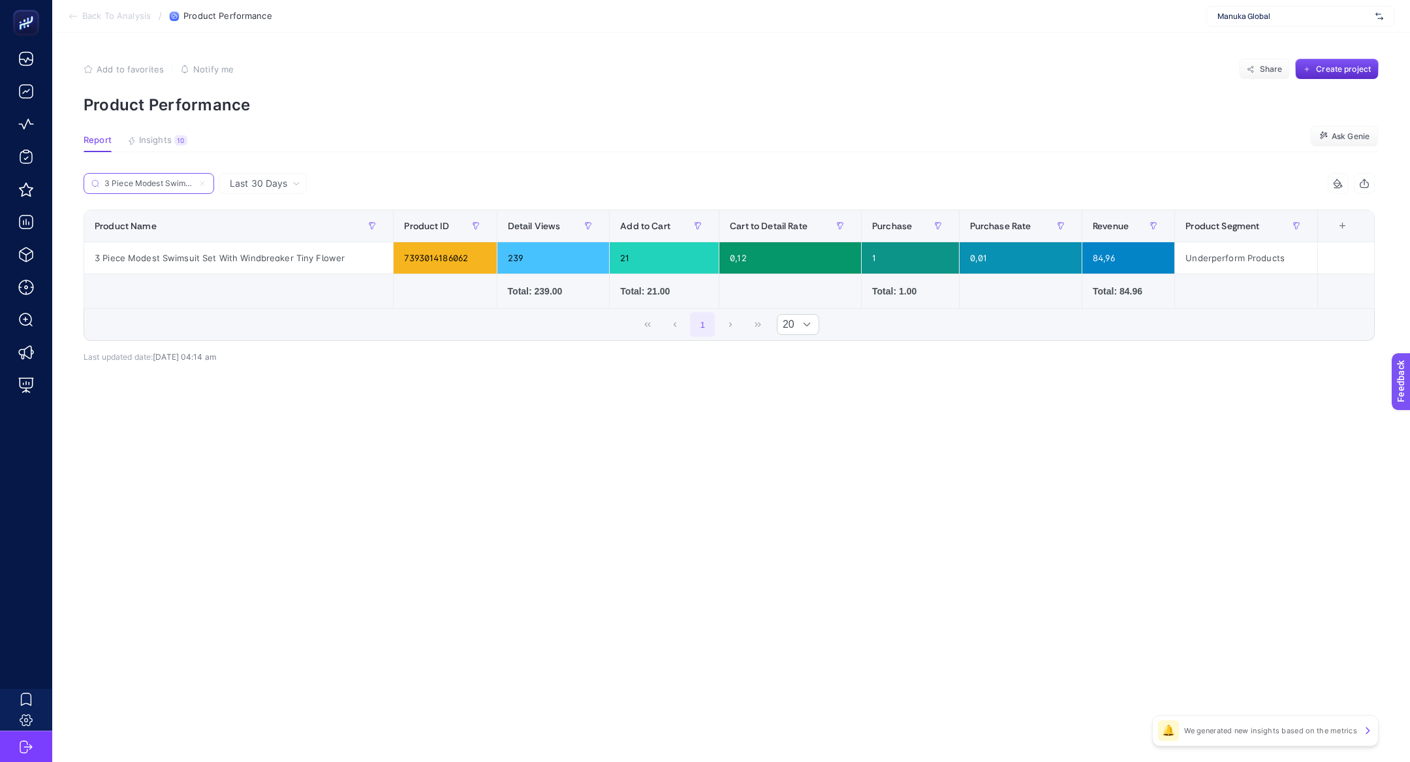
paste input "Piping Detail Modest Swim Skirt Khaki"
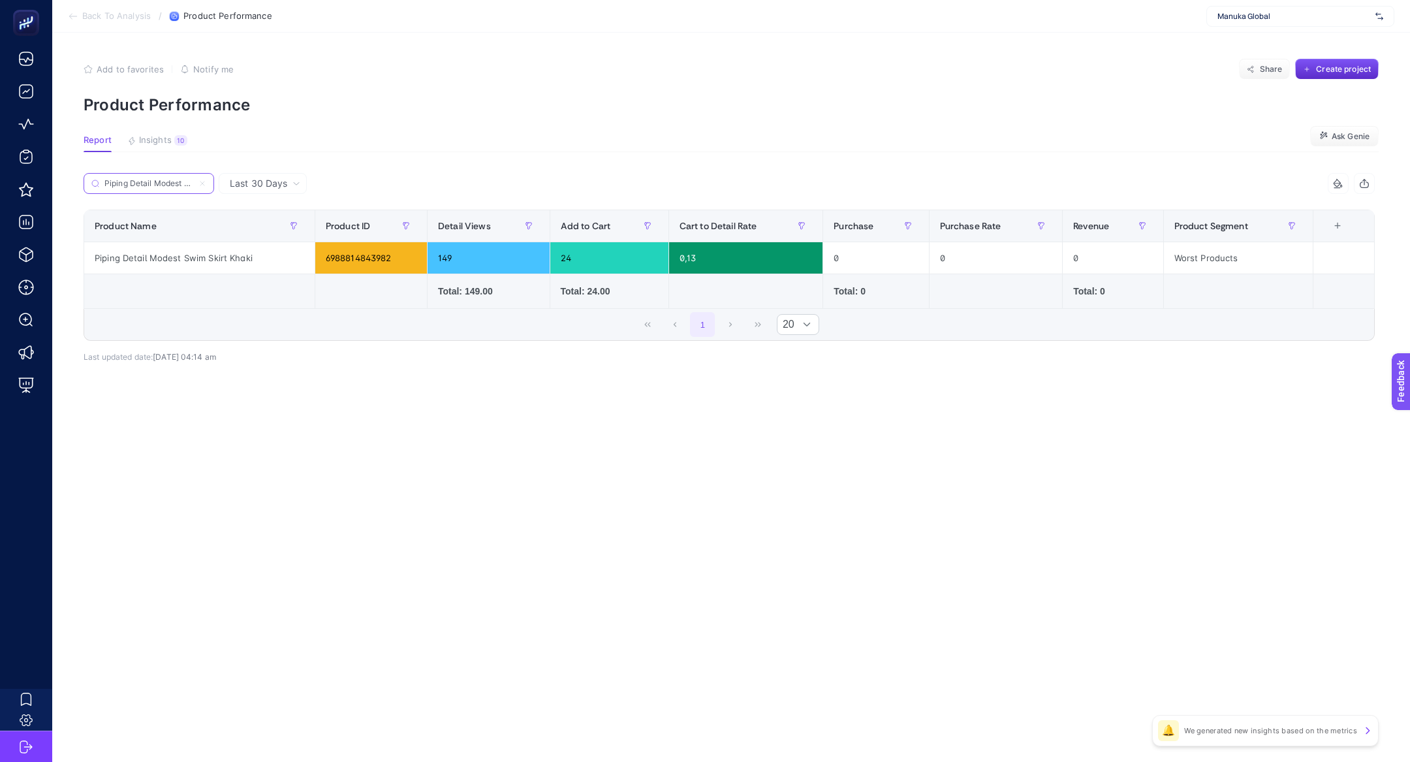
scroll to position [0, 54]
type input "Piping Detail Modest Swim Skirt Khaki"
click at [168, 175] on label "Piping Detail Modest Swim Skirt Khaki" at bounding box center [149, 183] width 131 height 21
click at [0, 0] on input "3 Piece Modest Swimsuit Set With Windbreaker Tiny Flower" at bounding box center [0, 0] width 0 height 0
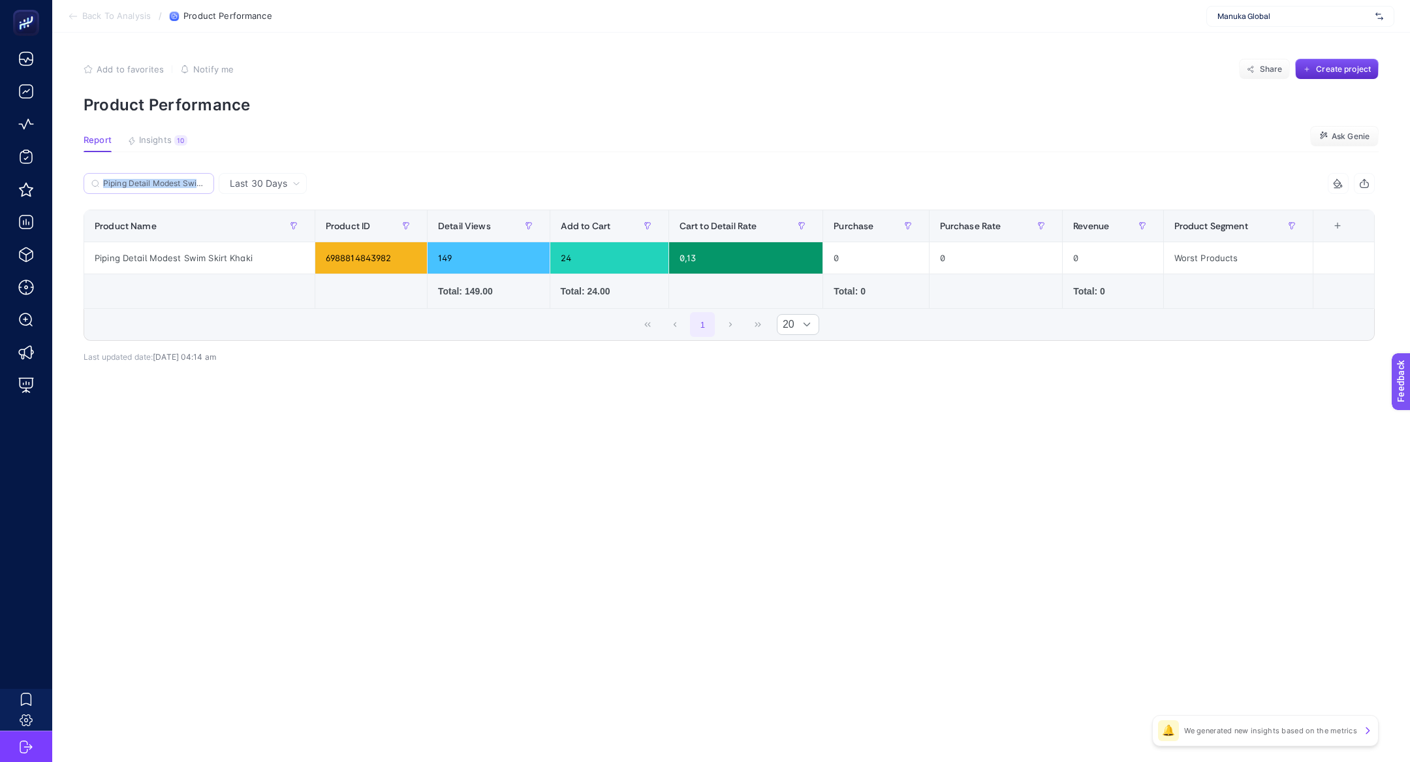
click at [168, 175] on label "Piping Detail Modest Swim Skirt Khaki" at bounding box center [149, 183] width 131 height 21
click at [0, 0] on input "3 Piece Modest Swimsuit Set With Windbreaker Tiny Flower" at bounding box center [0, 0] width 0 height 0
click at [197, 182] on input "Piping Detail Modest Swim Skirt Khaki" at bounding box center [154, 184] width 103 height 10
click at [200, 182] on icon at bounding box center [202, 184] width 8 height 8
click at [0, 0] on input "3 Piece Modest Swimsuit Set With Windbreaker Tiny Flower" at bounding box center [0, 0] width 0 height 0
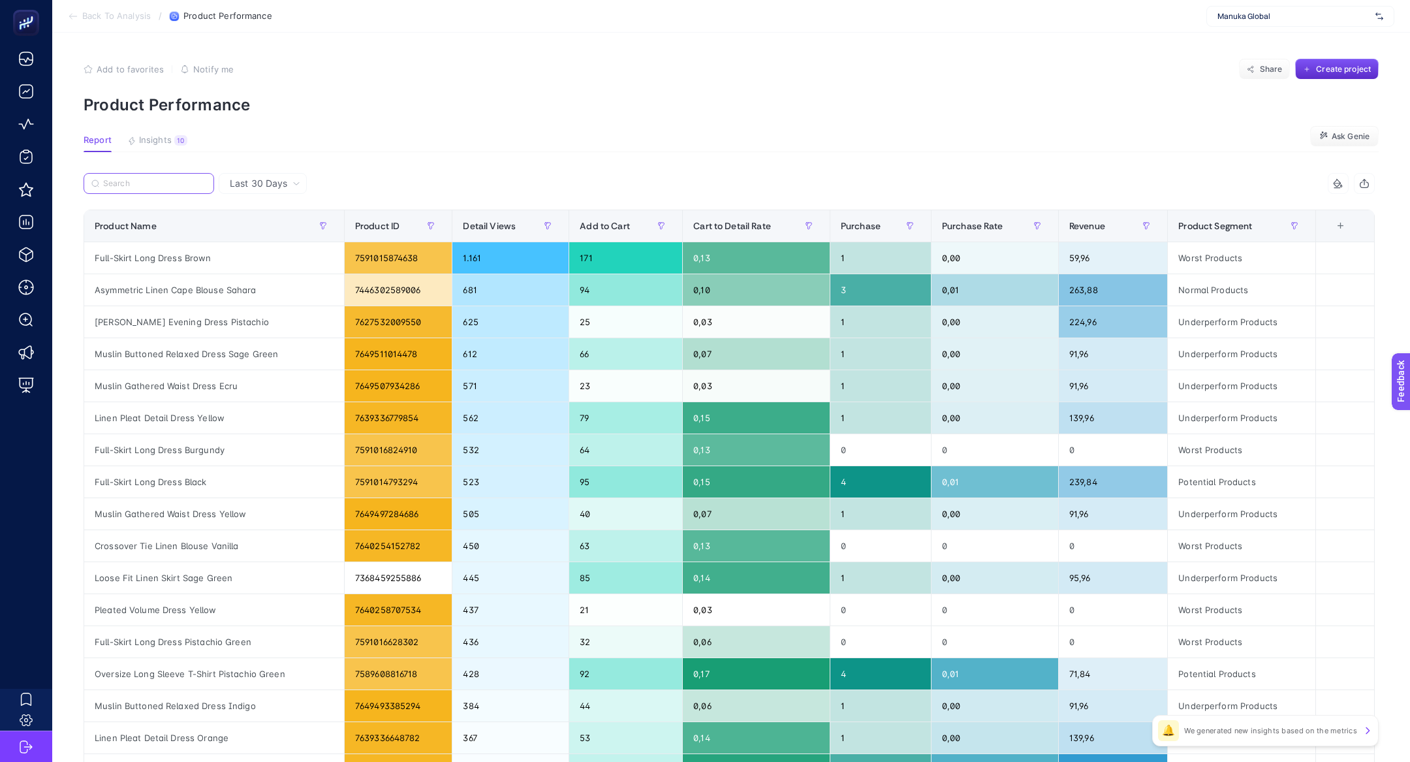
click at [204, 182] on input "Search" at bounding box center [154, 184] width 103 height 10
paste input "Piping Detail Modest Swim Skirt Brown"
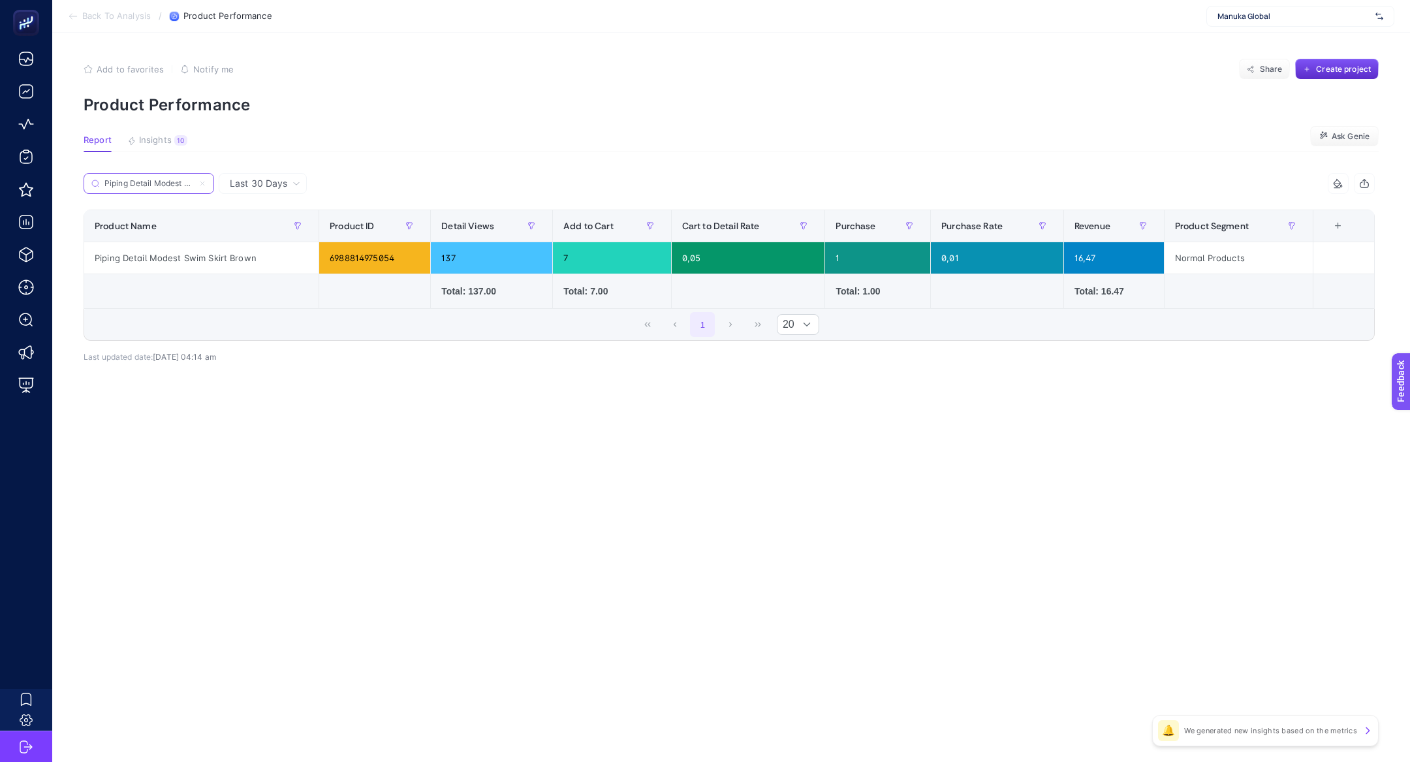
click at [173, 186] on input "Piping Detail Modest Swim Skirt Brown" at bounding box center [148, 184] width 89 height 10
paste input "Long Balloon Sleeve Swimsuit Black"
paste input "Adjustable Swimming Cap"
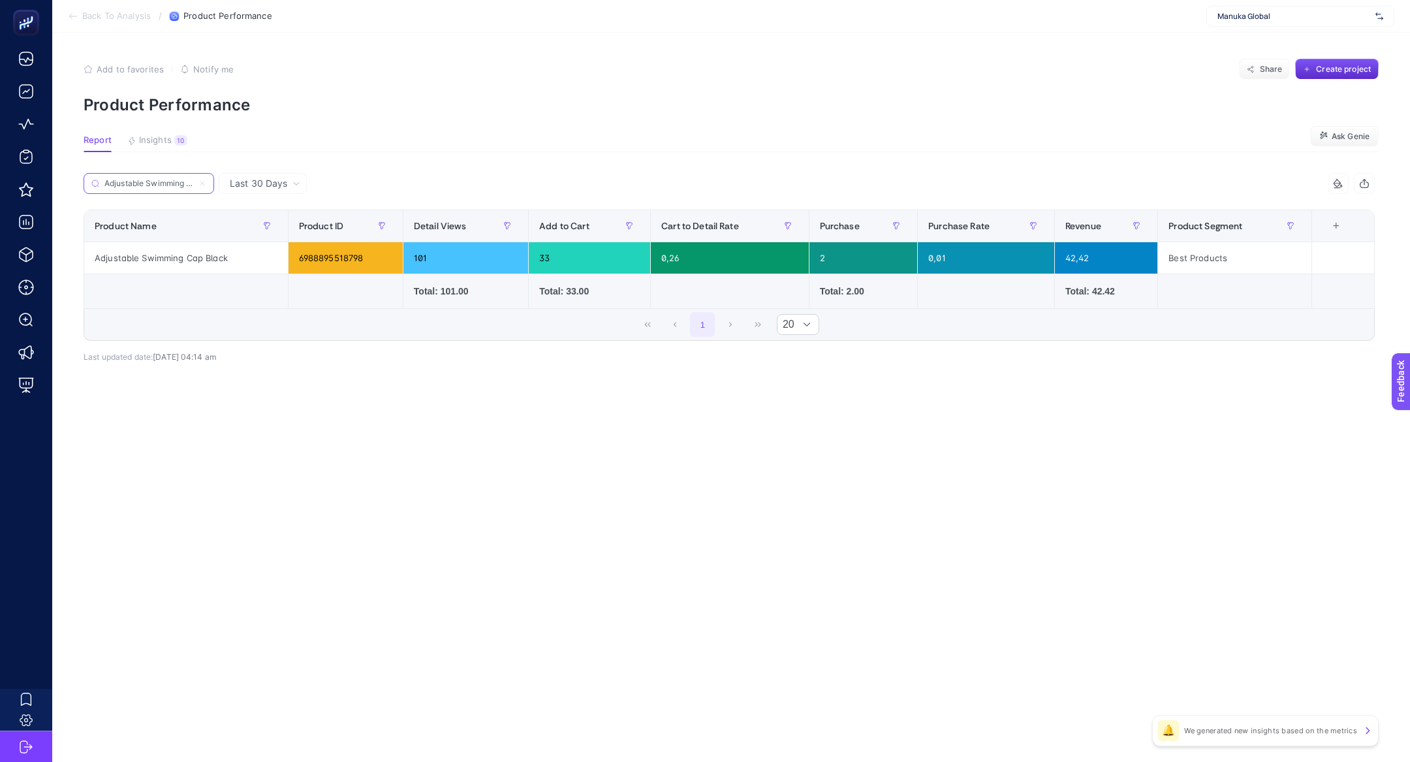
paste input "3 Piece Modest Swimsuit Set With Windbreaker Multi Color"
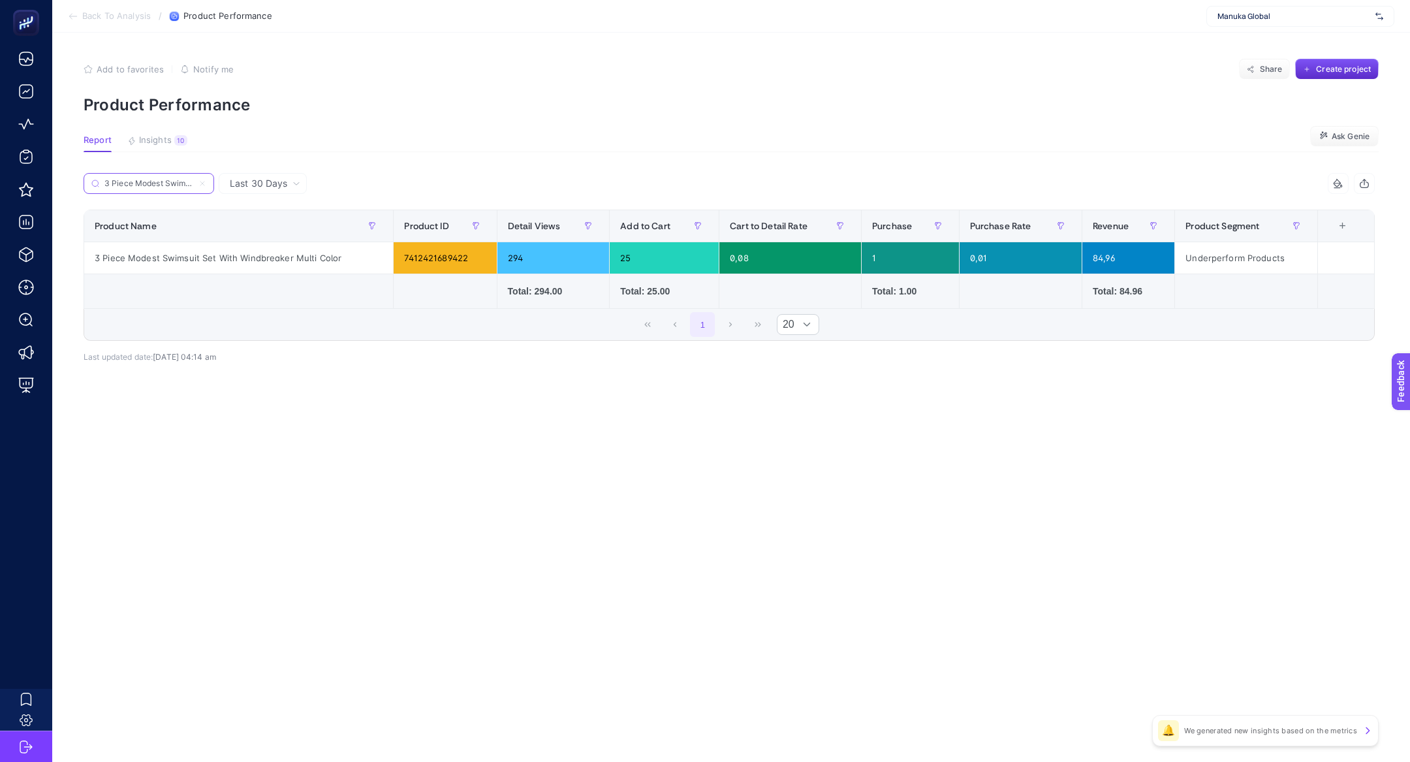
paste input "Finger Loop Modest Swim Set Black"
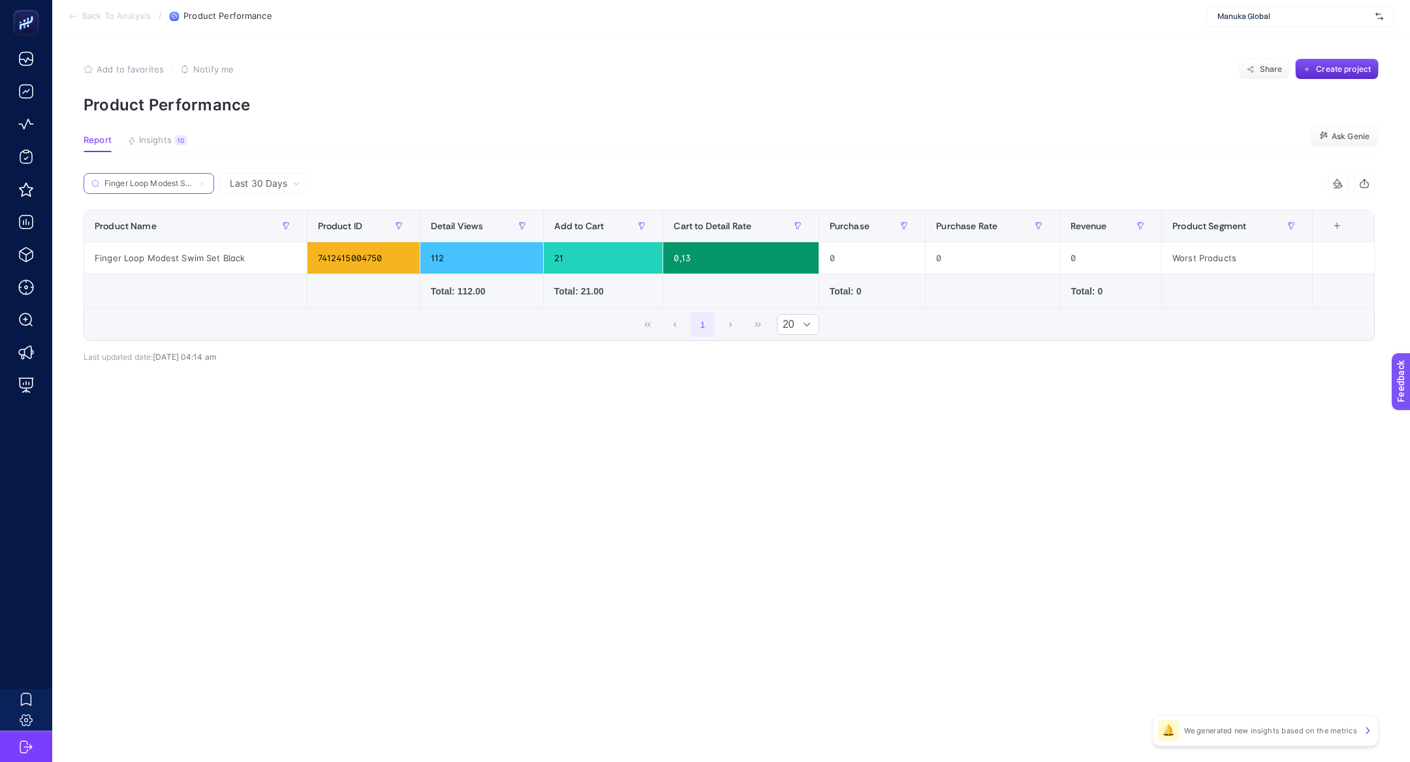
paste input "Modest Raincoat Swimwear Navy Blue"
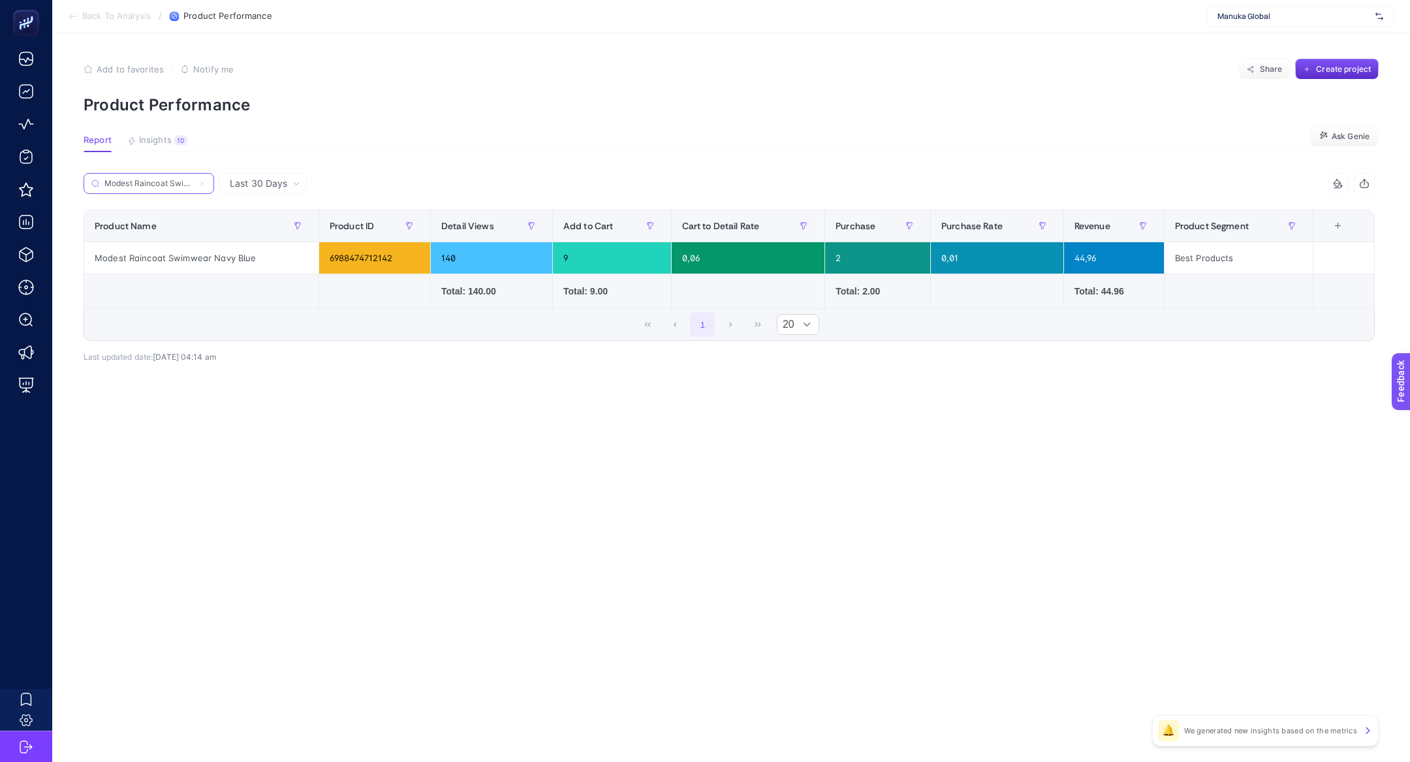
paste input "Piping Detail Modest Swim Skirt"
paste input "Modest Swim Skirt Black"
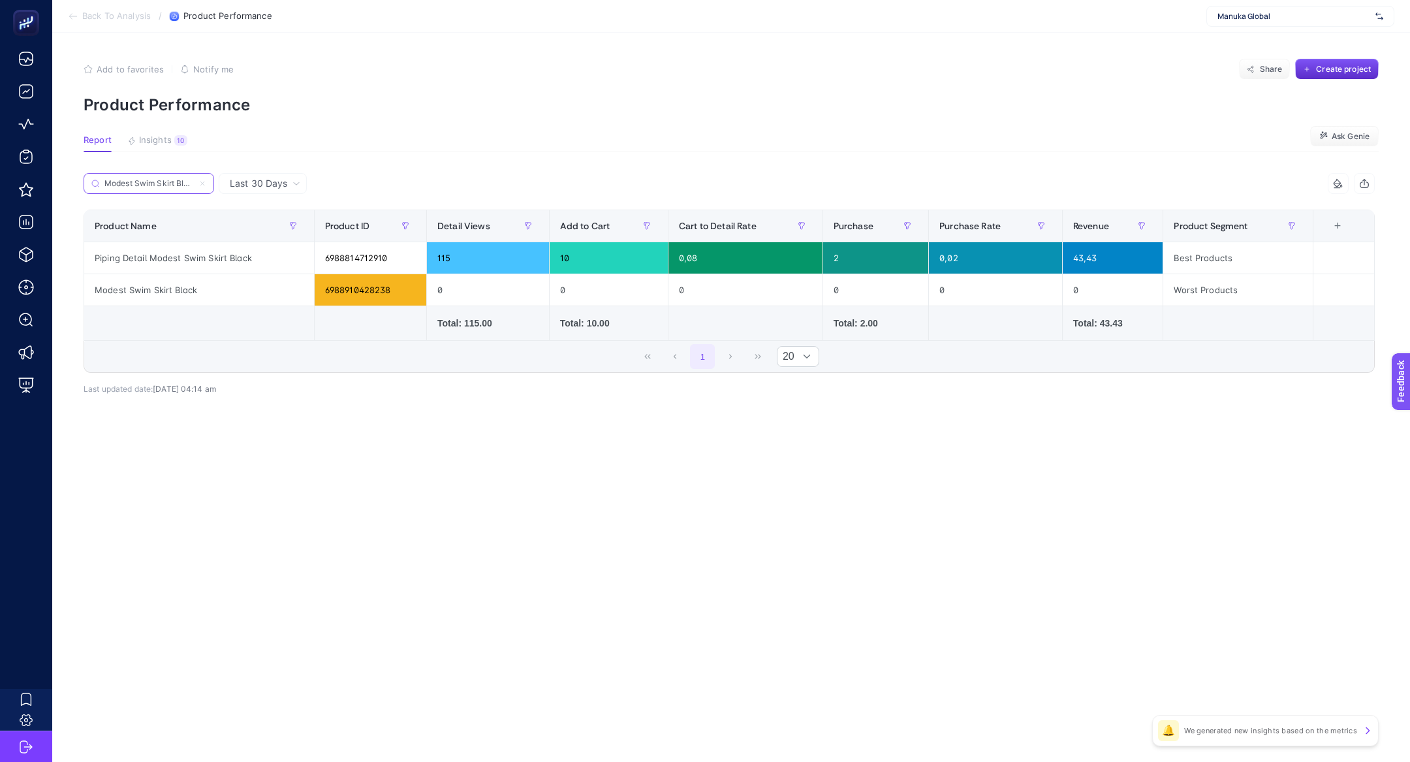
paste input "Belted 3 Piece Modest Swim Se"
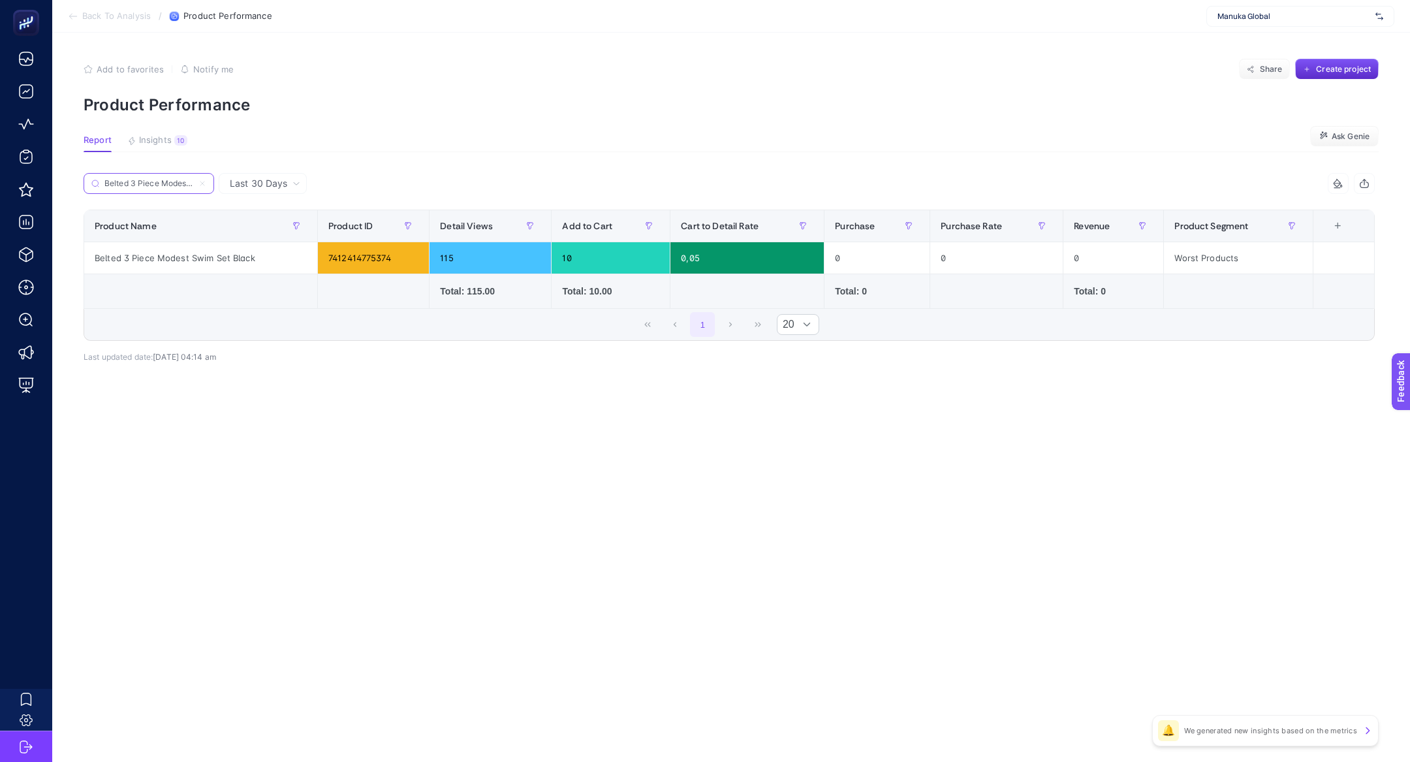
paste input "Athletic Swim Cap"
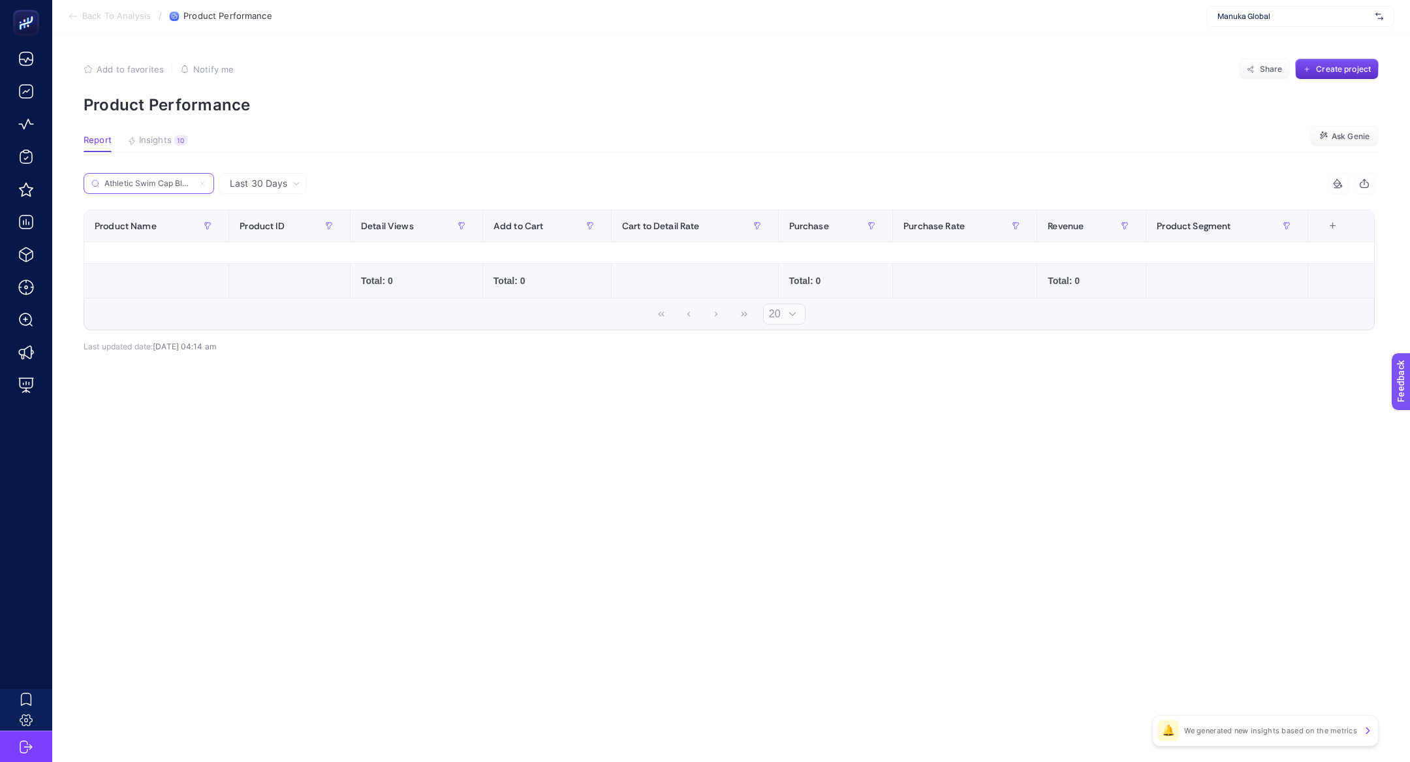
scroll to position [0, 2]
paste input "Search"
paste input "Piping Detail Modest Swim Skirt"
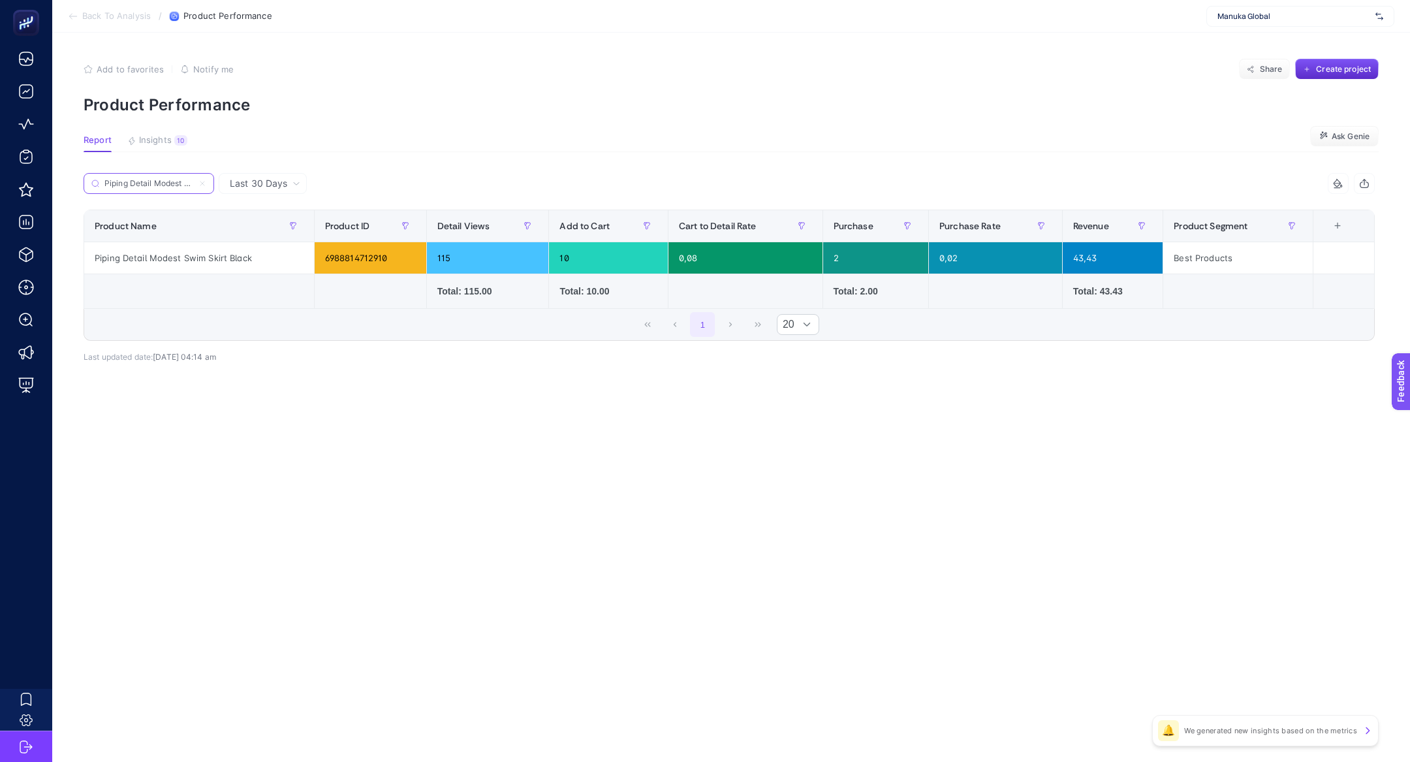
paste input "Color Block Swimmer Surf Swimsui"
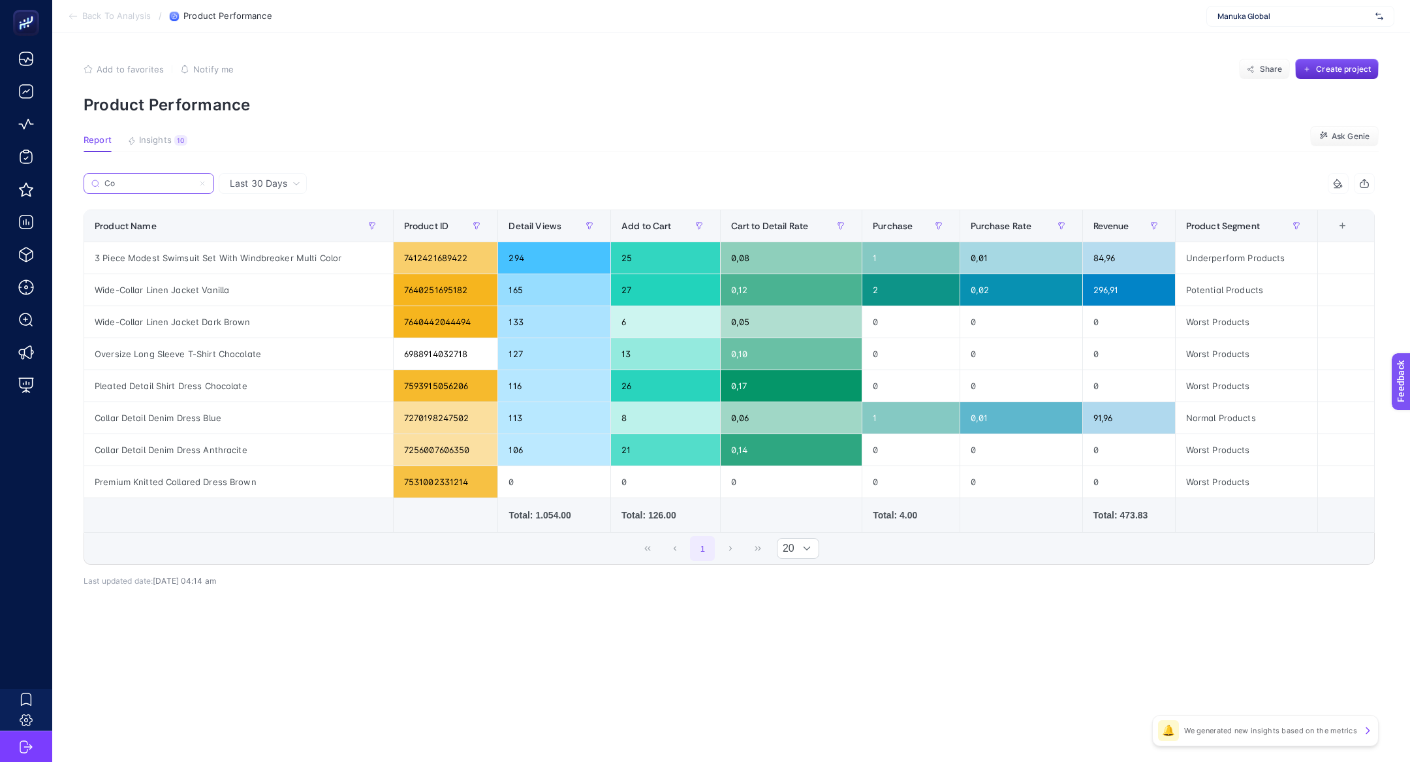
type input "C"
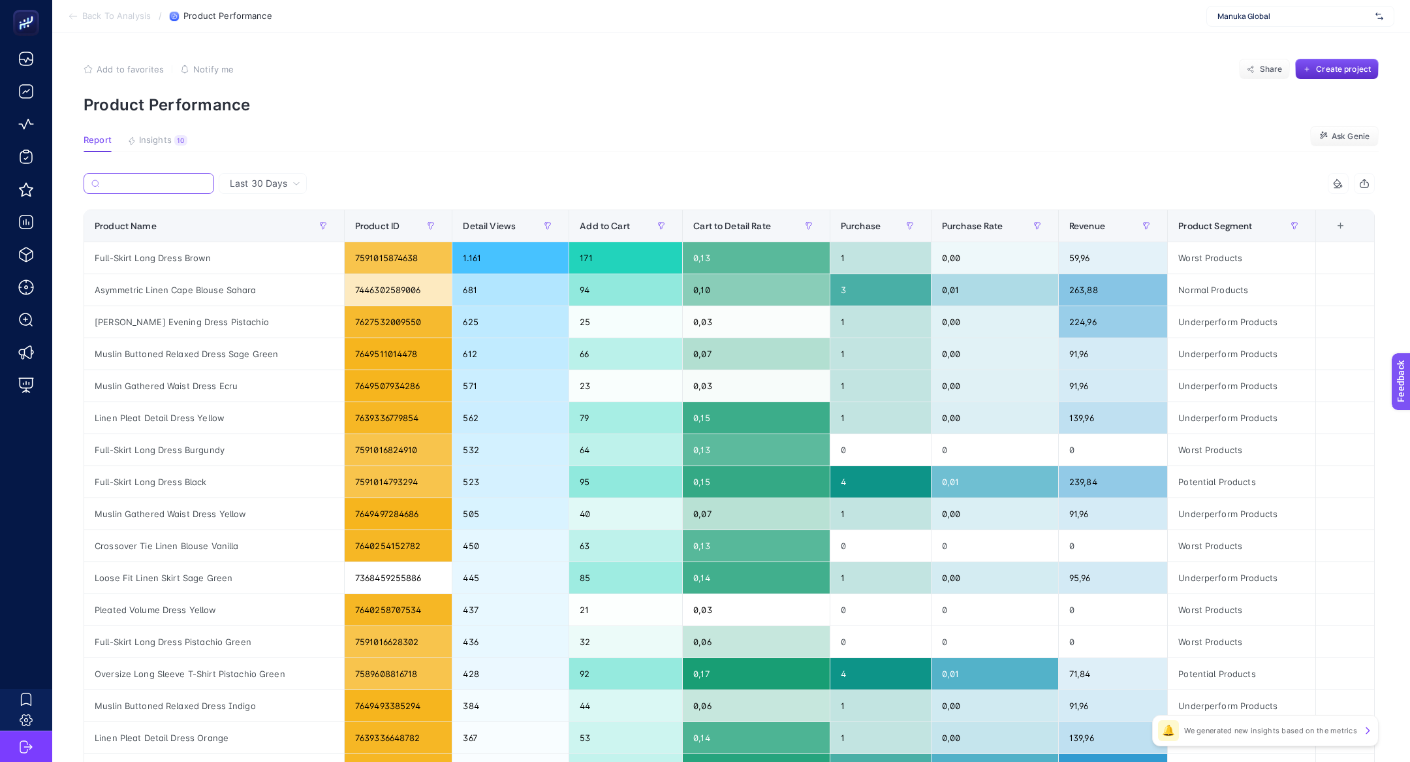
paste input "Bucket Hat With String Red Shell"
type input "Bucket Hat With String Red Shell"
paste input "[PERSON_NAME] Evening Dress Pistachio"
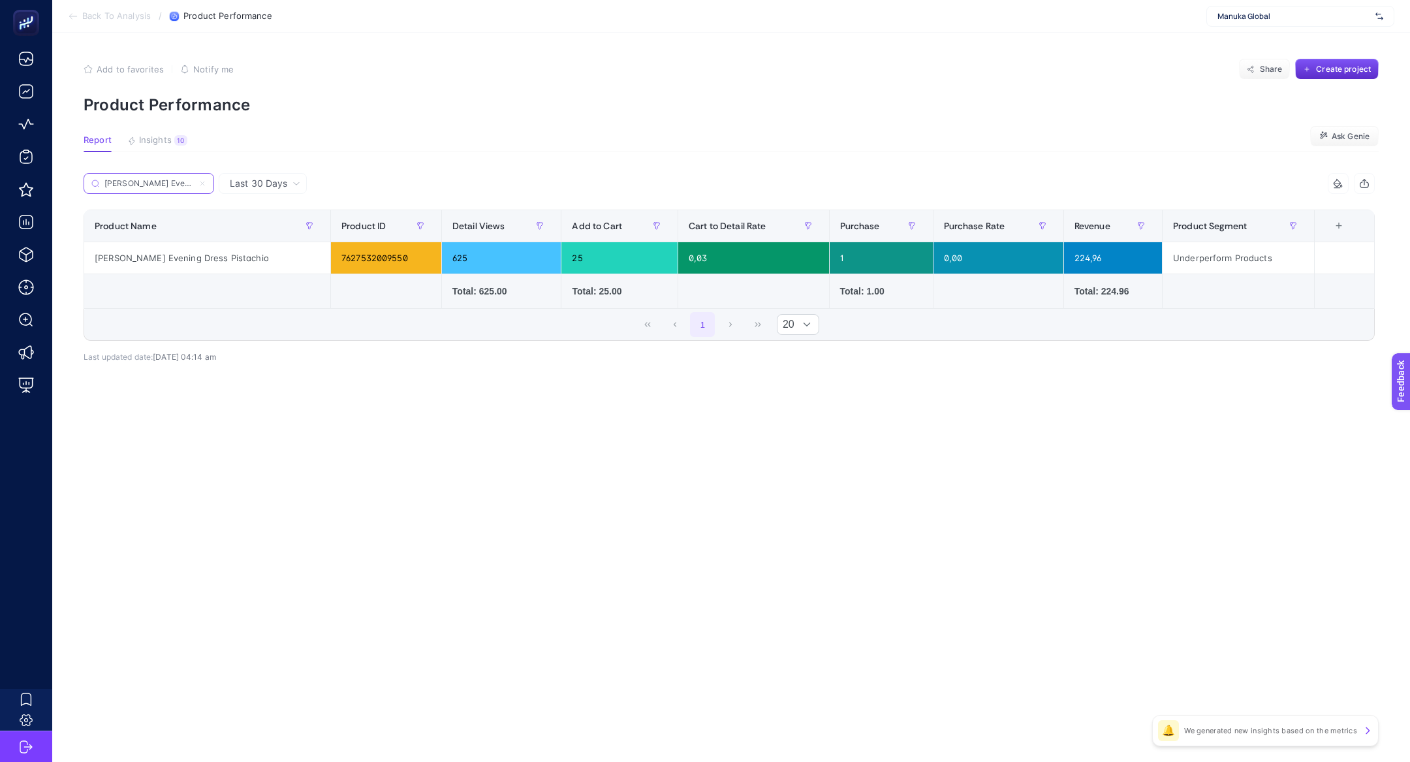
paste input "Asymmetric Linen Cape Blouse Sahara"
paste input "Crossover Tie Linen Blouse Vanilla"
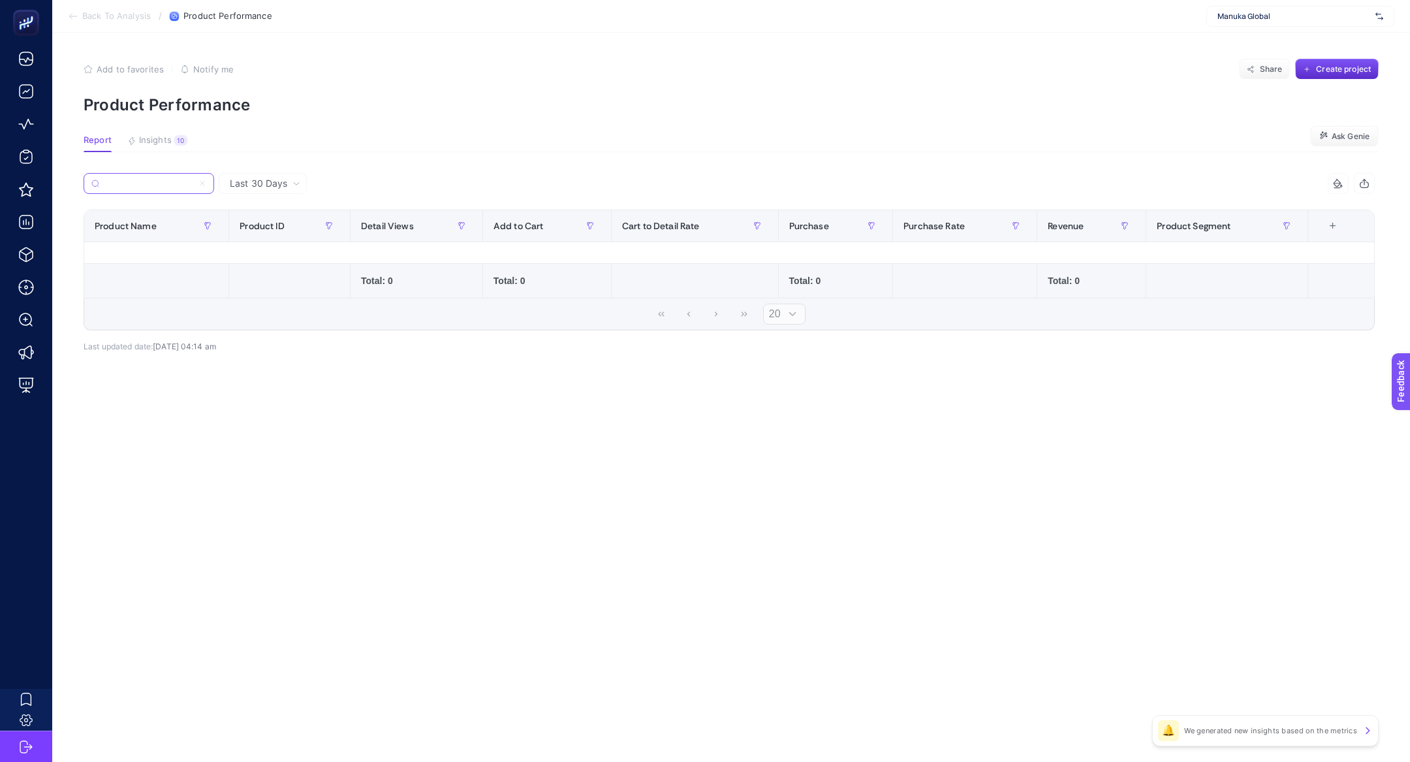
paste input "Search"
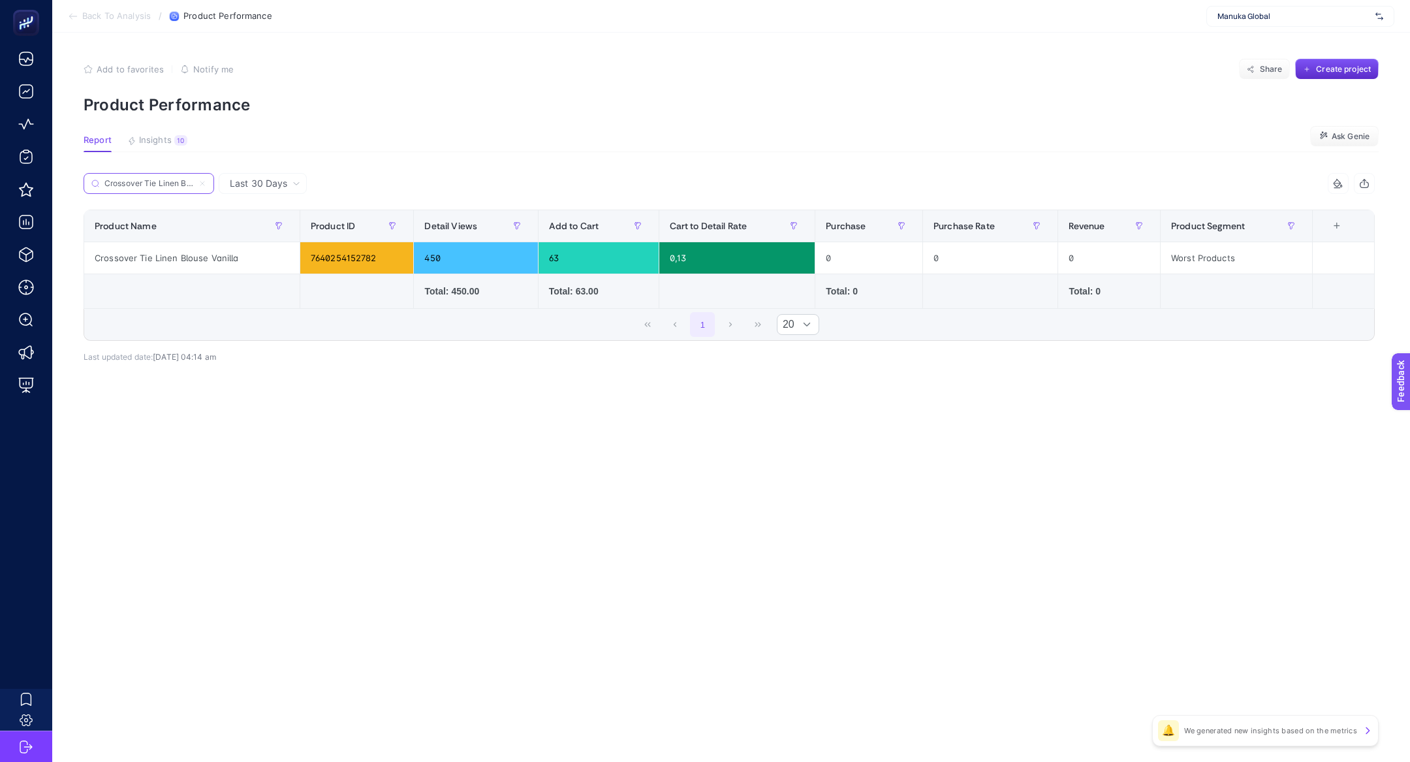
paste input "[PERSON_NAME] Evening Dress Black"
paste input "Loose Fit Linen Skirt Sage Green"
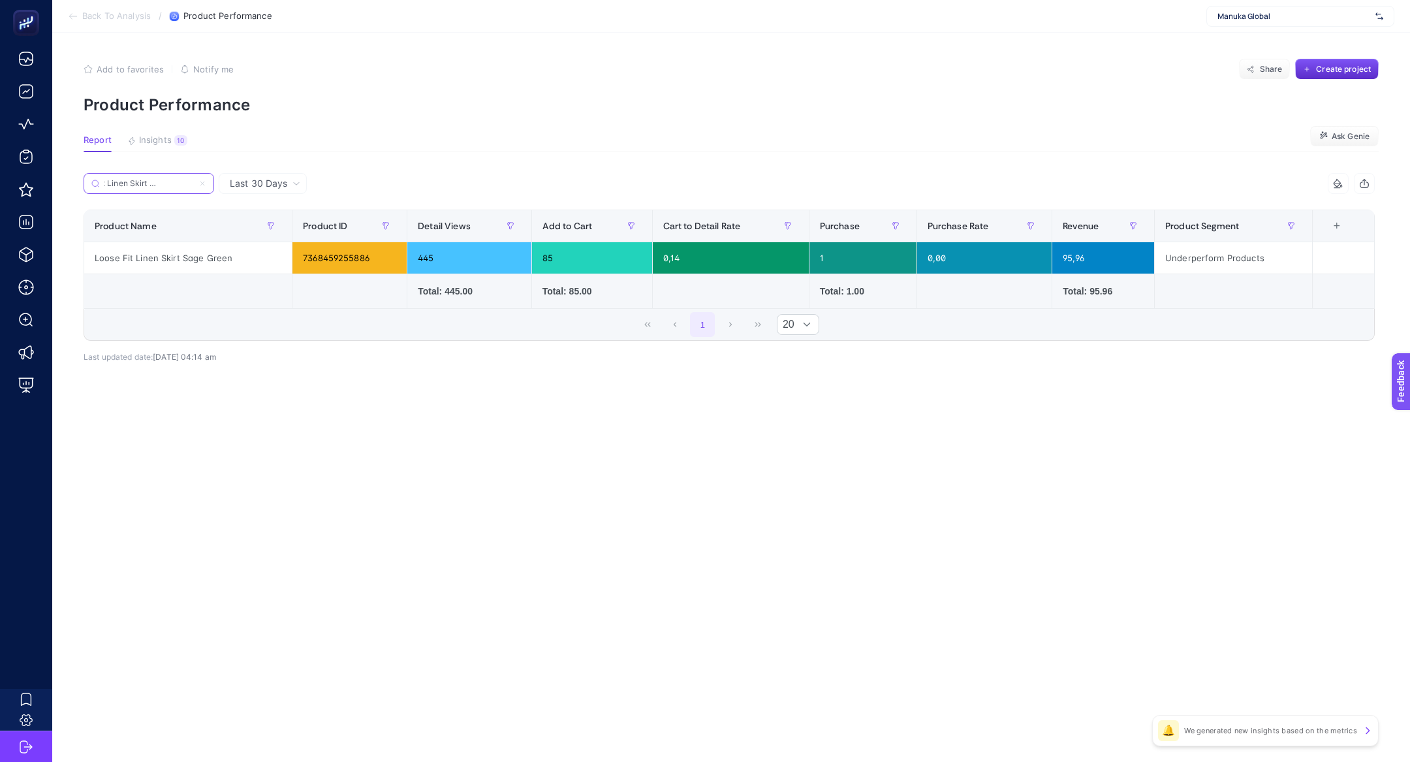
type input "Loose Fit Linen Skirt Sage Green"
click at [205, 182] on icon at bounding box center [202, 184] width 8 height 8
click at [0, 0] on input "3 Piece Modest Swimsuit Set With Windbreaker Tiny Flower" at bounding box center [0, 0] width 0 height 0
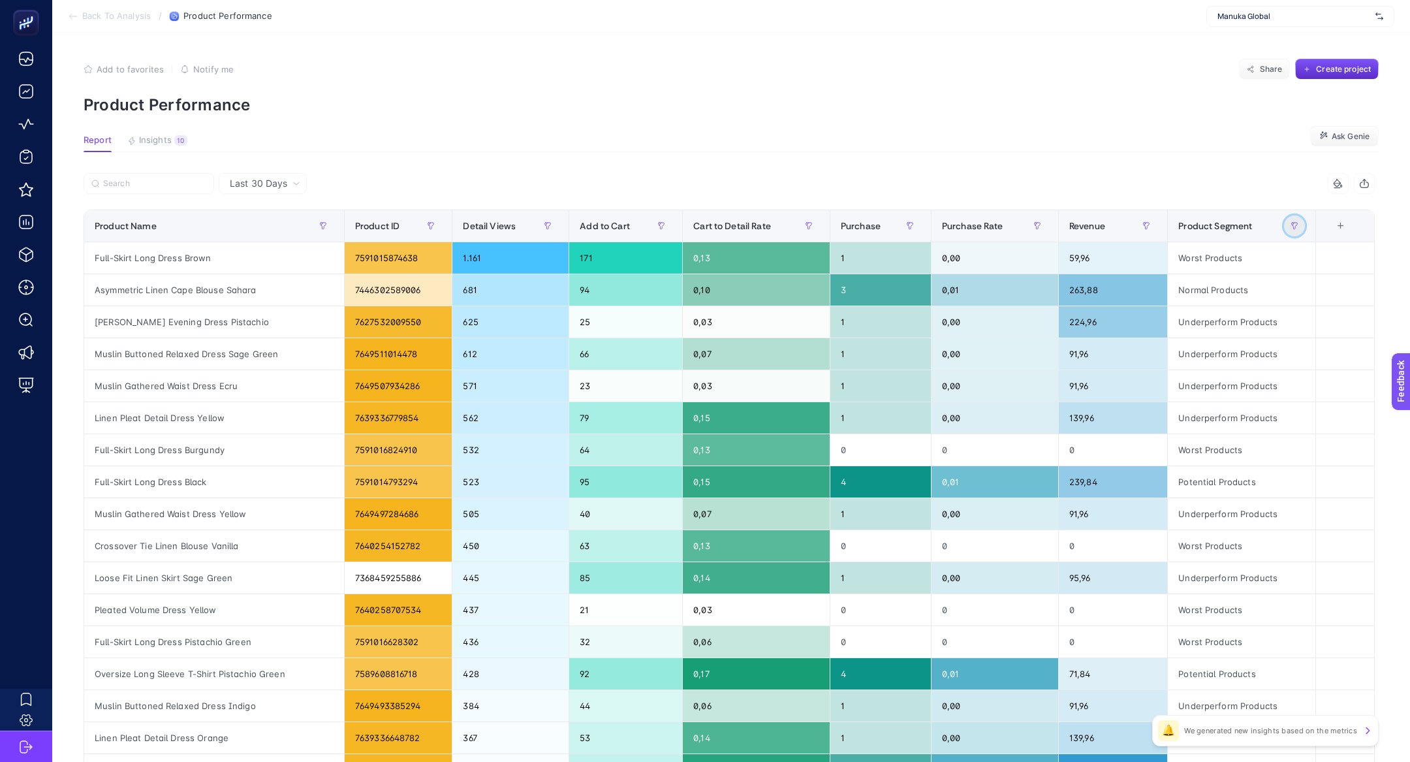
click at [1299, 219] on button "button" at bounding box center [1294, 225] width 21 height 21
click at [1230, 324] on input "text" at bounding box center [1256, 330] width 142 height 27
type input "best"
click at [1292, 398] on div "Clear Apply" at bounding box center [1256, 412] width 163 height 45
click at [1295, 405] on span "Apply" at bounding box center [1306, 412] width 23 height 14
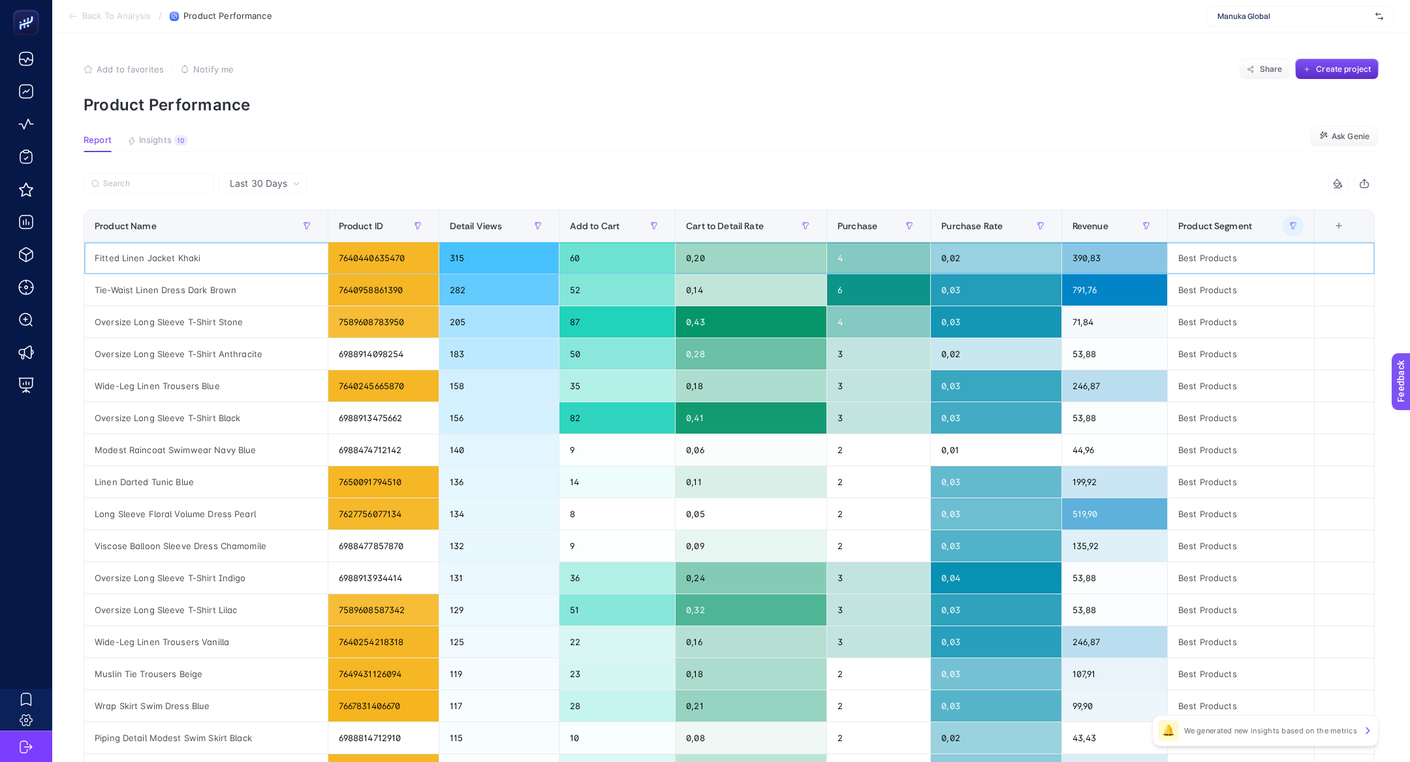
click at [195, 261] on div "Fitted Linen Jacket Khaki" at bounding box center [206, 257] width 244 height 31
click at [195, 260] on div "Fitted Linen Jacket Khaki" at bounding box center [206, 257] width 244 height 31
copy tr "Fitted Linen Jacket Khaki"
click at [197, 294] on div "Tie-Waist Linen Dress Dark Brown" at bounding box center [206, 289] width 244 height 31
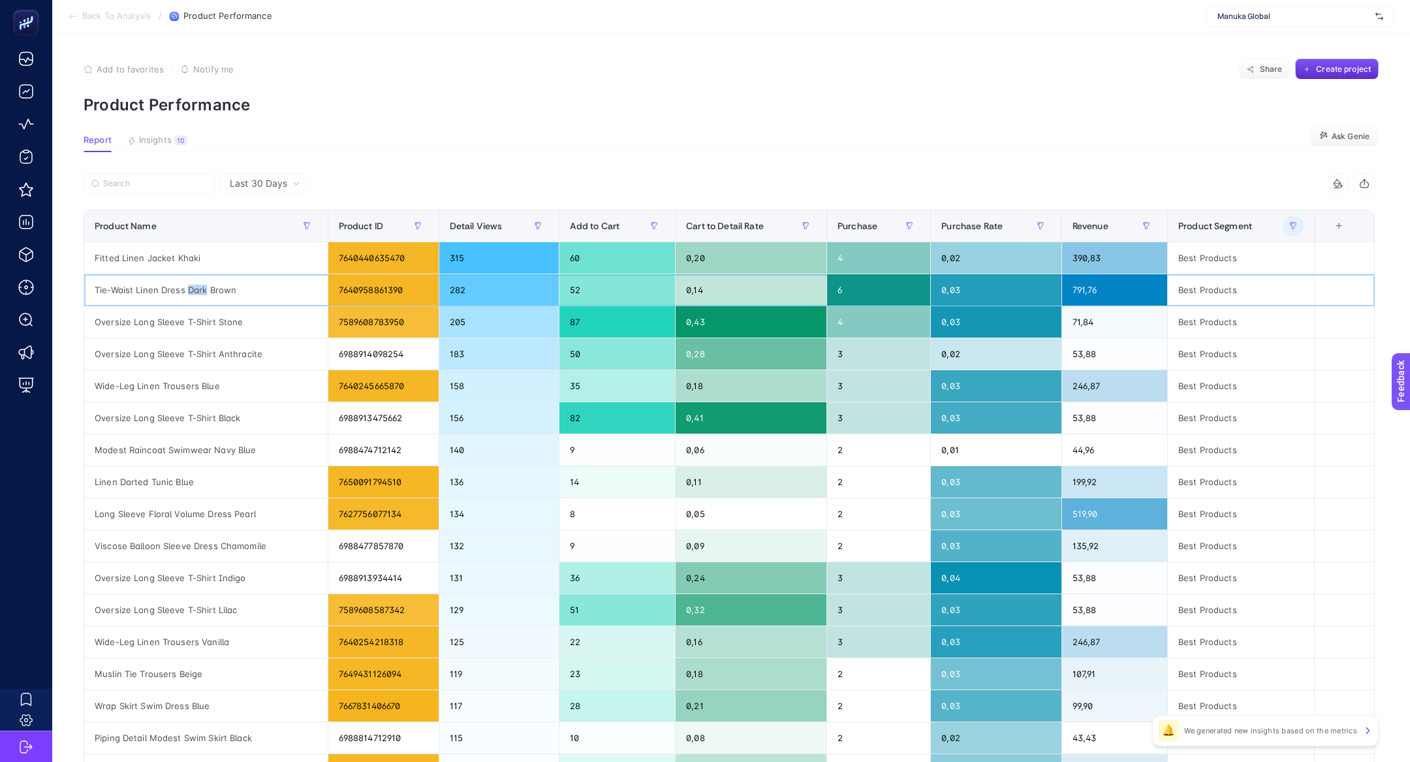
click at [197, 294] on div "Tie-Waist Linen Dress Dark Brown" at bounding box center [206, 289] width 244 height 31
copy tr "Tie-Waist Linen Dress Dark Brown"
click at [217, 290] on div "Tie-Waist Linen Dress Dark Brown" at bounding box center [206, 289] width 244 height 31
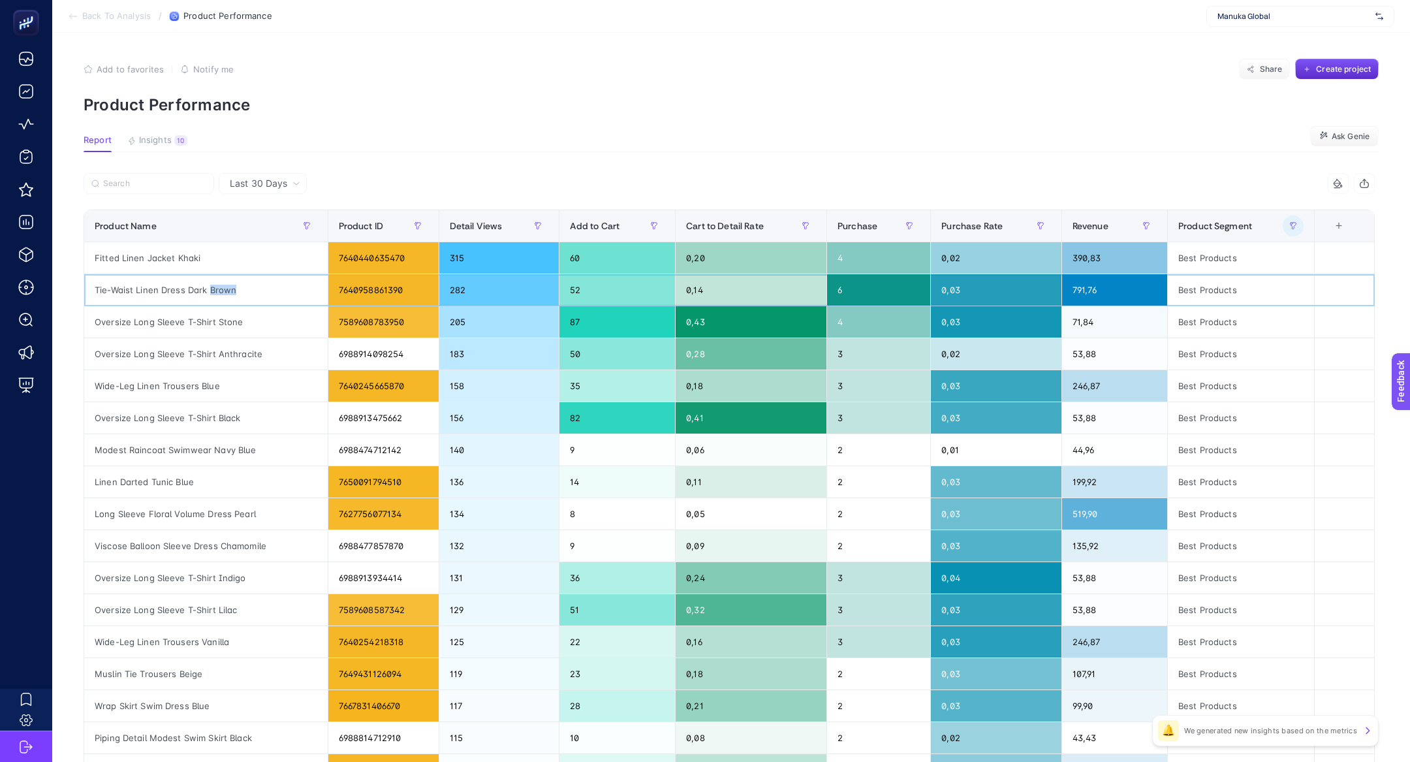
click at [217, 290] on div "Tie-Waist Linen Dress Dark Brown" at bounding box center [206, 289] width 244 height 31
